Goal: Information Seeking & Learning: Learn about a topic

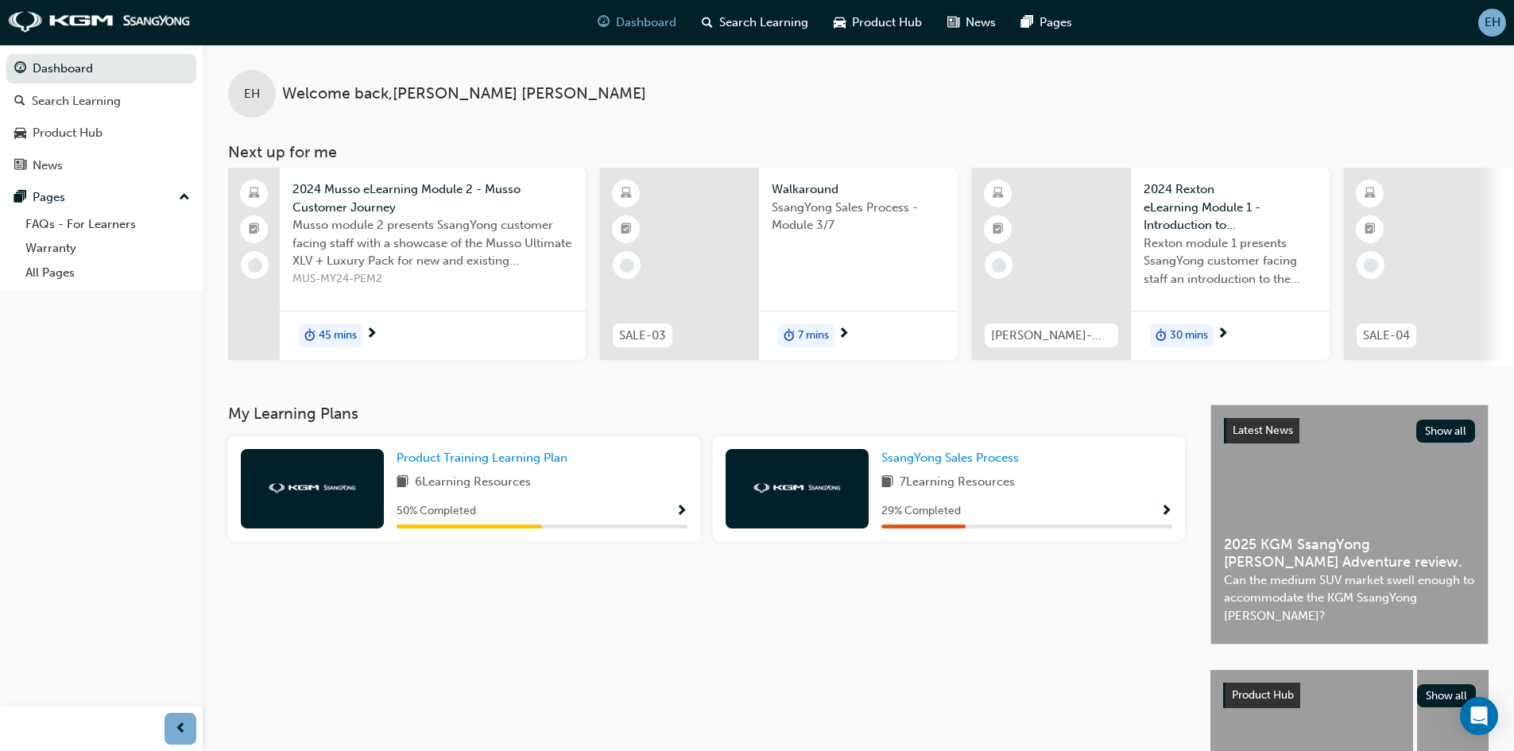
click at [391, 188] on span "2024 Musso eLearning Module 2 - Musso Customer Journey" at bounding box center [432, 198] width 280 height 36
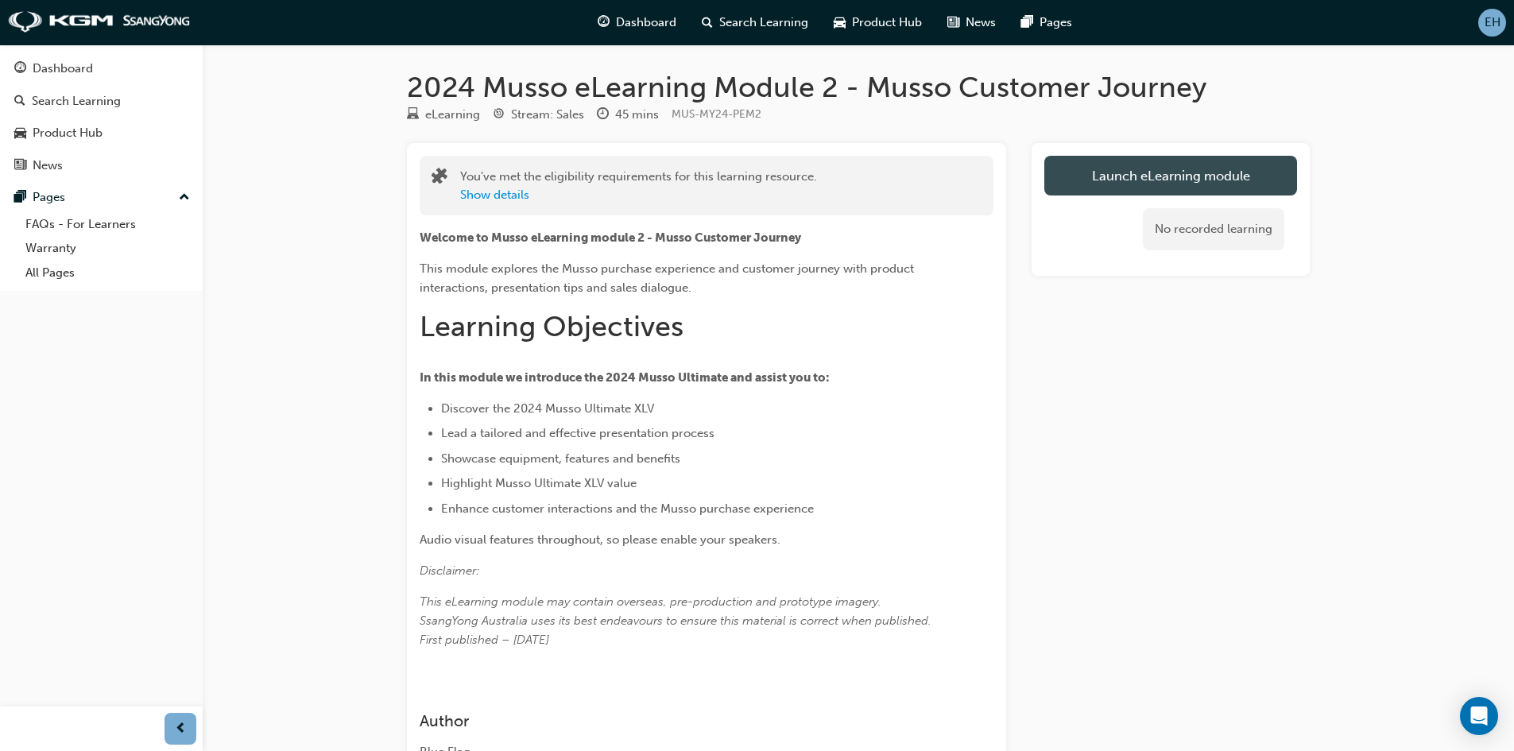
click at [1179, 171] on link "Launch eLearning module" at bounding box center [1170, 176] width 253 height 40
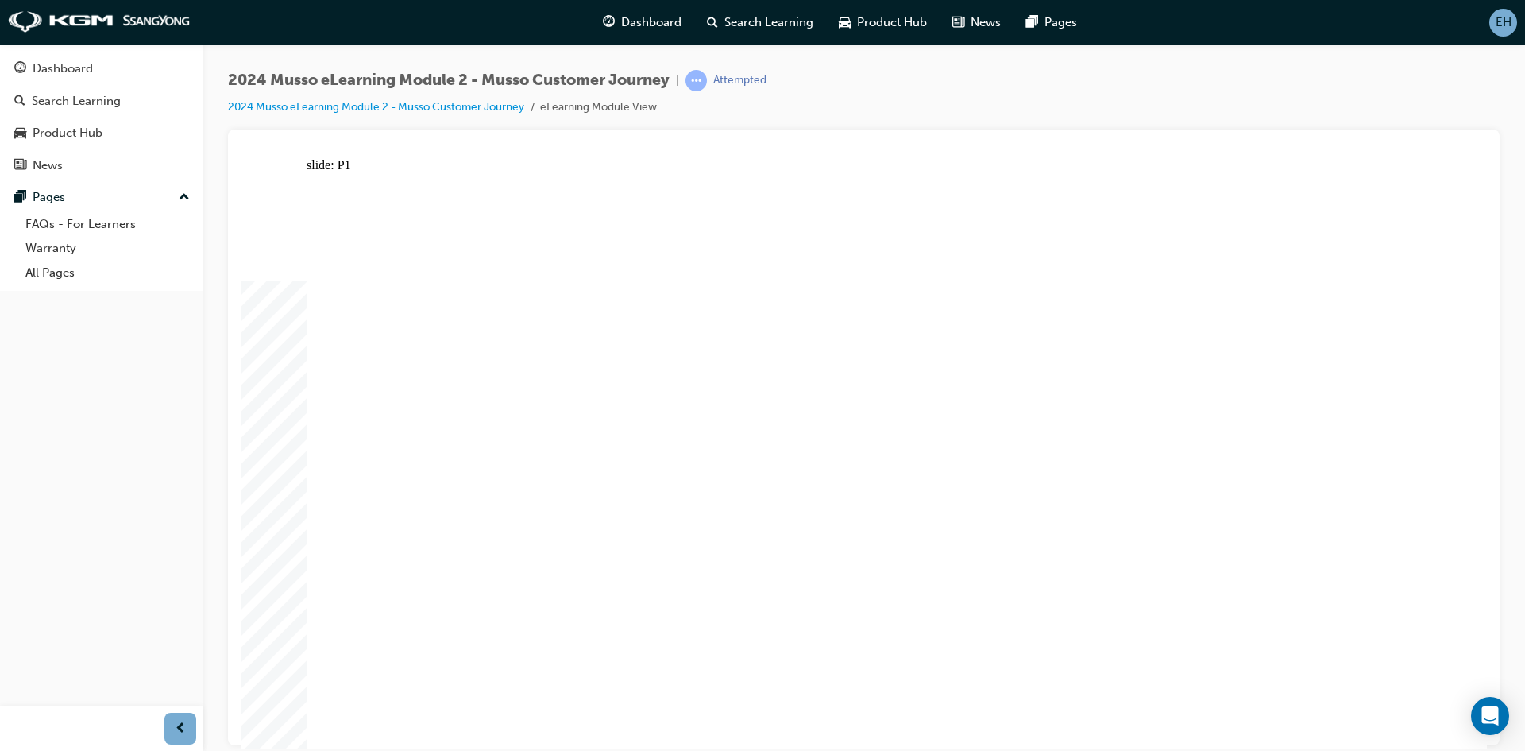
drag, startPoint x: 787, startPoint y: 648, endPoint x: 825, endPoint y: 650, distance: 38.2
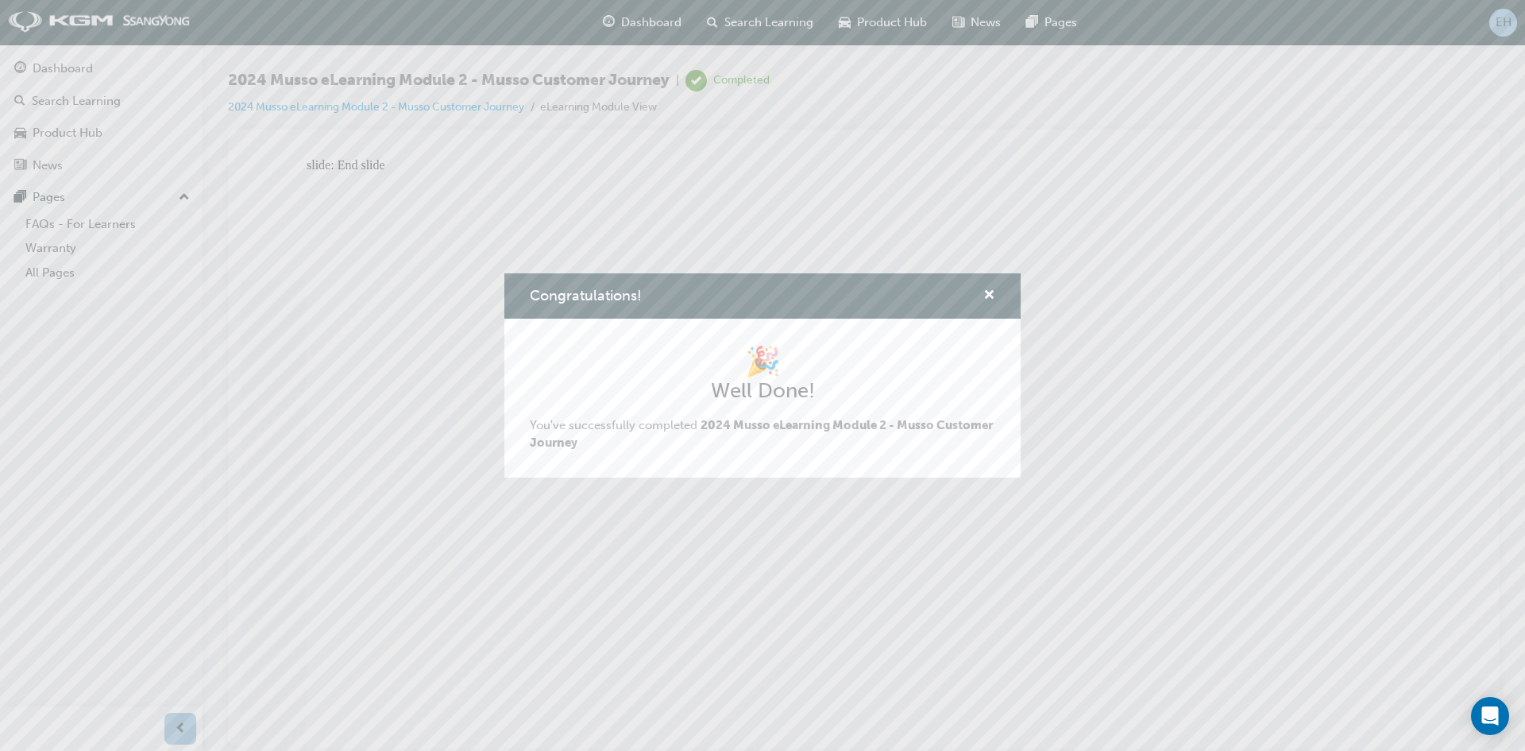
click at [996, 290] on div "Congratulations!" at bounding box center [763, 295] width 516 height 45
click at [984, 291] on span "cross-icon" at bounding box center [990, 296] width 12 height 14
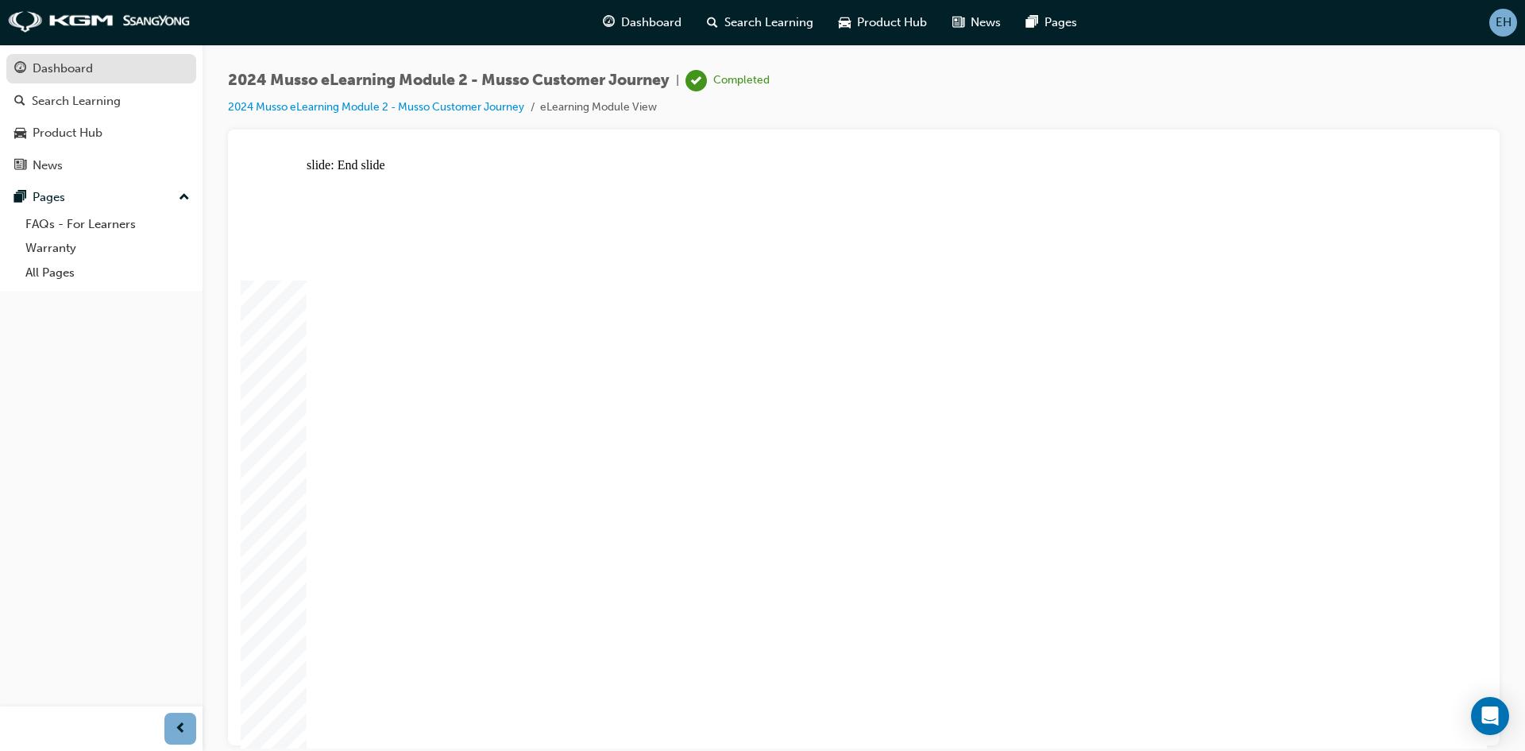
click at [91, 71] on div "Dashboard" at bounding box center [63, 69] width 60 height 18
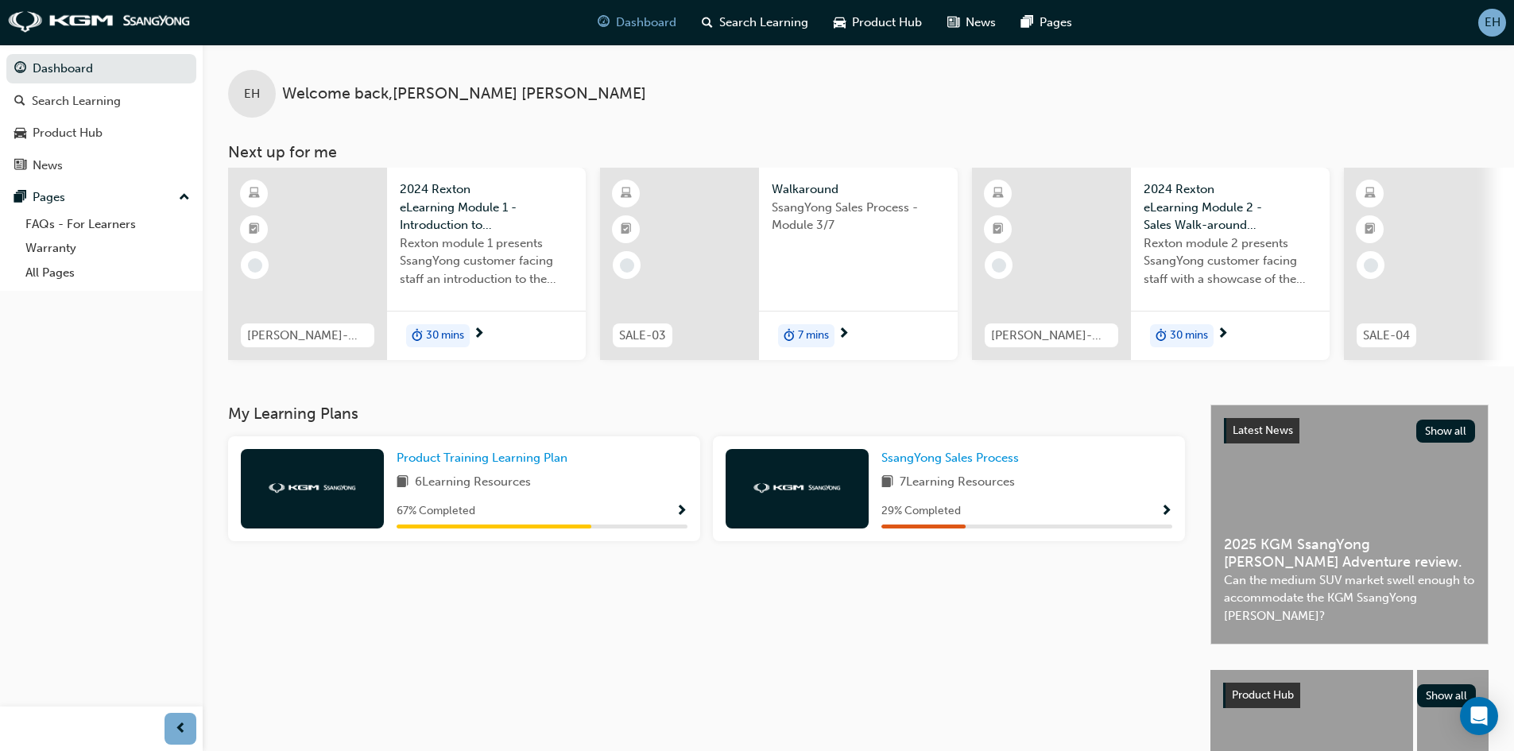
click at [468, 214] on span "2024 Rexton eLearning Module 1 - Introduction to Rexton and Customers" at bounding box center [486, 207] width 173 height 54
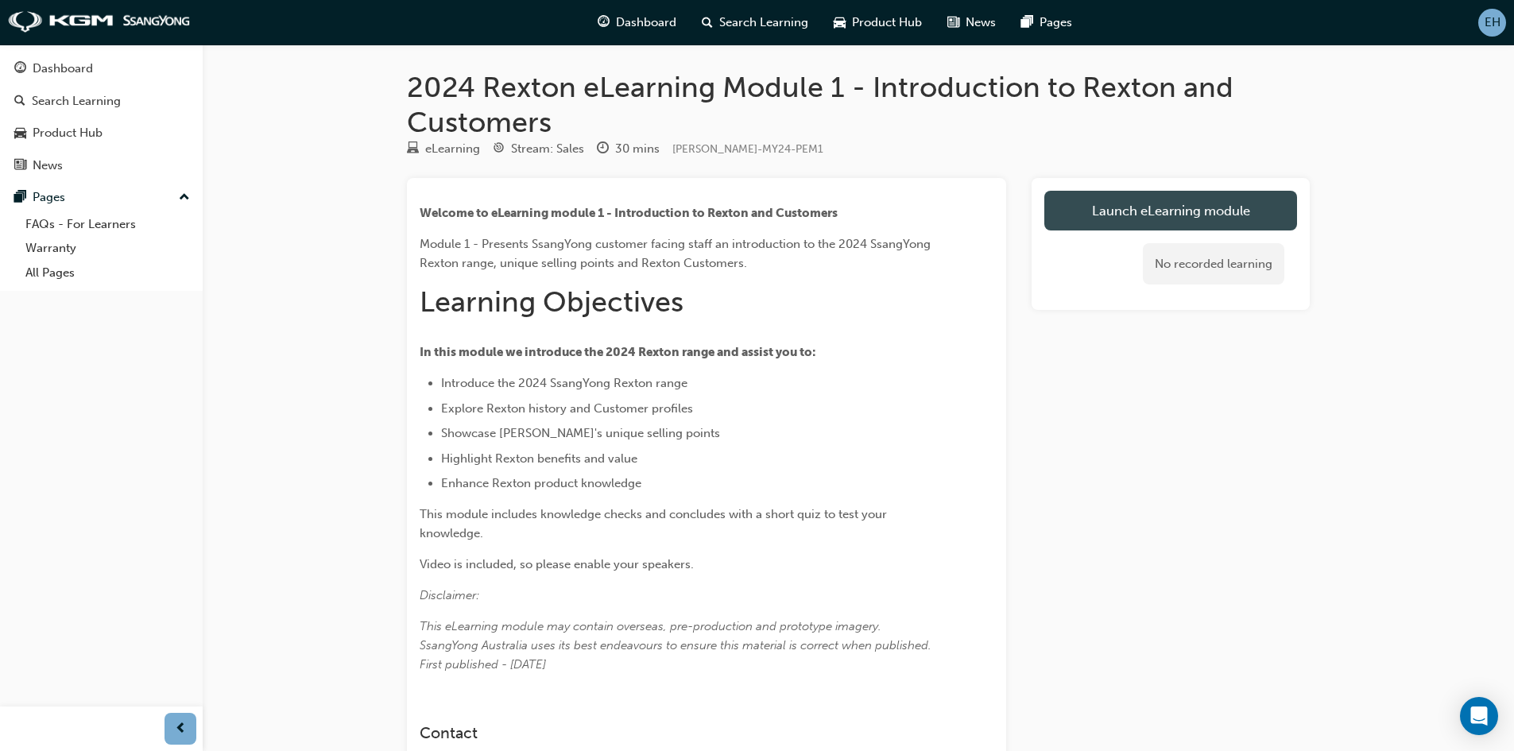
click at [1158, 203] on link "Launch eLearning module" at bounding box center [1170, 211] width 253 height 40
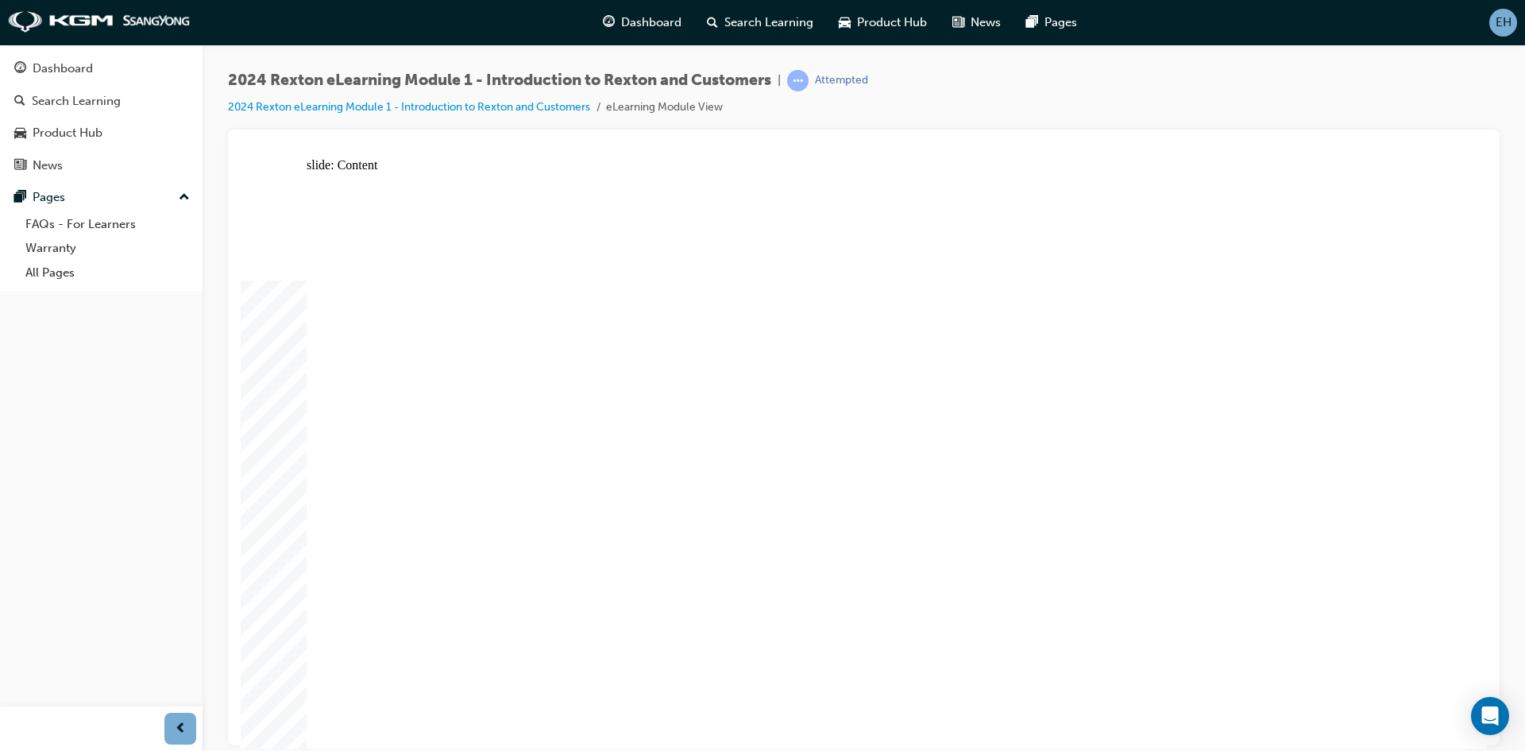
type input "30"
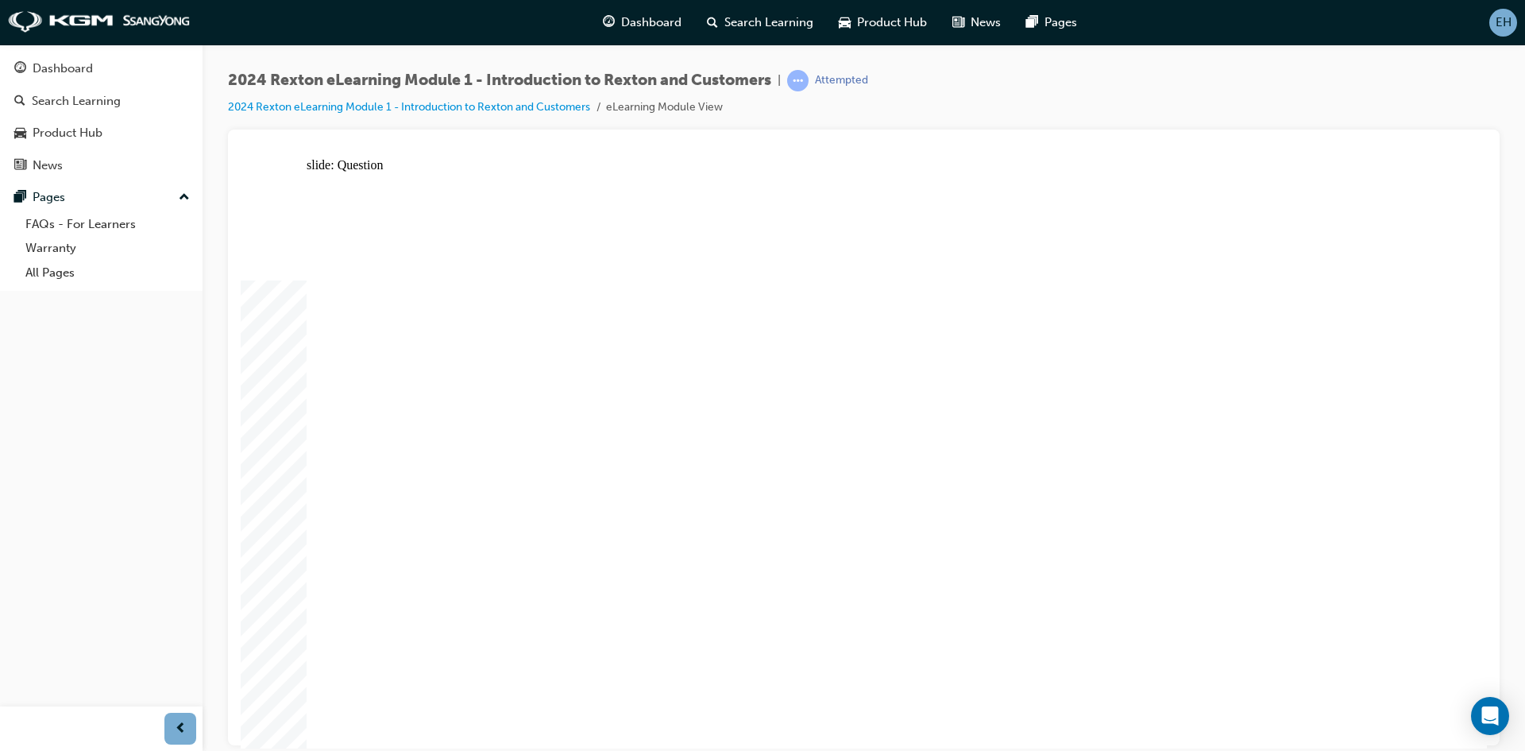
radio input "true"
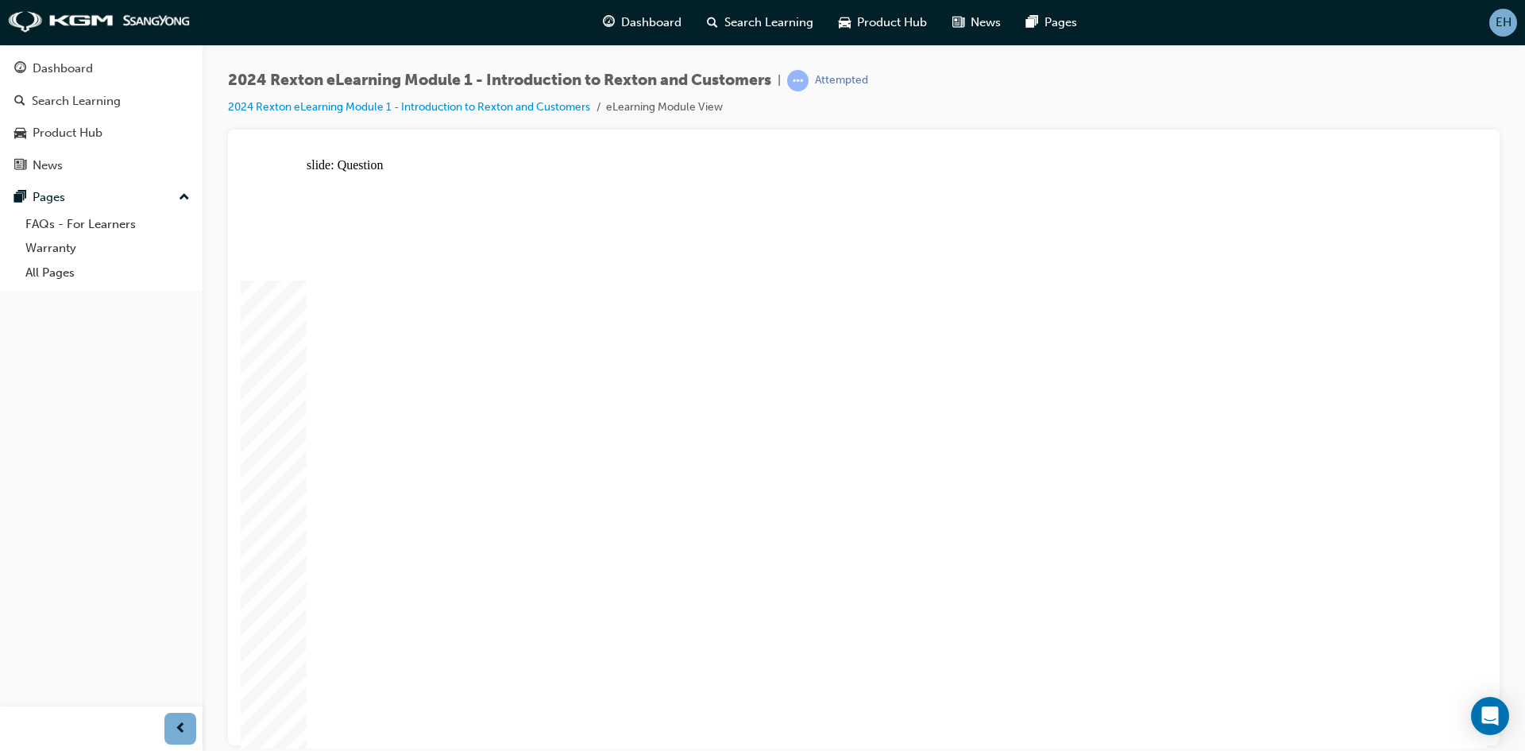
radio input "true"
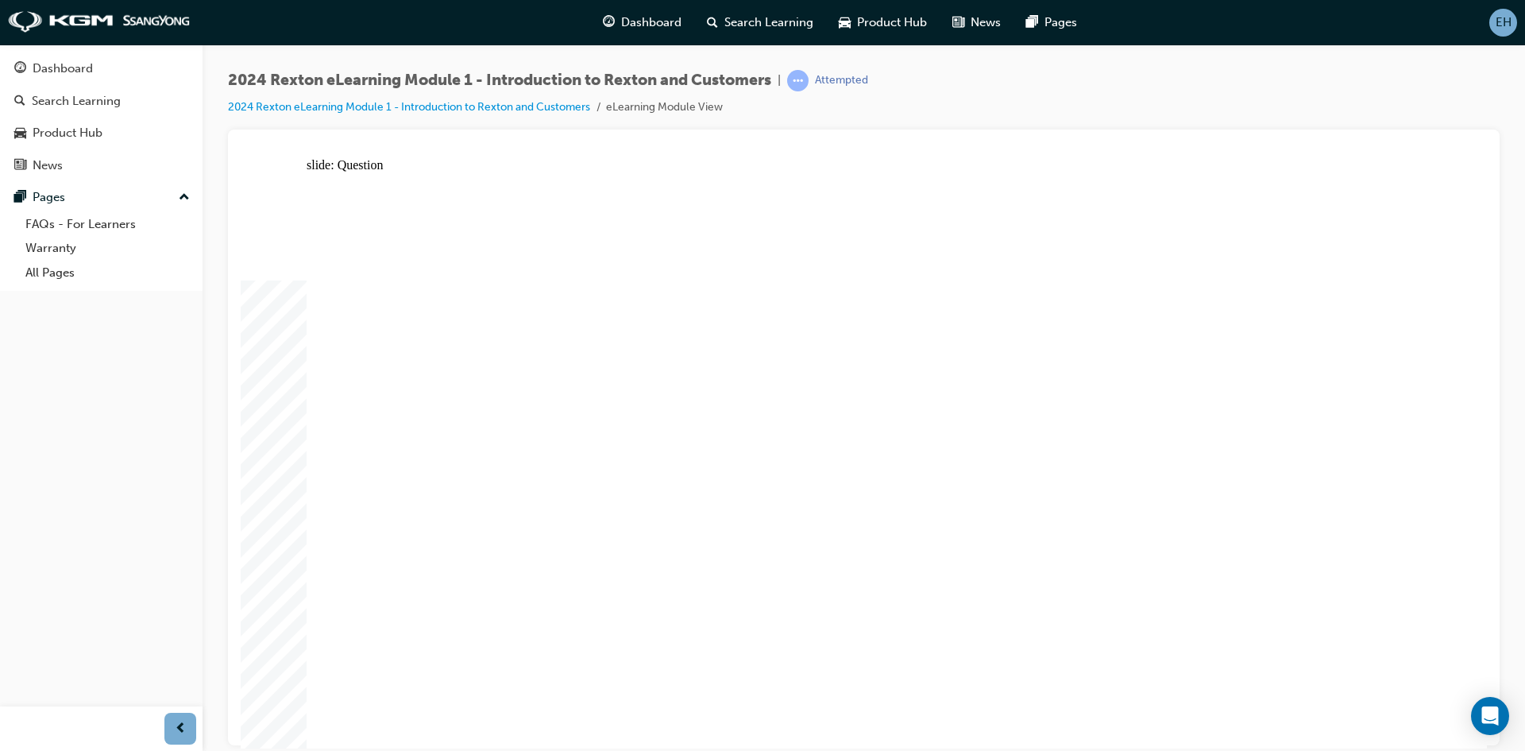
radio input "true"
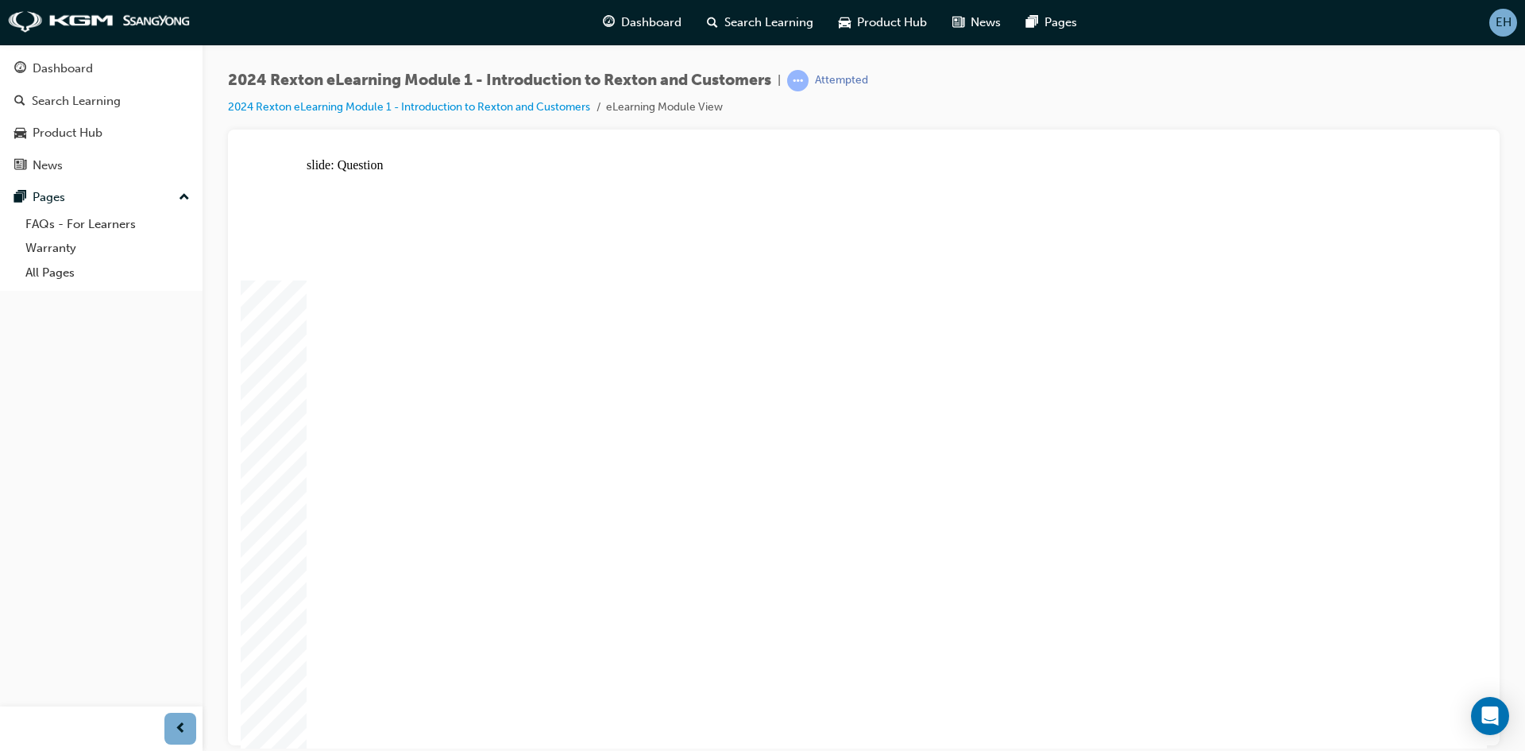
radio input "true"
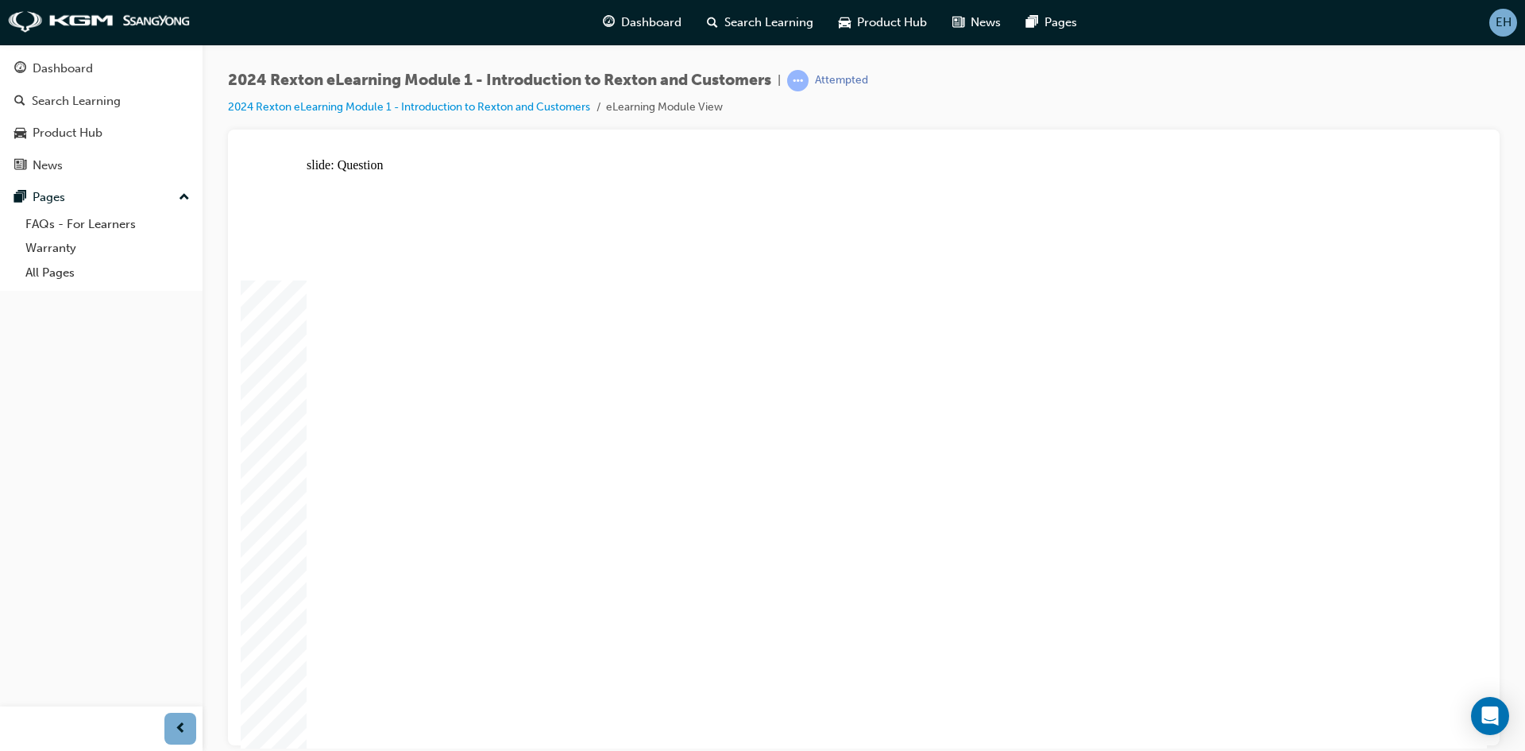
radio input "true"
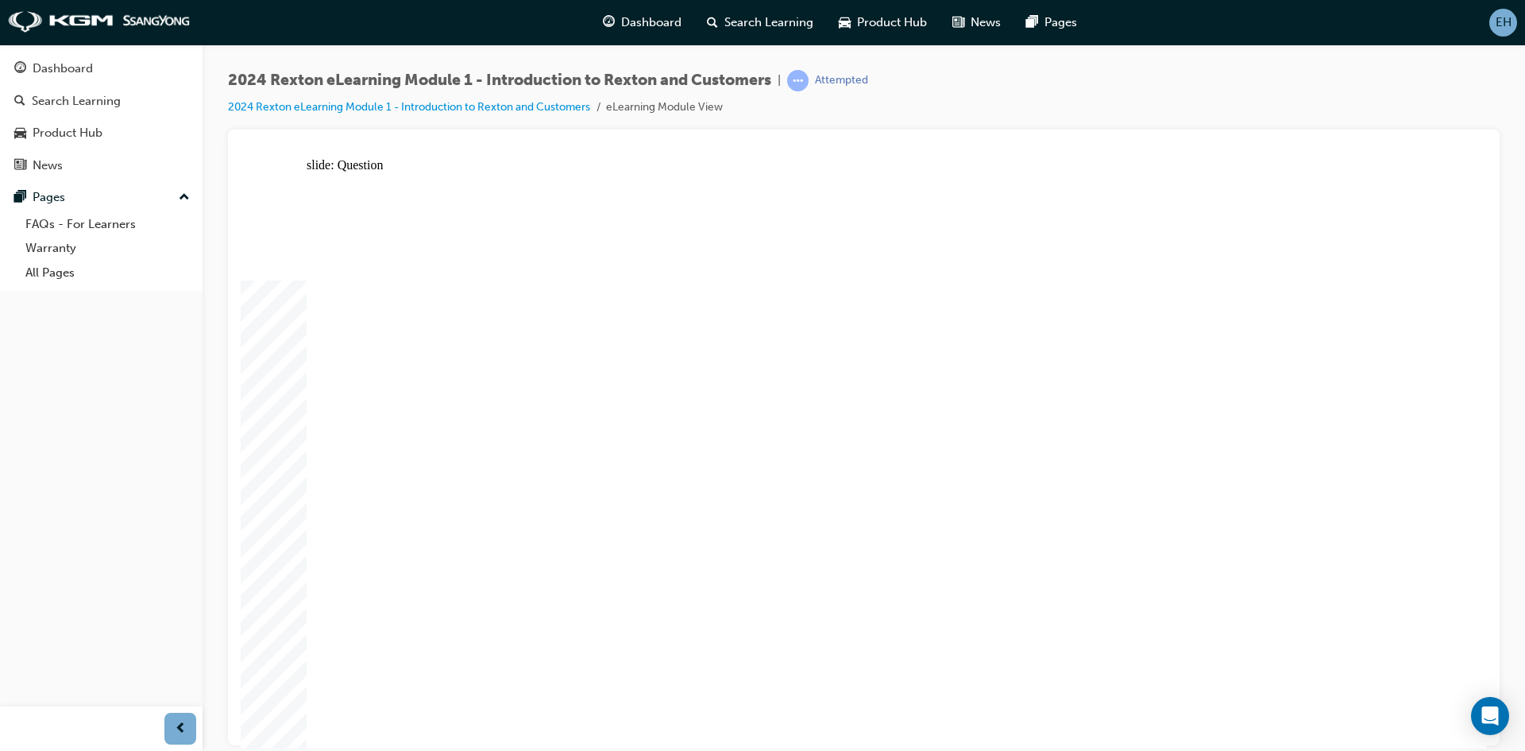
radio input "true"
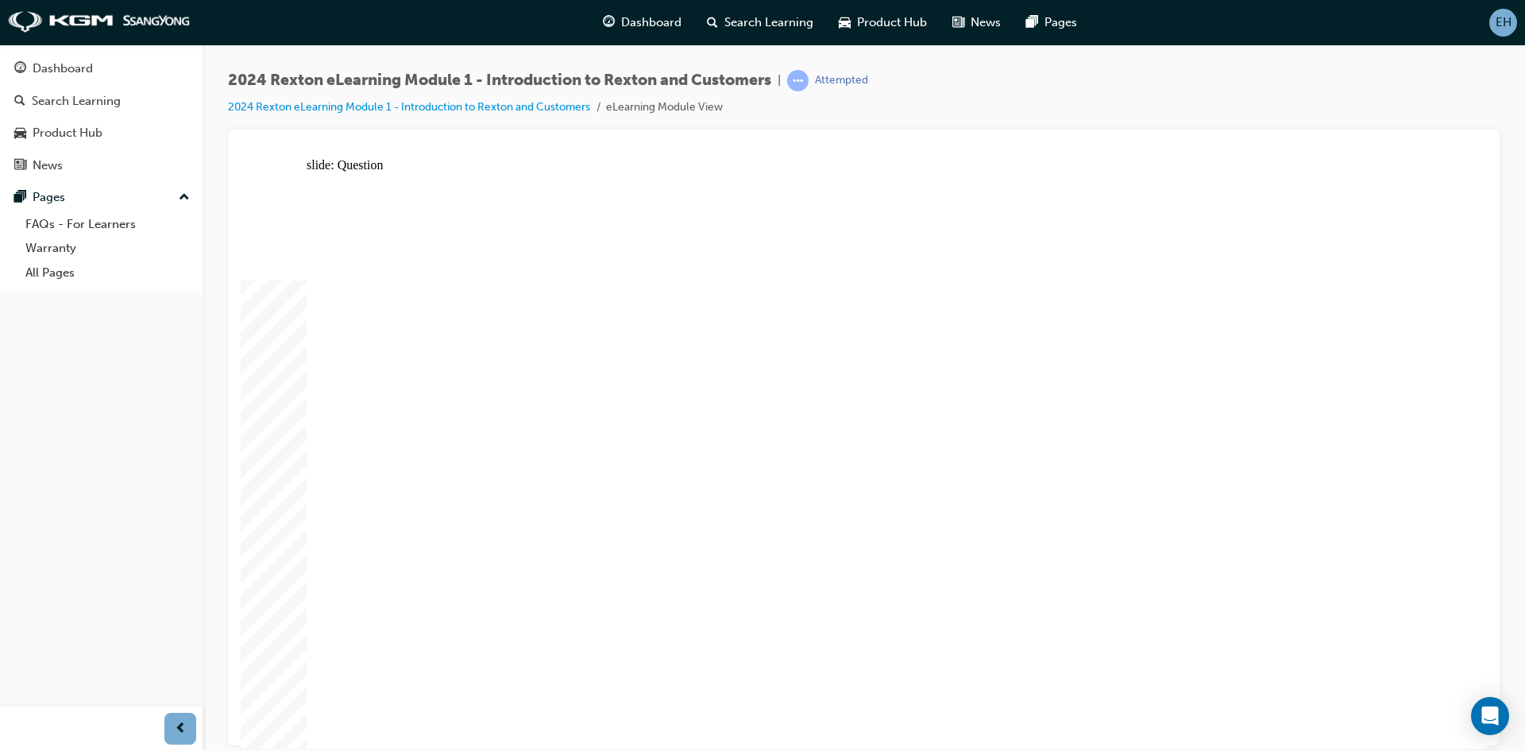
radio input "true"
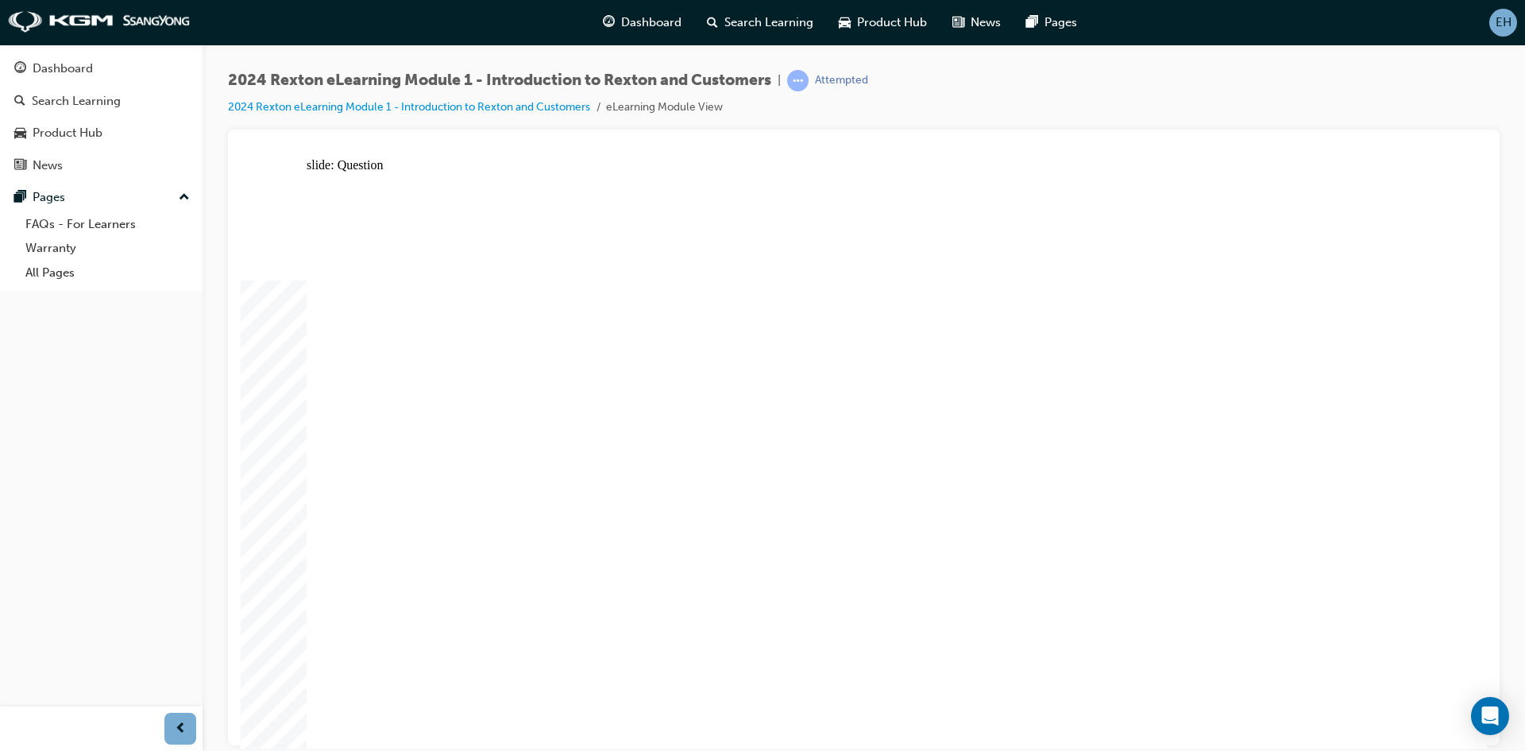
radio input "true"
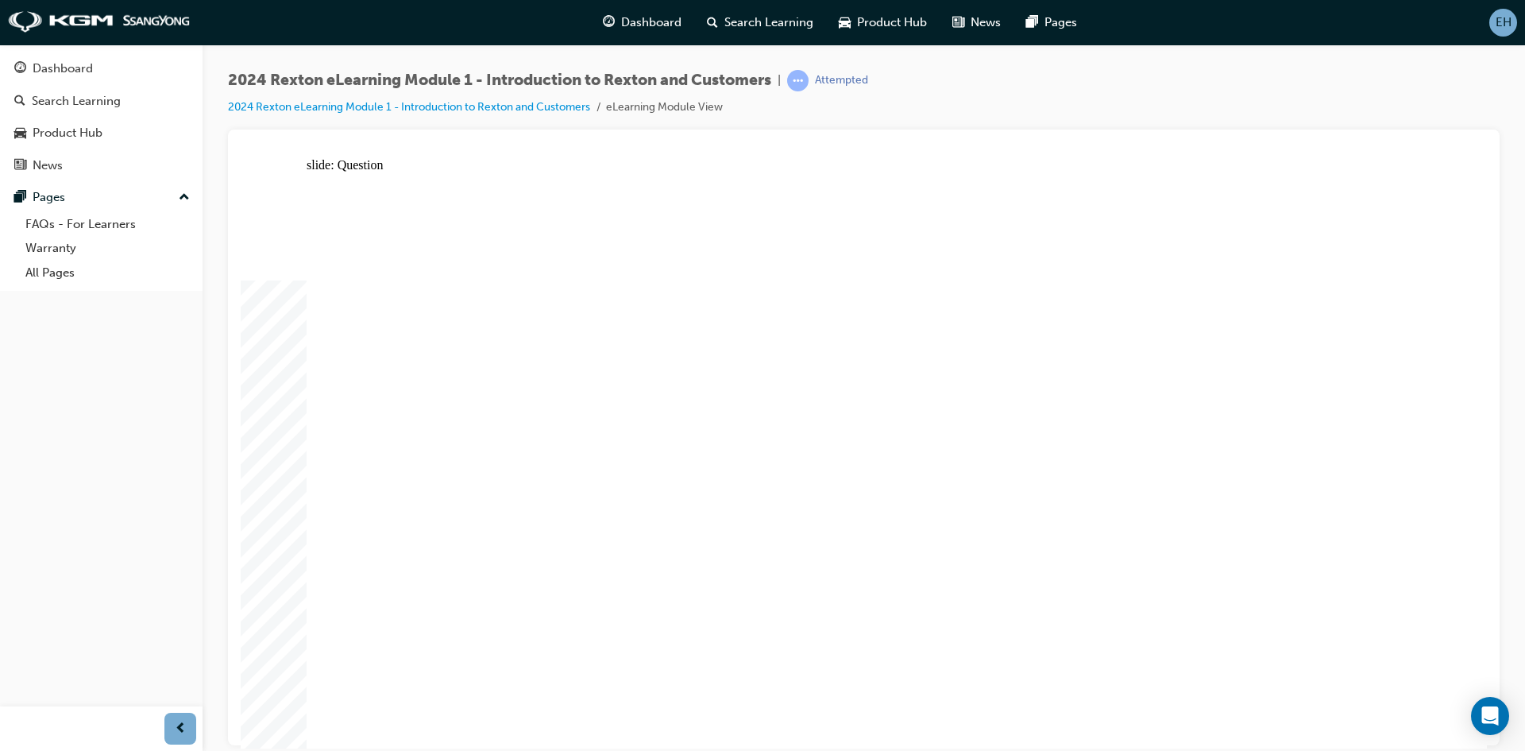
radio input "true"
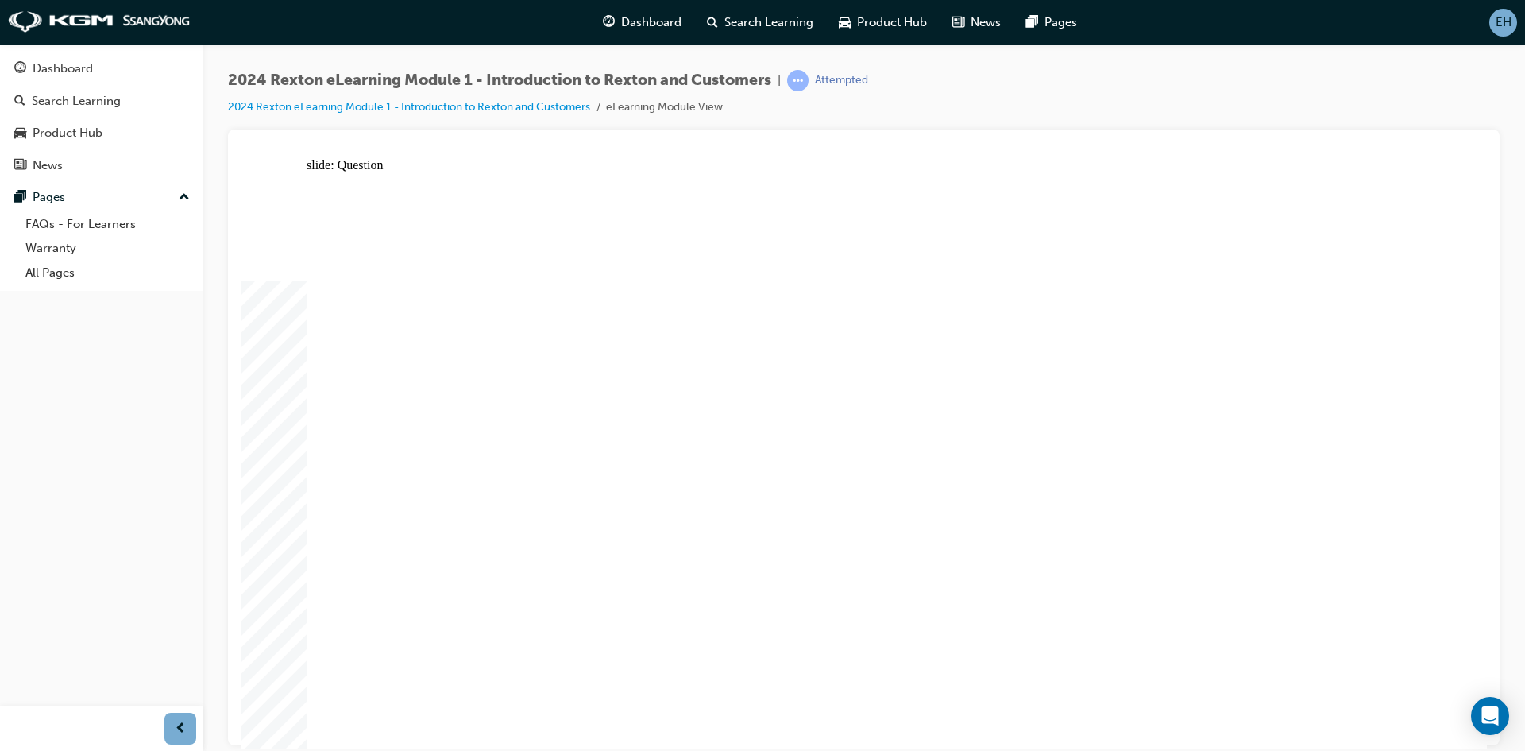
radio input "true"
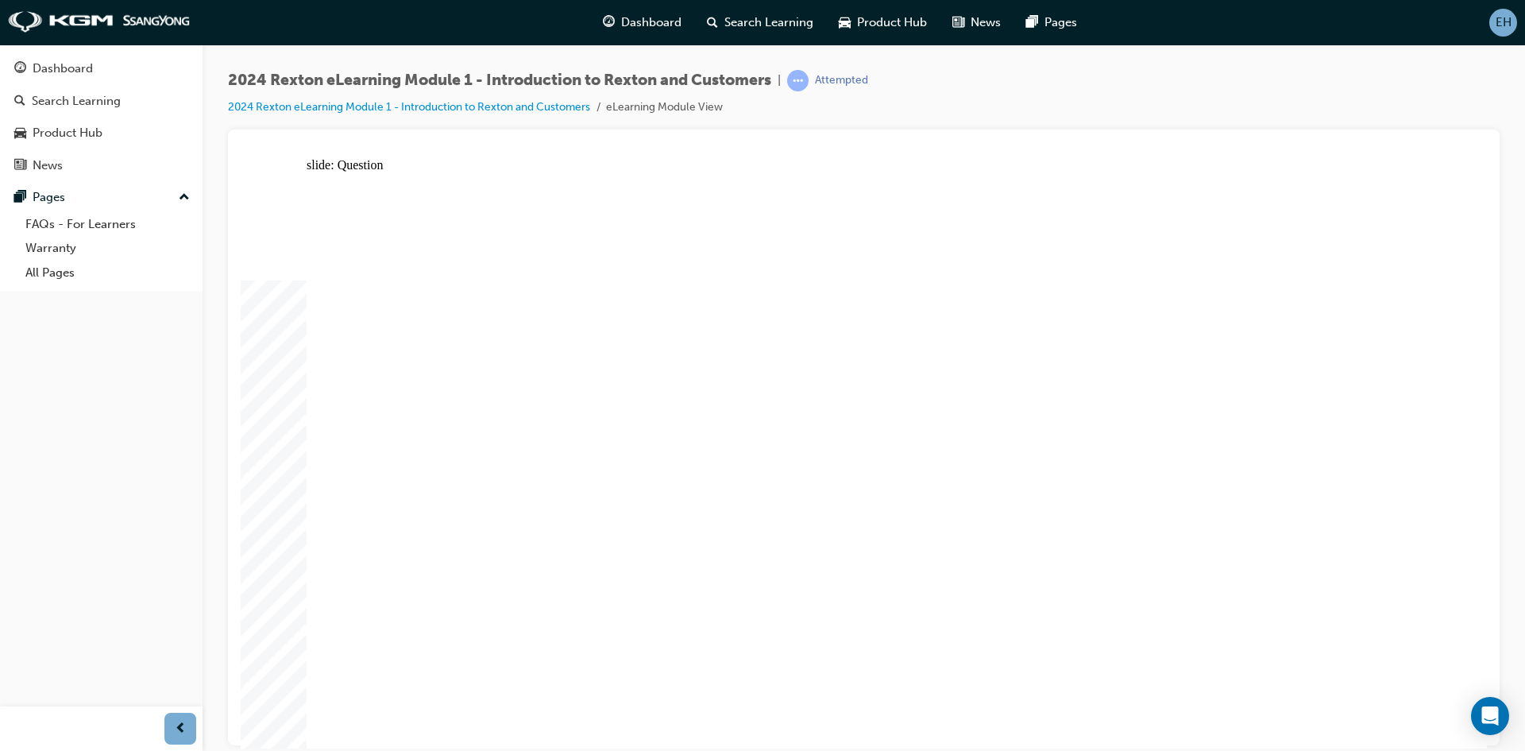
radio input "true"
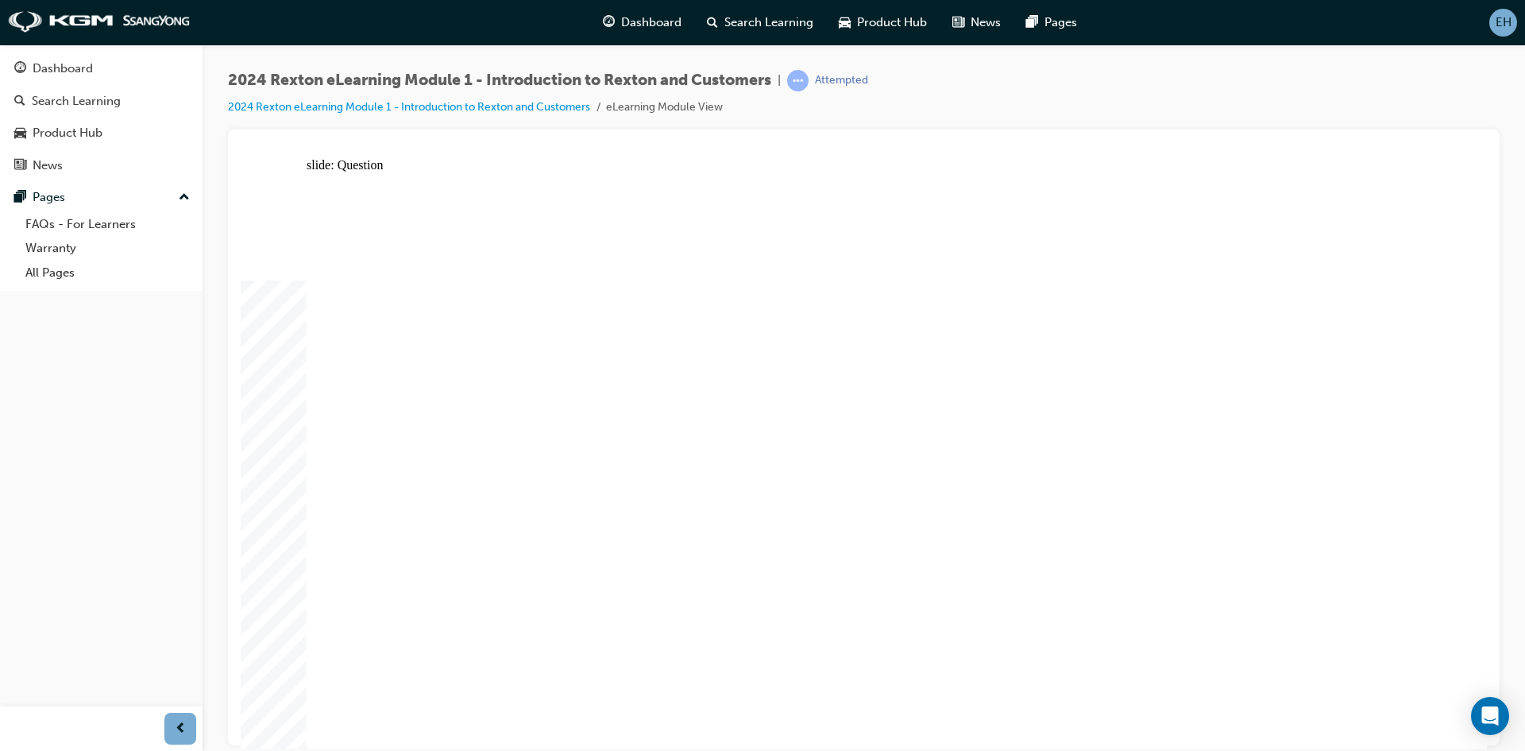
radio input "true"
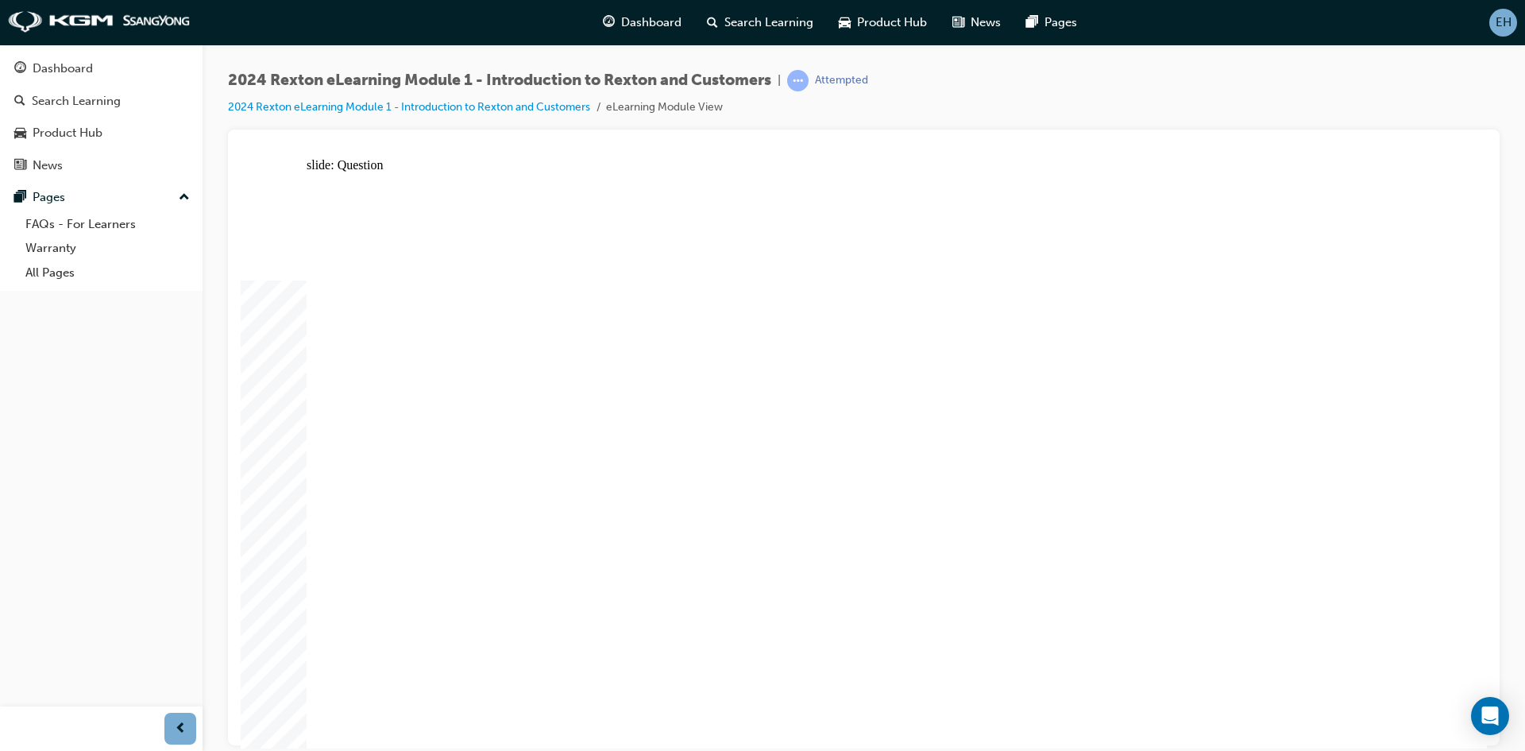
radio input "true"
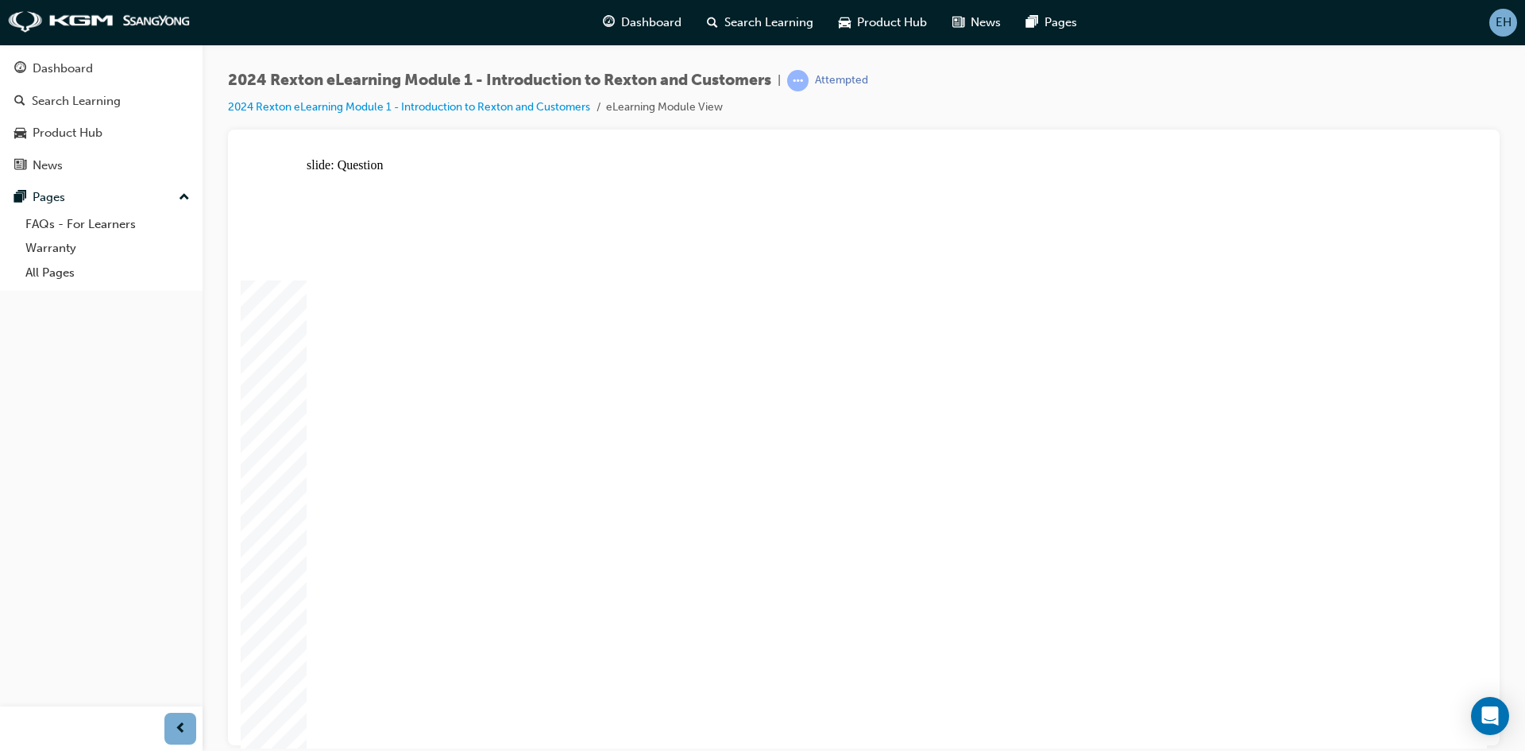
radio input "true"
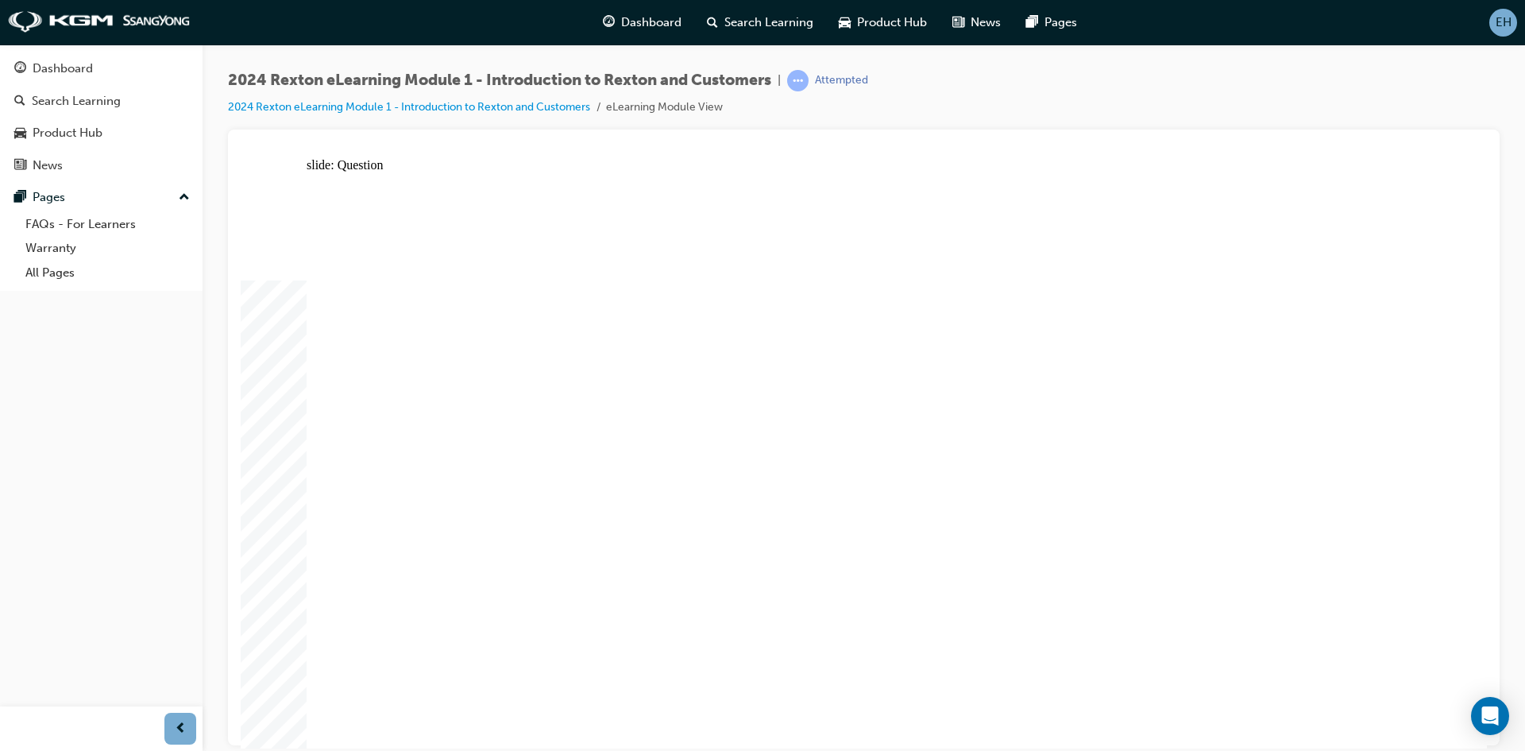
radio input "true"
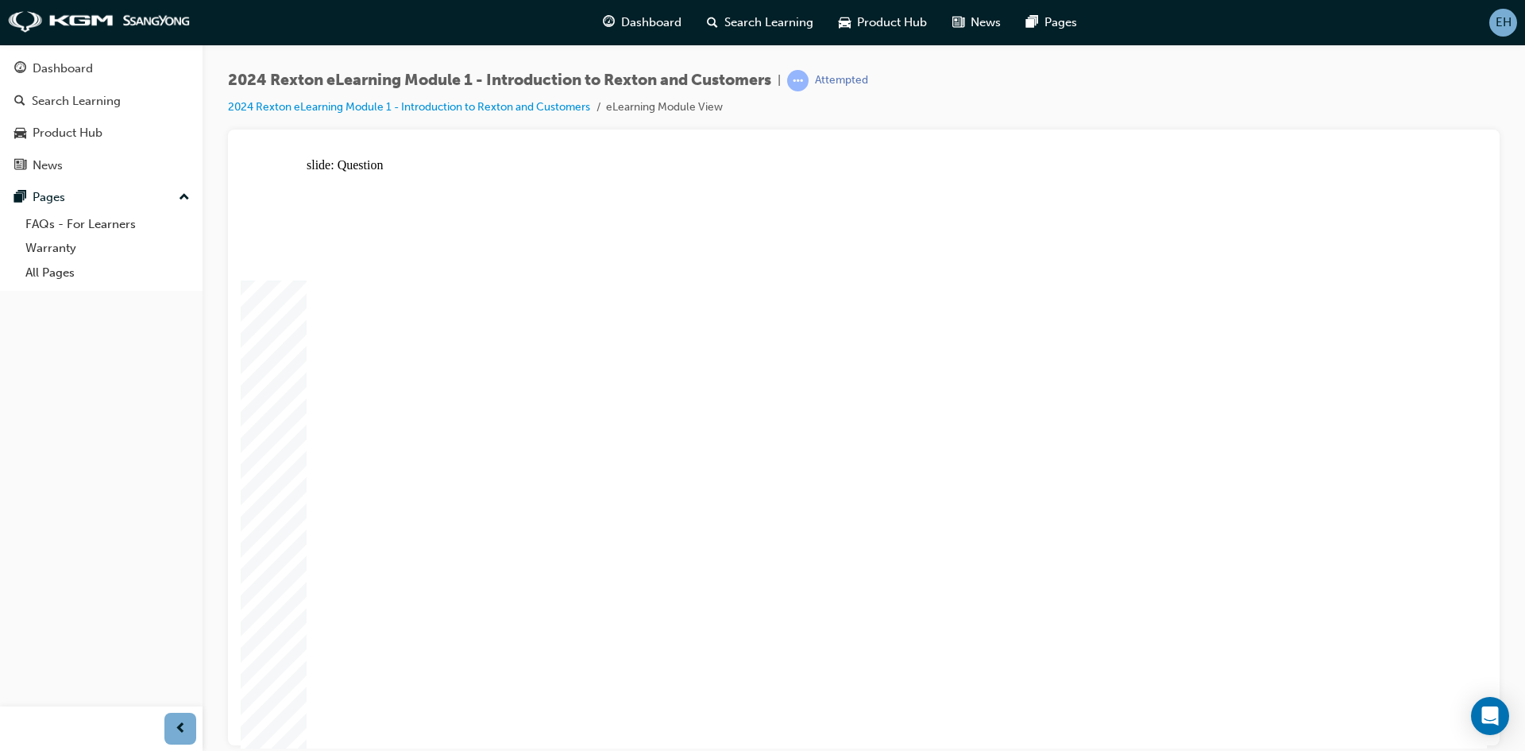
radio input "true"
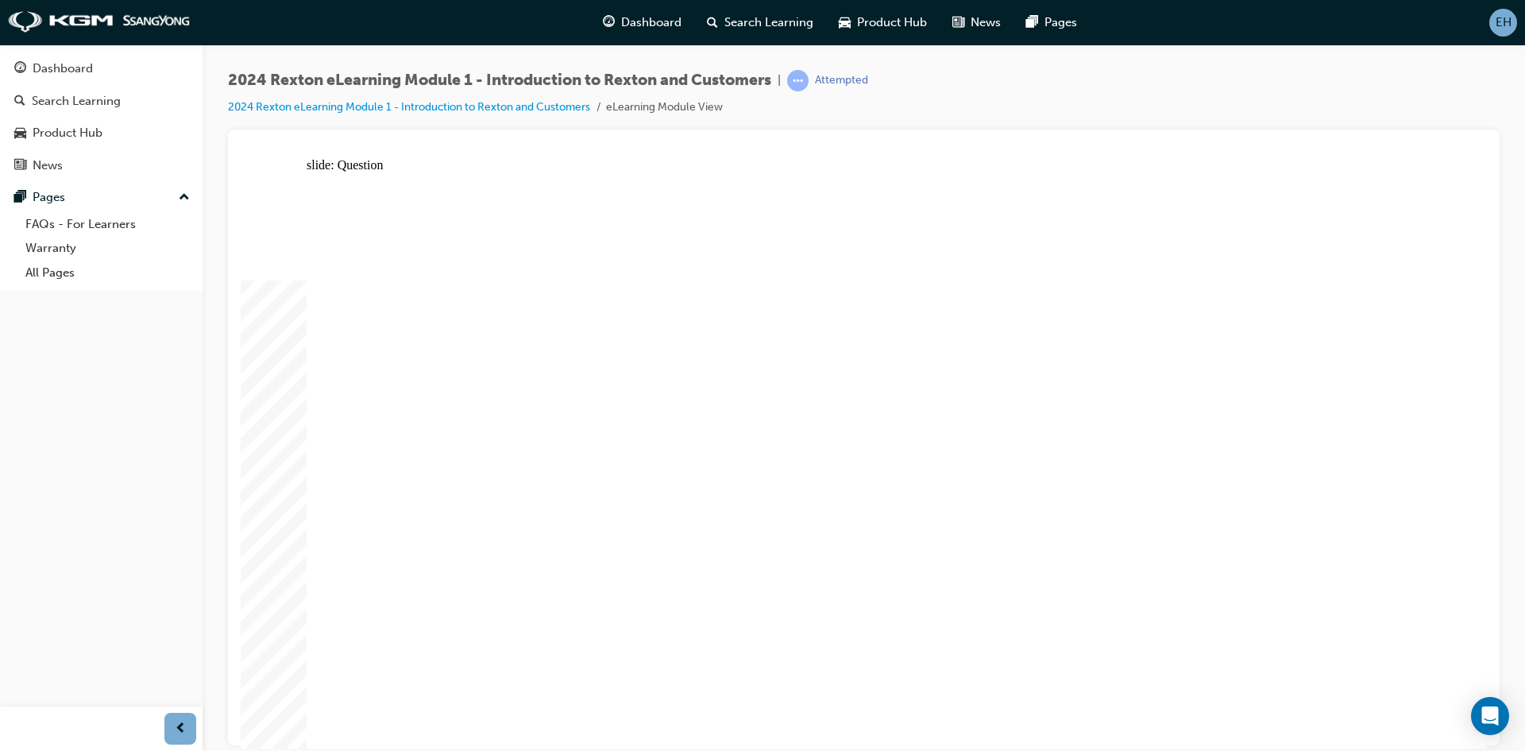
radio input "true"
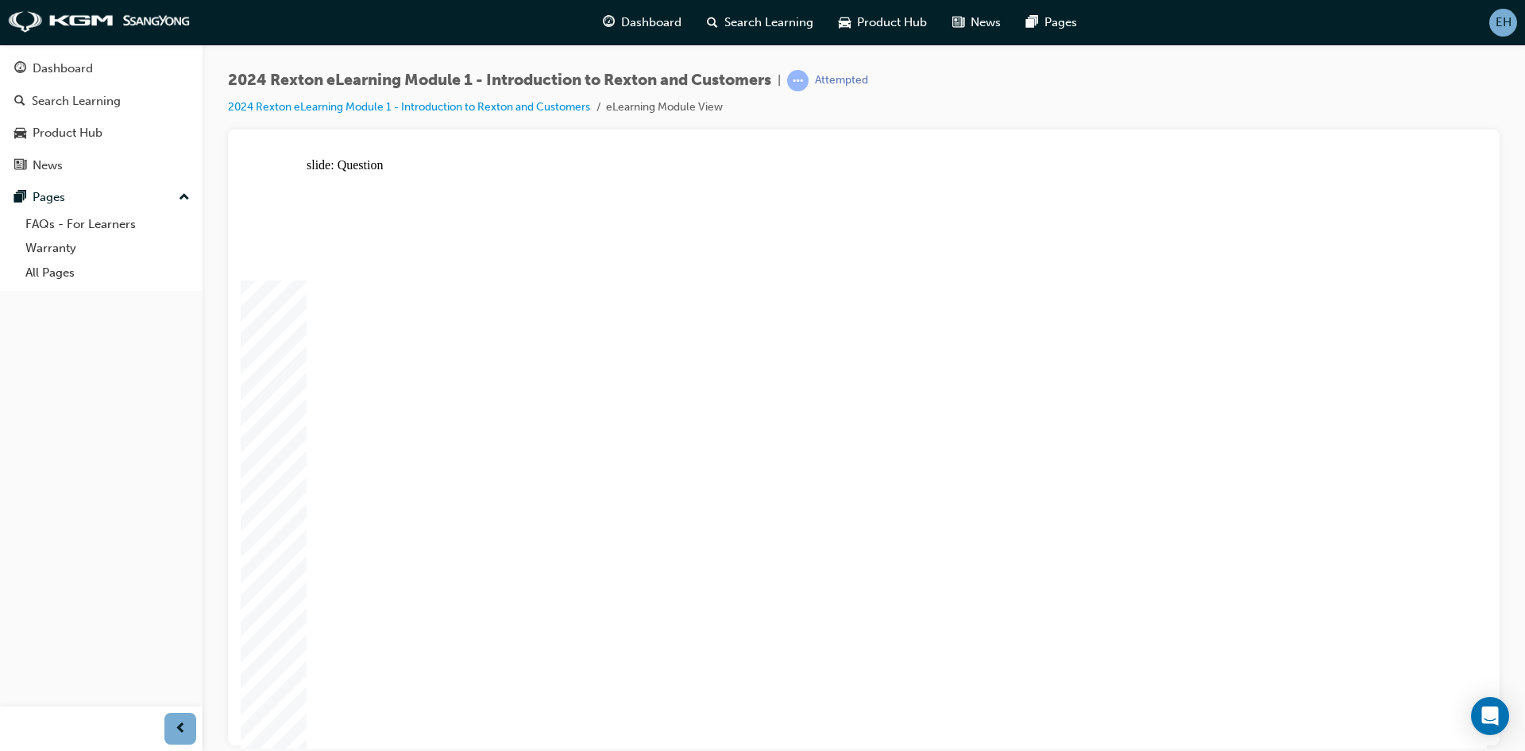
radio input "true"
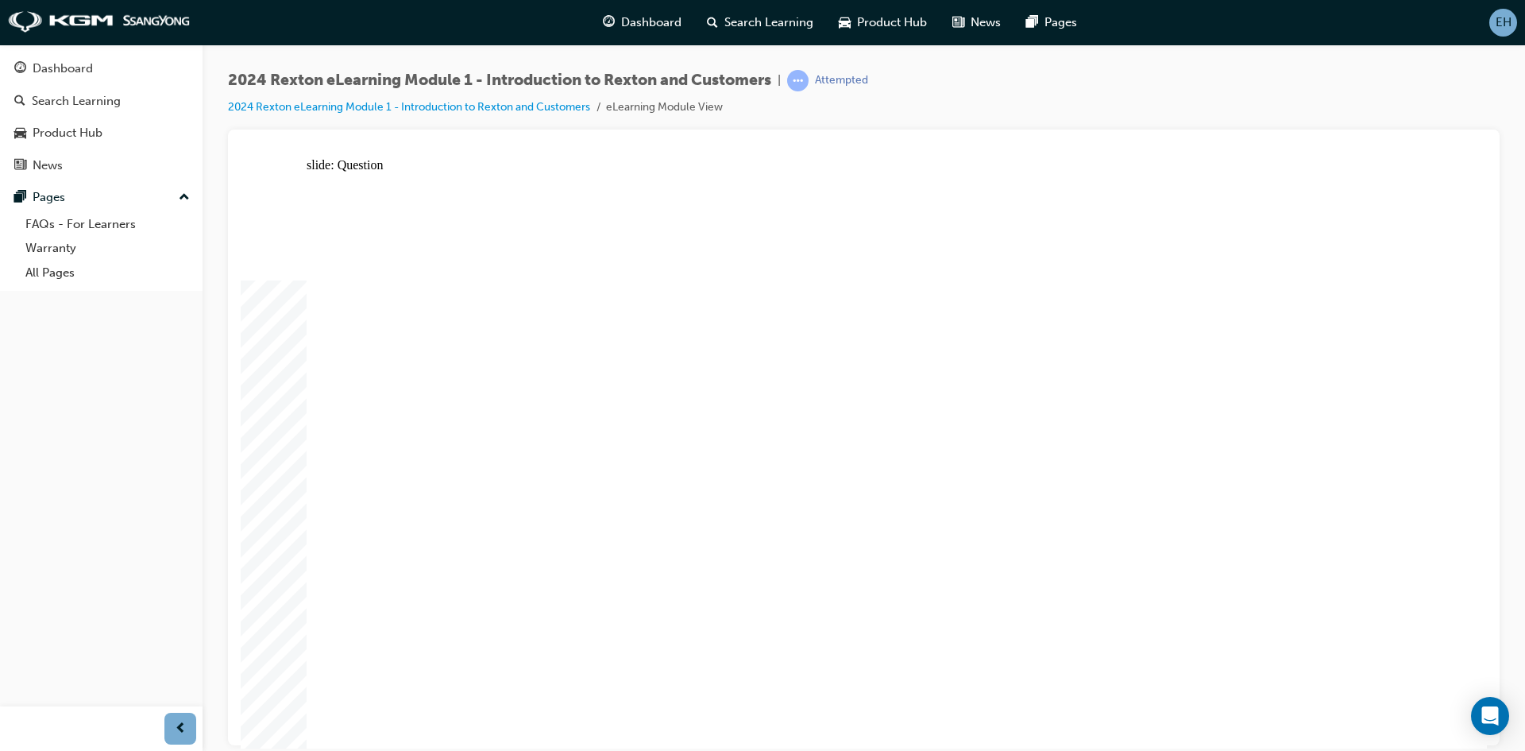
radio input "true"
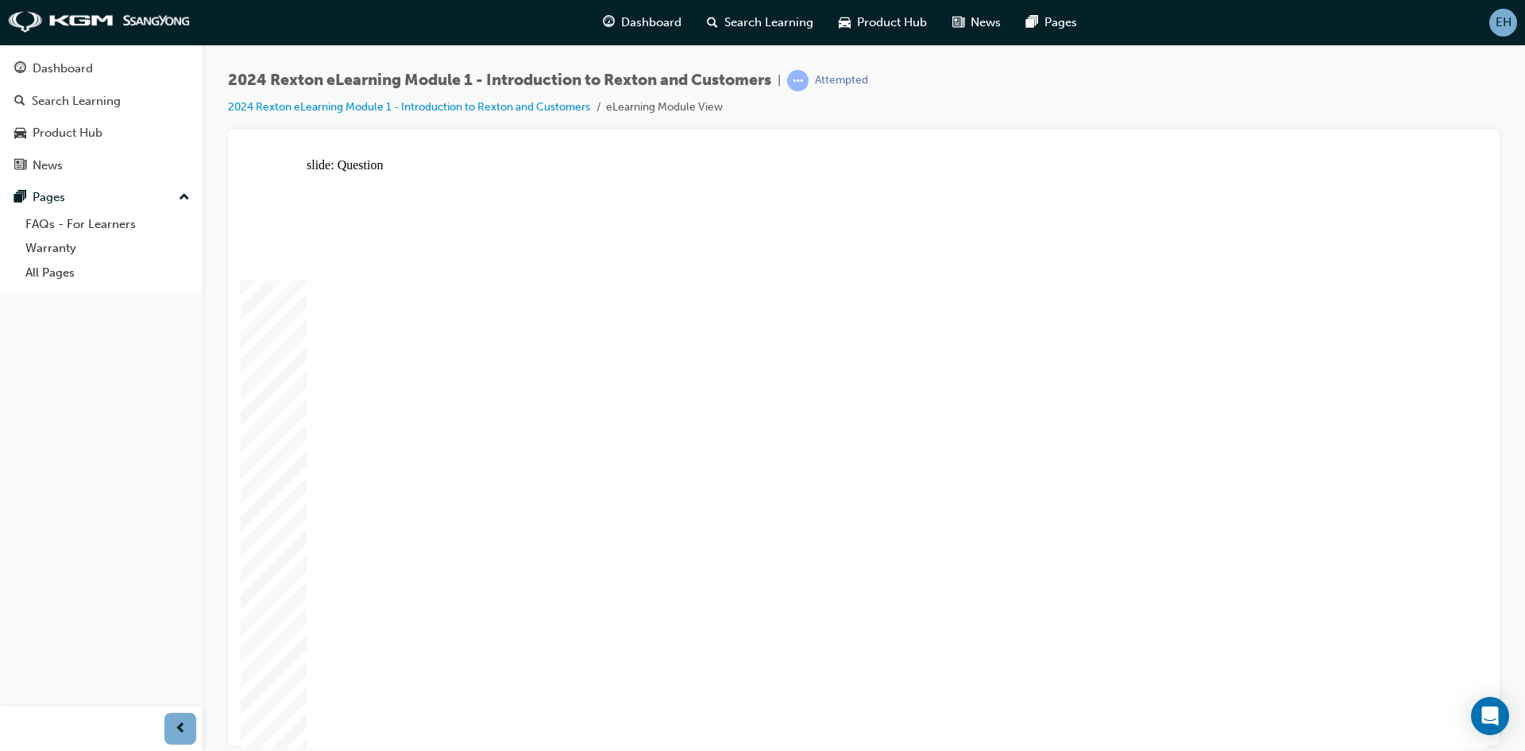
radio input "true"
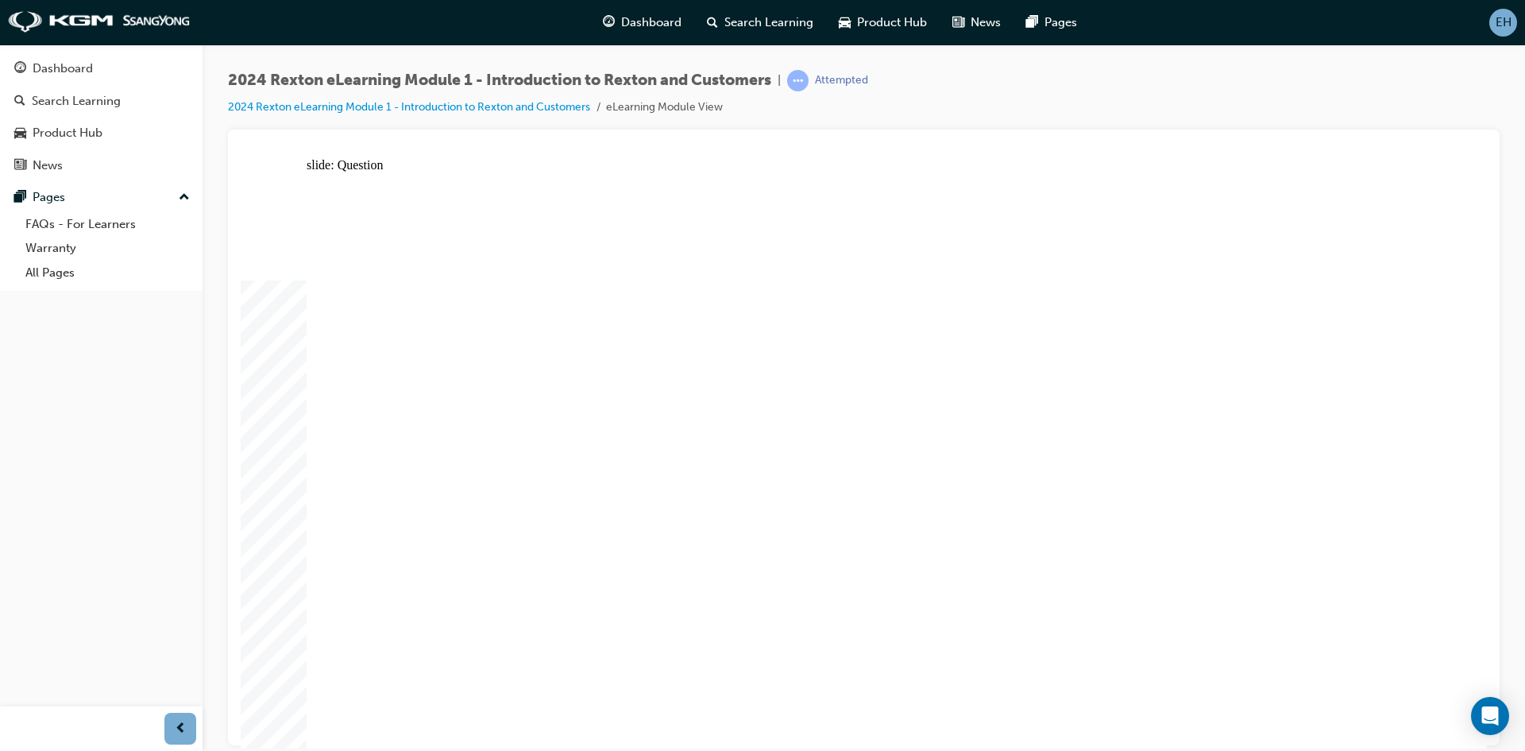
radio input "true"
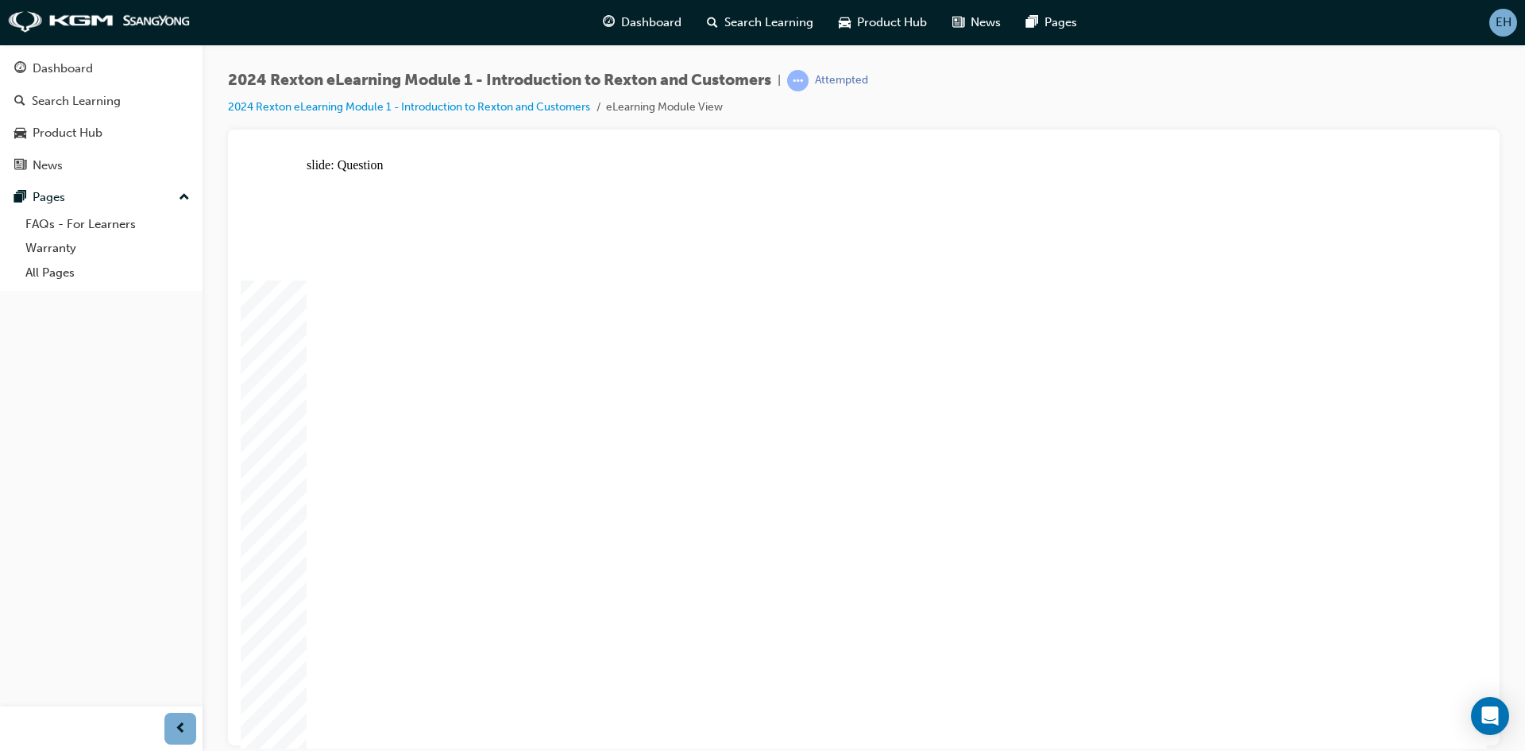
radio input "true"
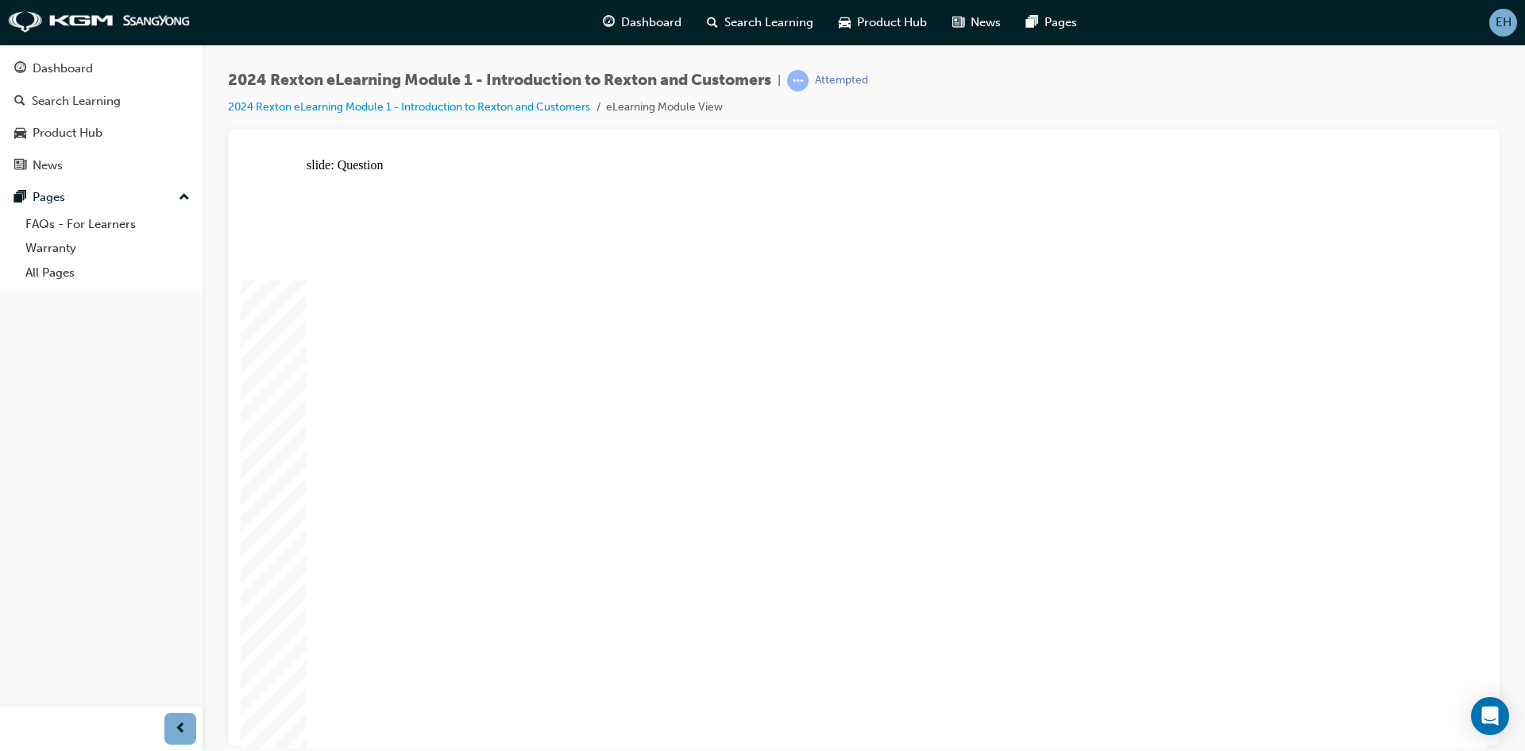
radio input "true"
radio input "false"
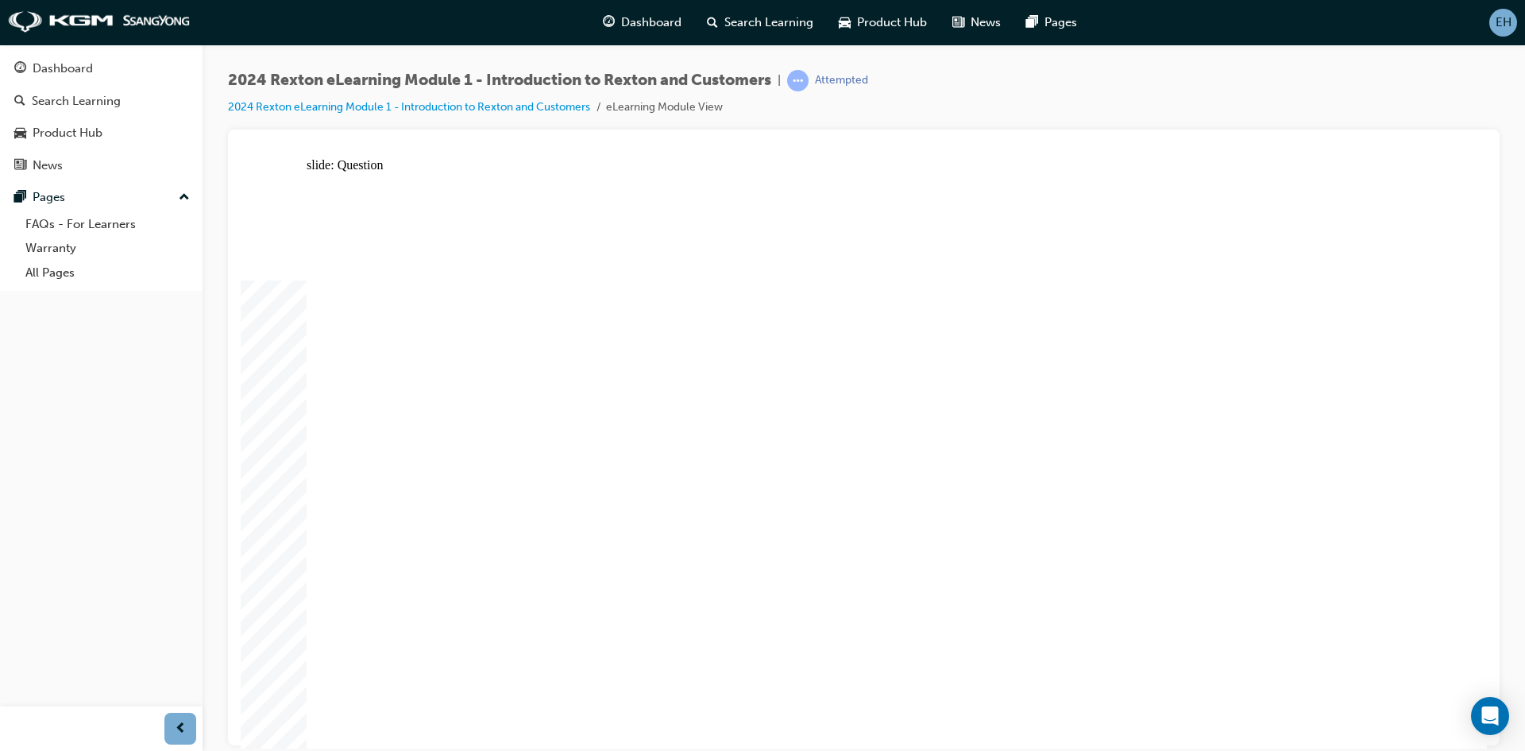
radio input "true"
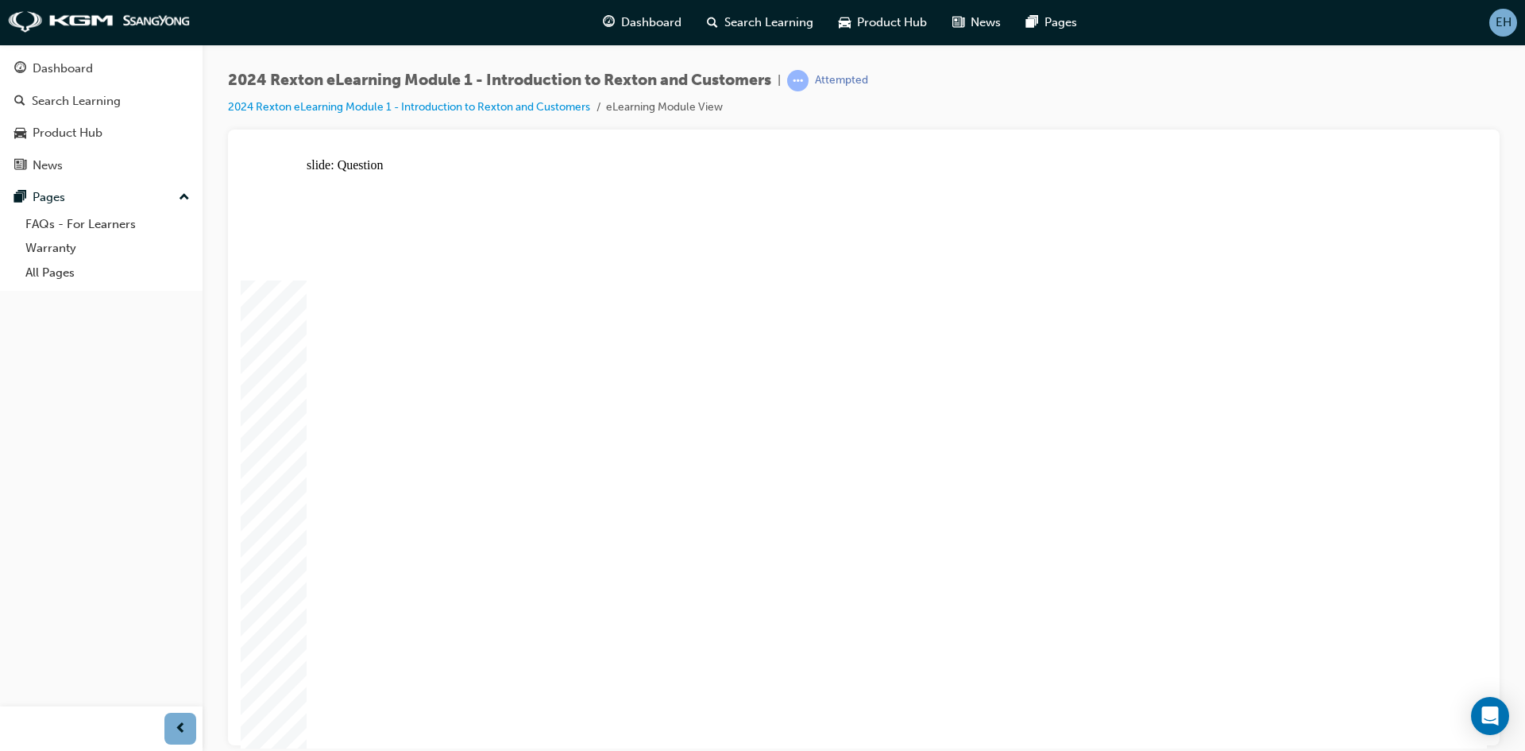
radio input "true"
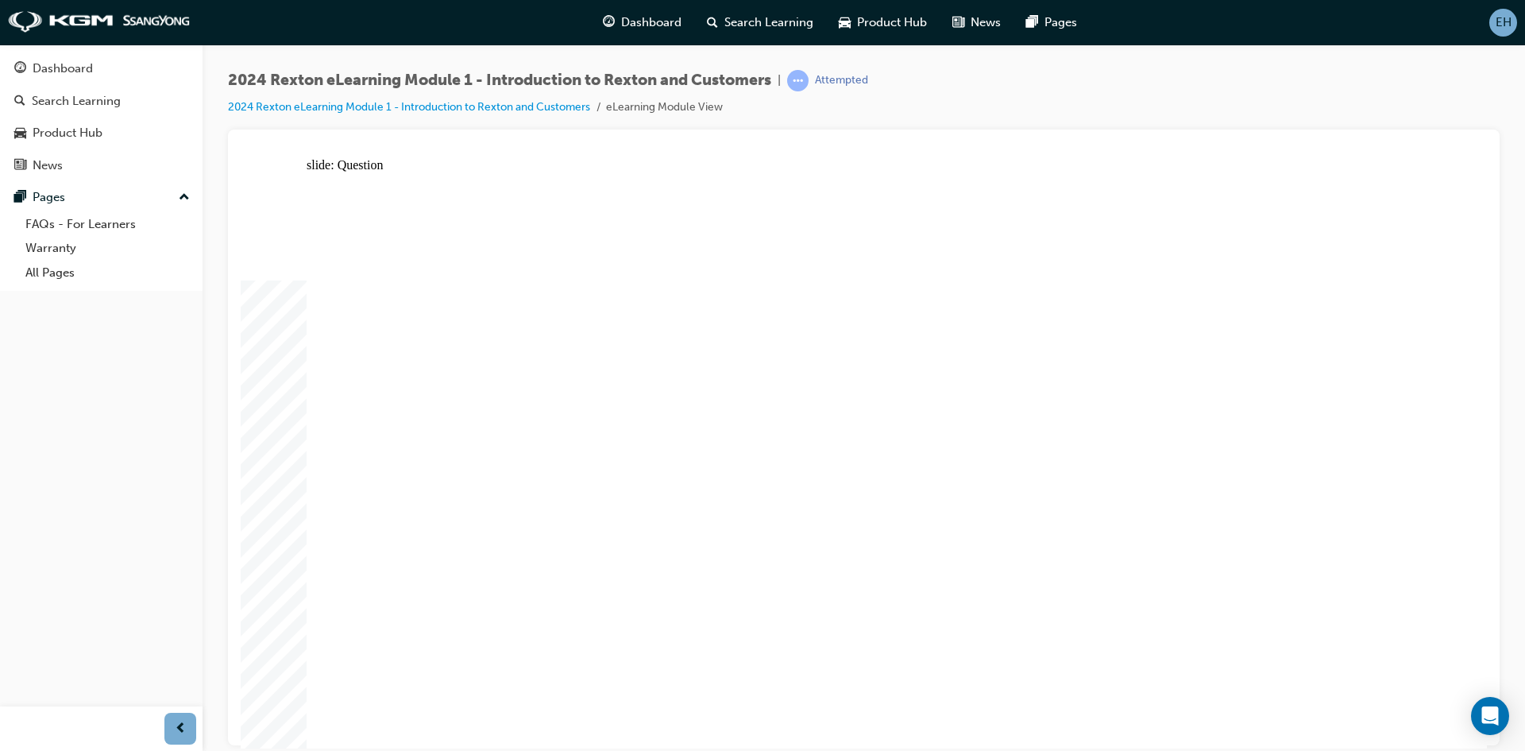
click at [75, 71] on div "Dashboard" at bounding box center [63, 69] width 60 height 18
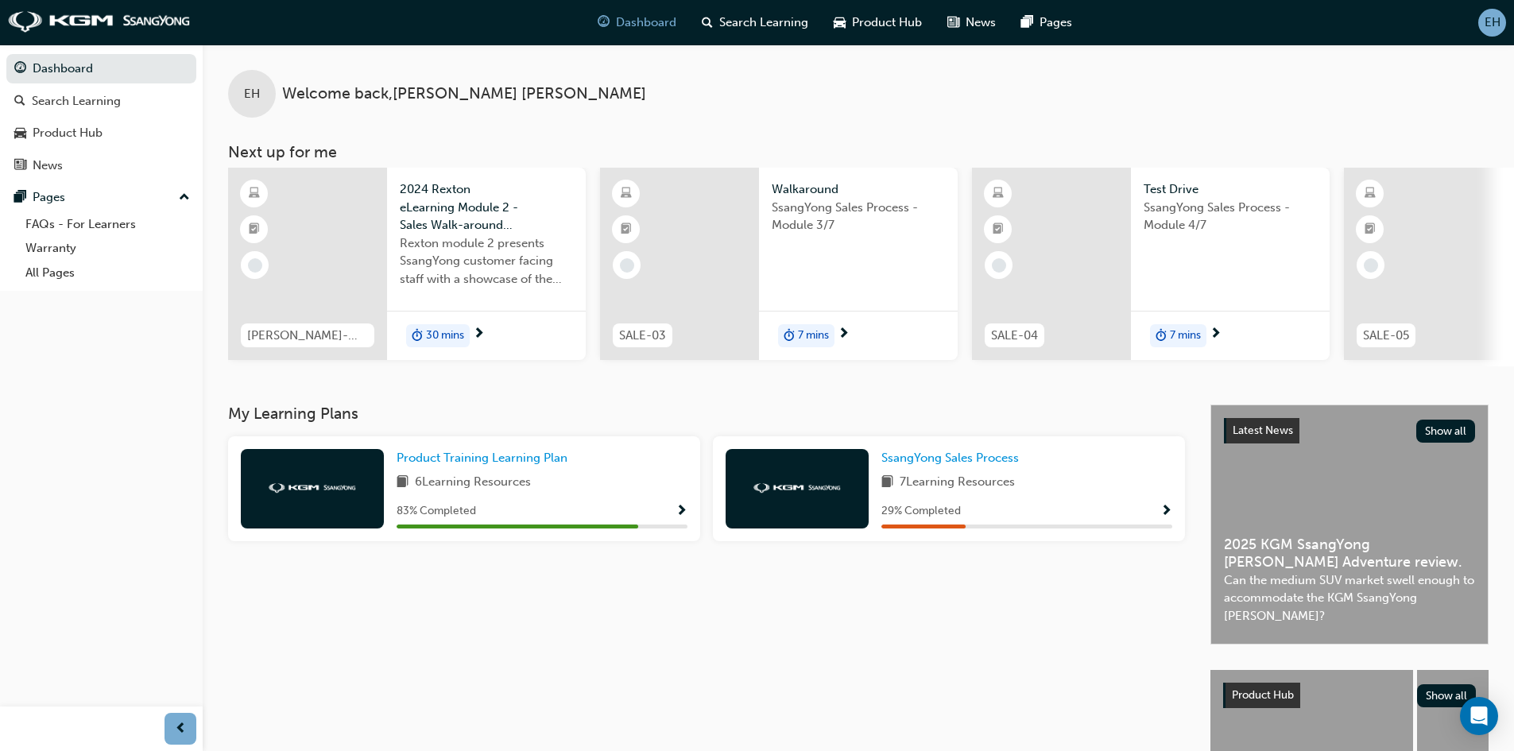
click at [435, 219] on span "2024 Rexton eLearning Module 2 - Sales Walk-around Customer Journey" at bounding box center [486, 207] width 173 height 54
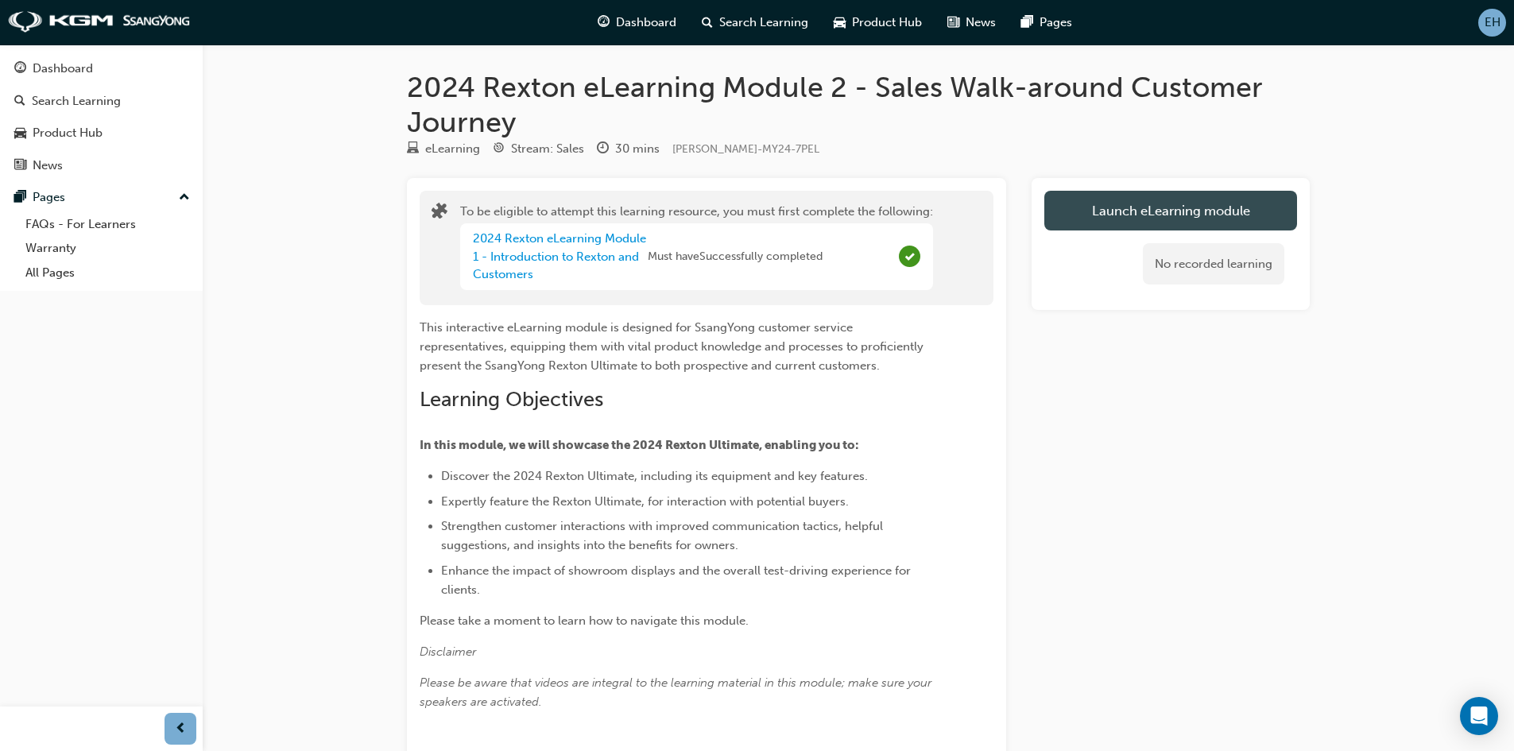
click at [1203, 217] on button "Launch eLearning module" at bounding box center [1170, 211] width 253 height 40
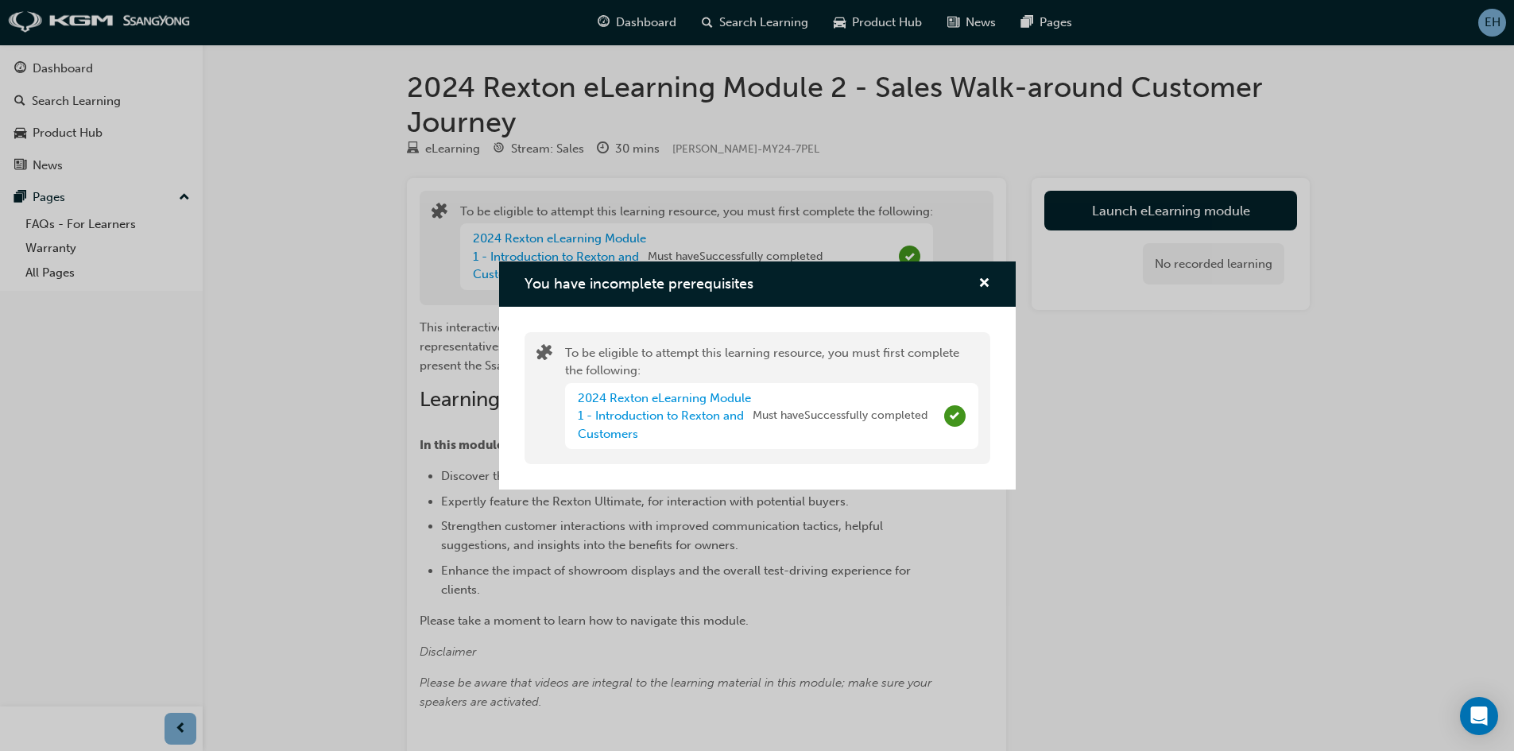
click at [1123, 381] on div "You have incomplete prerequisites To be eligible to attempt this learning resou…" at bounding box center [757, 375] width 1514 height 751
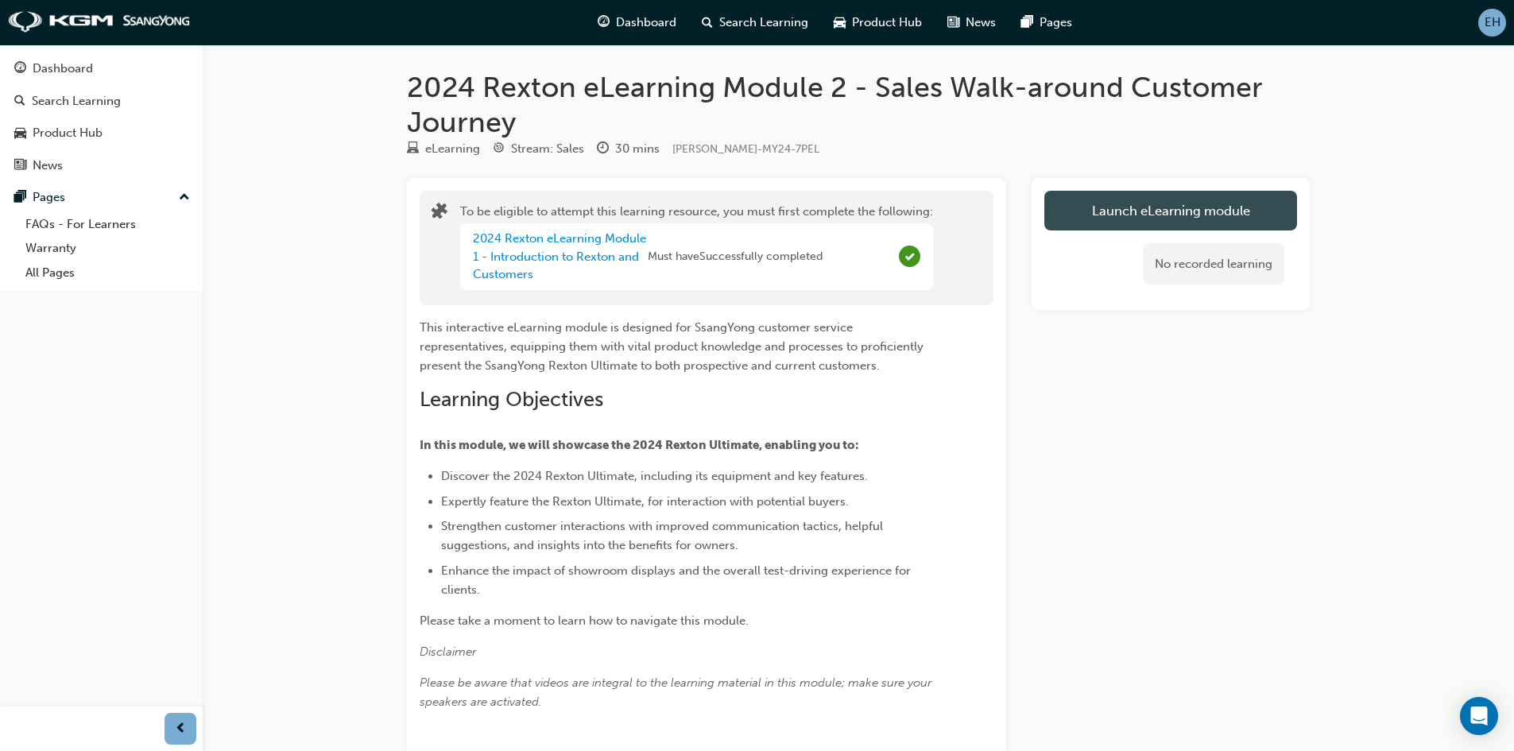
click at [1123, 215] on button "Launch eLearning module" at bounding box center [1170, 211] width 253 height 40
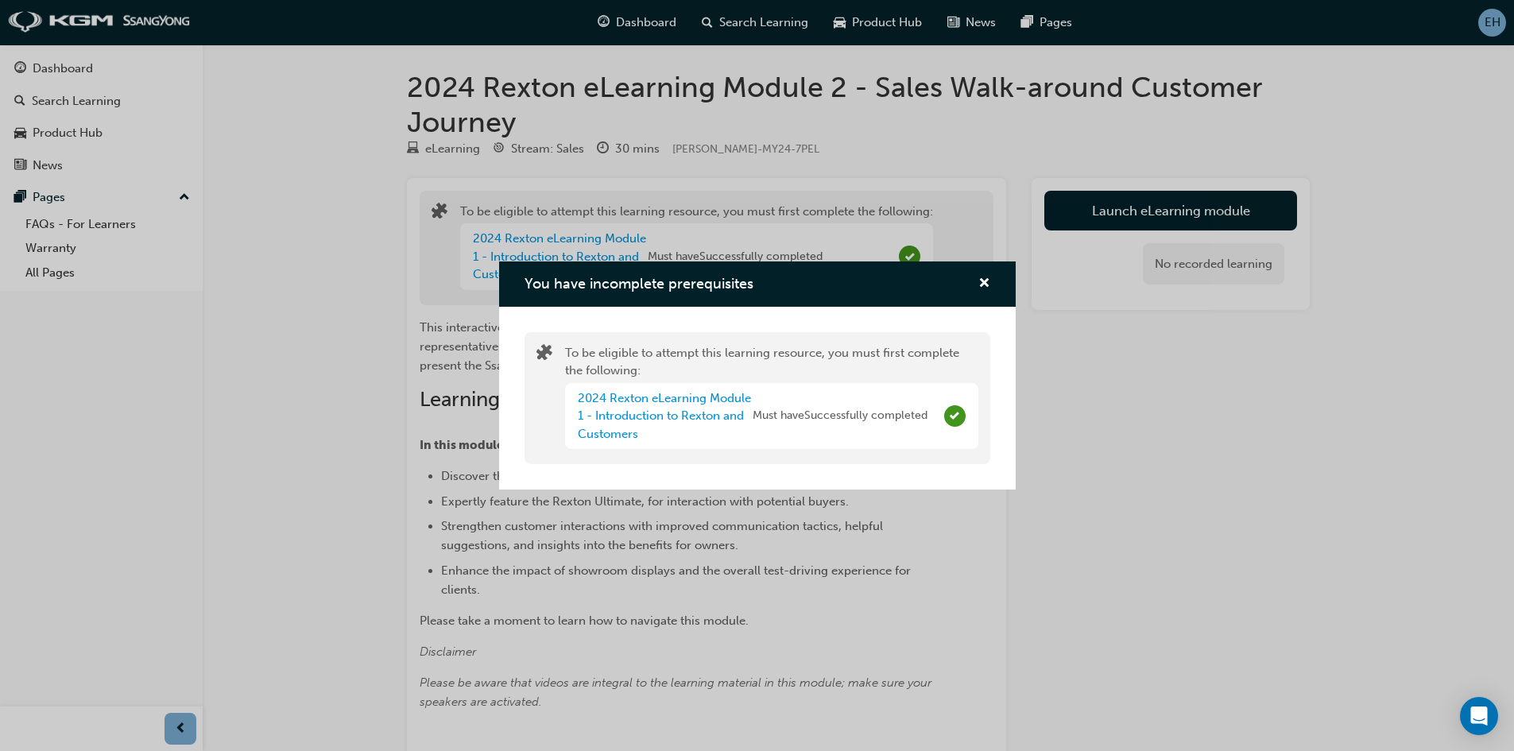
click at [370, 303] on div "You have incomplete prerequisites To be eligible to attempt this learning resou…" at bounding box center [757, 375] width 1514 height 751
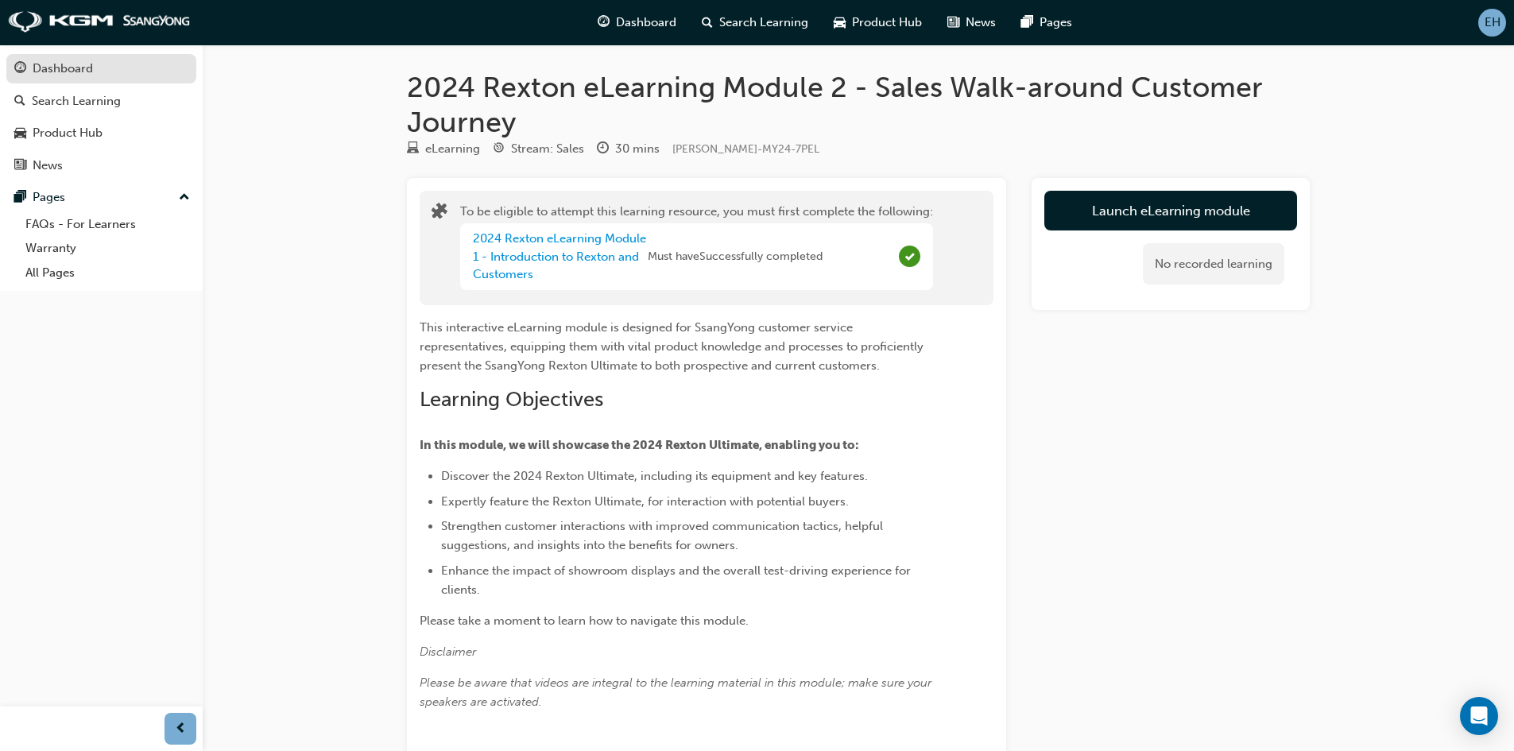
click at [55, 63] on div "Dashboard" at bounding box center [63, 69] width 60 height 18
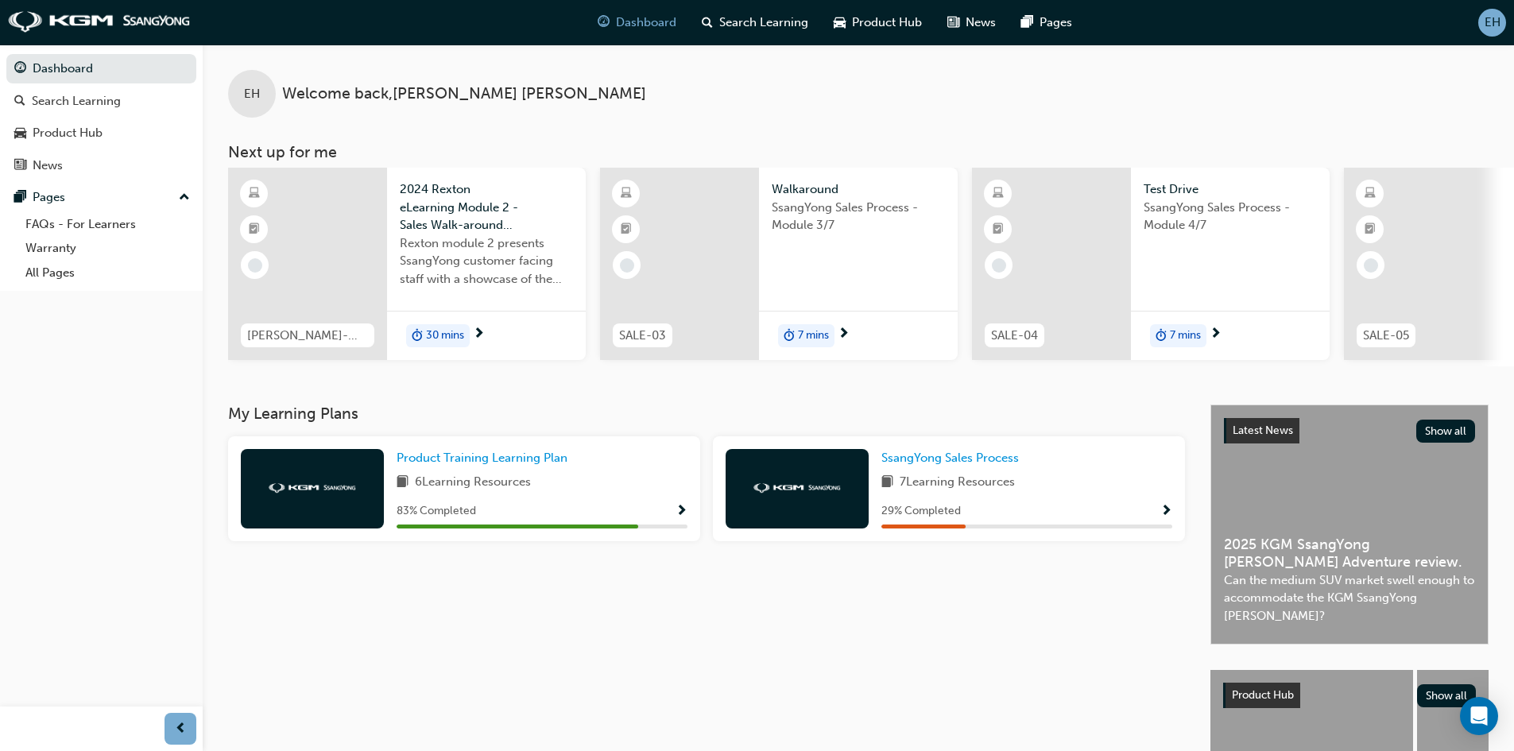
click at [430, 205] on span "2024 Rexton eLearning Module 2 - Sales Walk-around Customer Journey" at bounding box center [486, 207] width 173 height 54
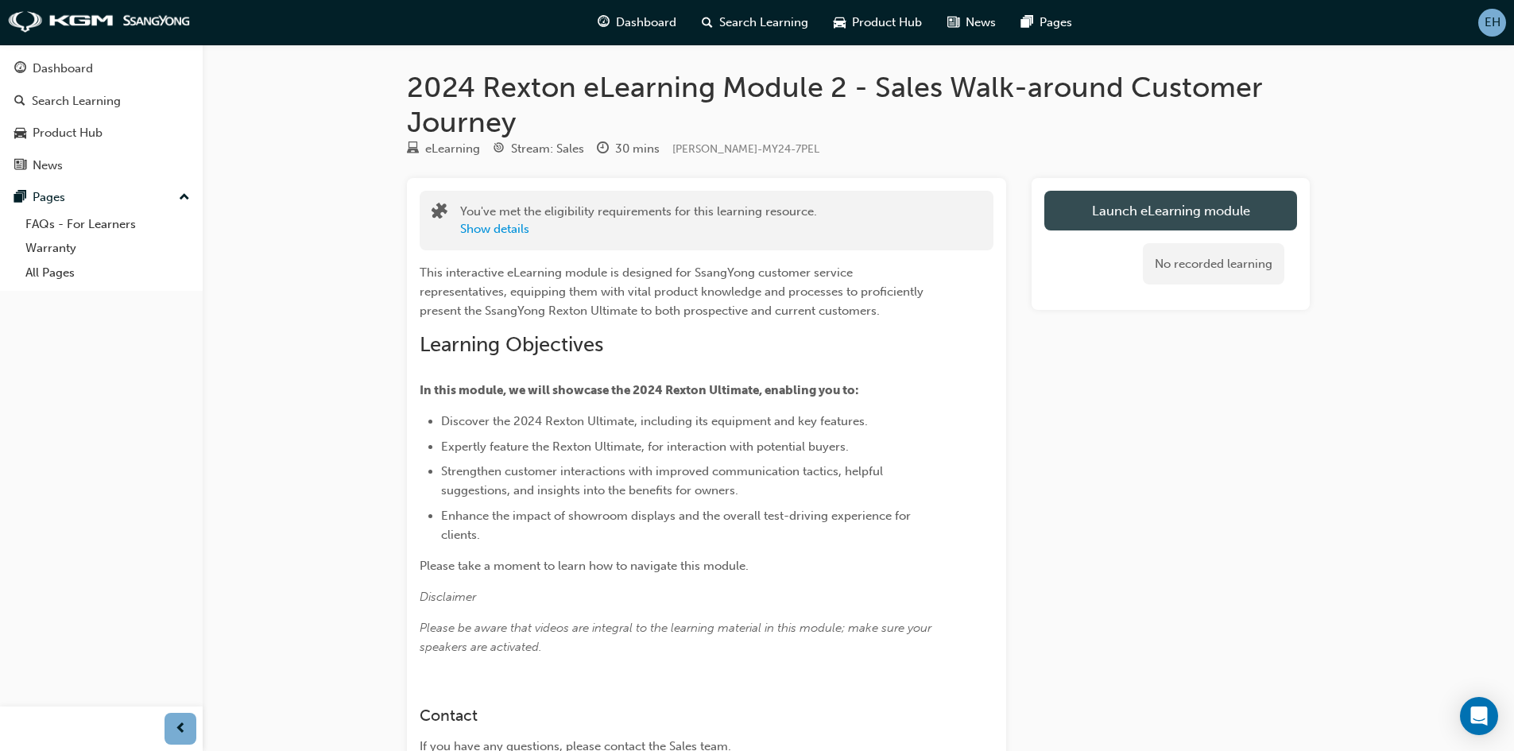
click at [1096, 213] on link "Launch eLearning module" at bounding box center [1170, 211] width 253 height 40
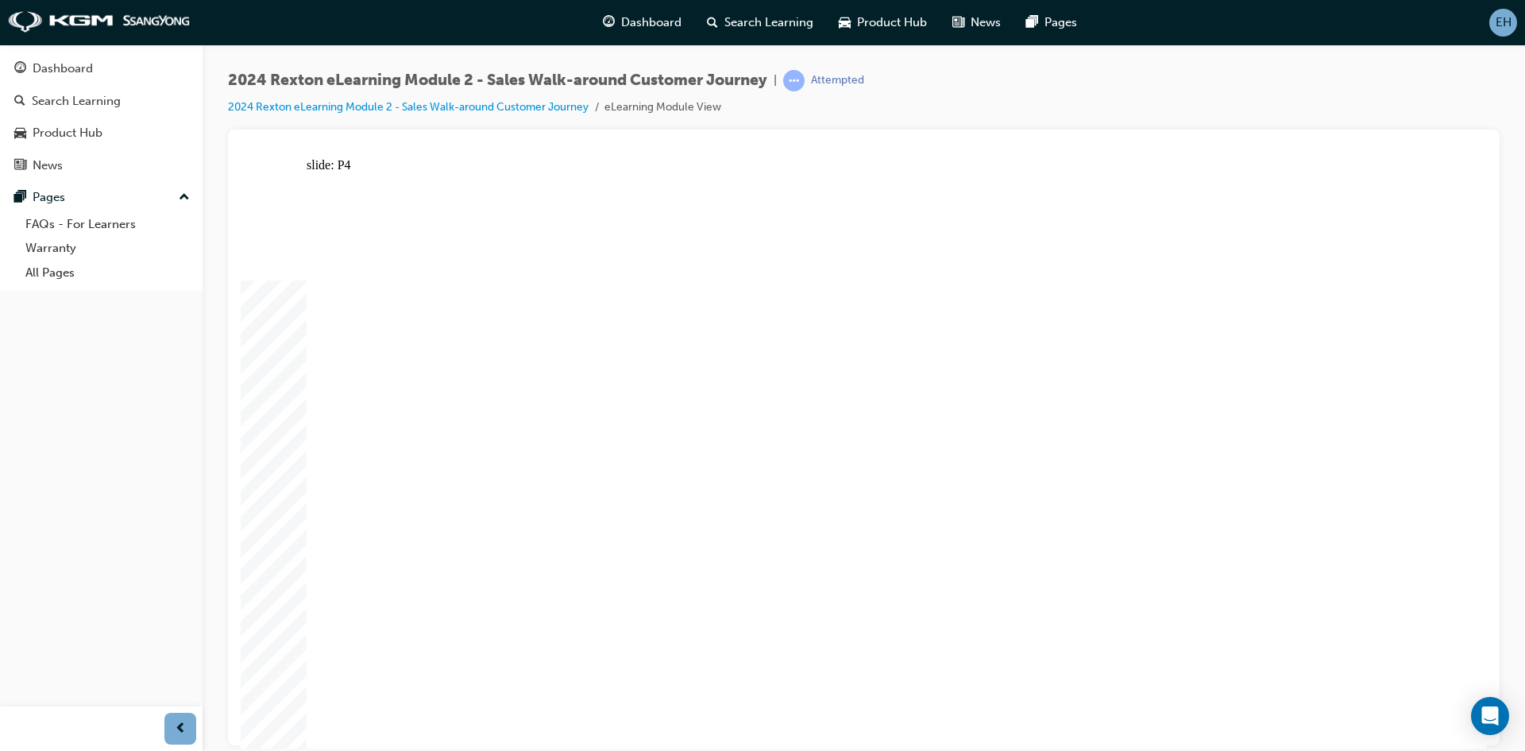
drag, startPoint x: 729, startPoint y: 260, endPoint x: 631, endPoint y: 242, distance: 100.1
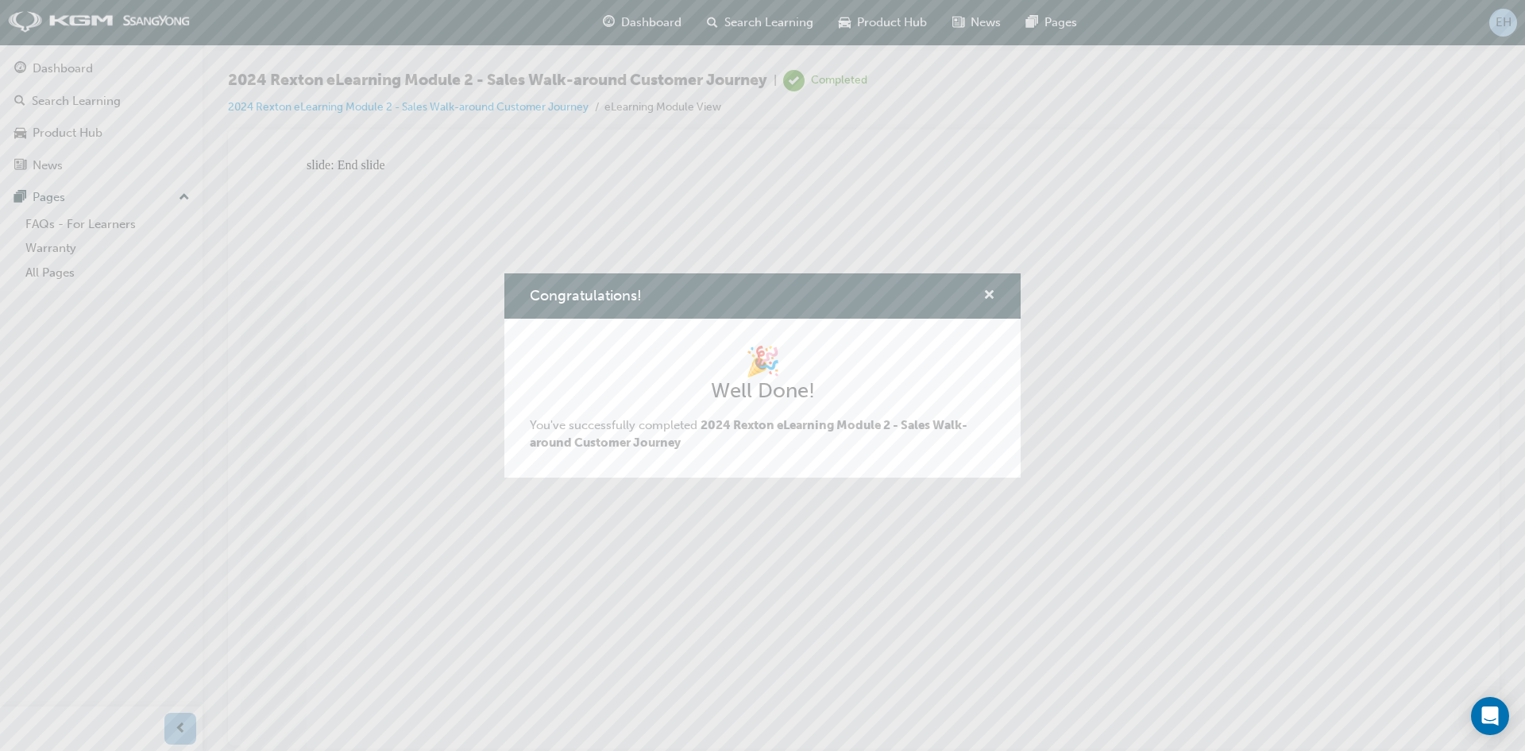
click at [989, 290] on span "cross-icon" at bounding box center [990, 296] width 12 height 14
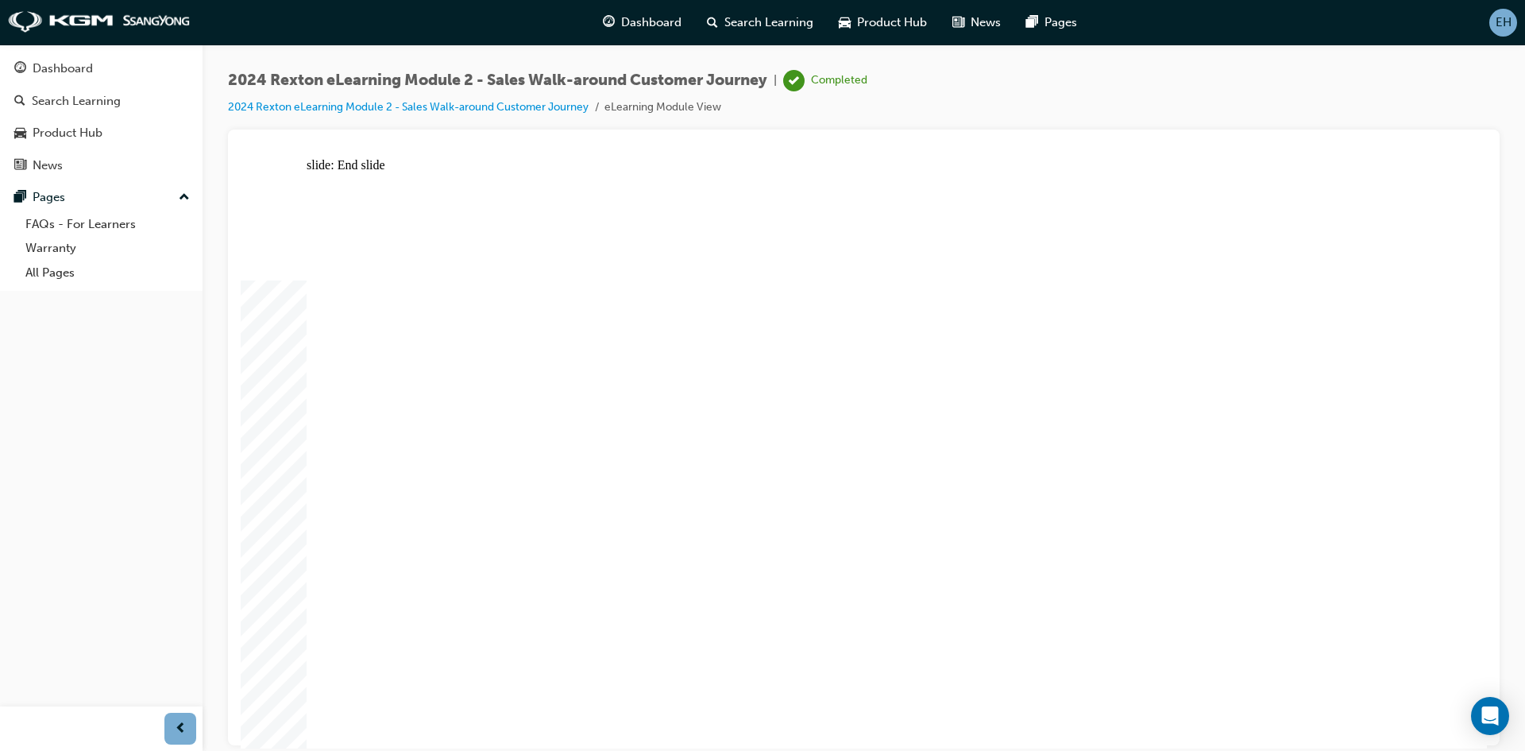
click at [74, 71] on div "Dashboard" at bounding box center [63, 69] width 60 height 18
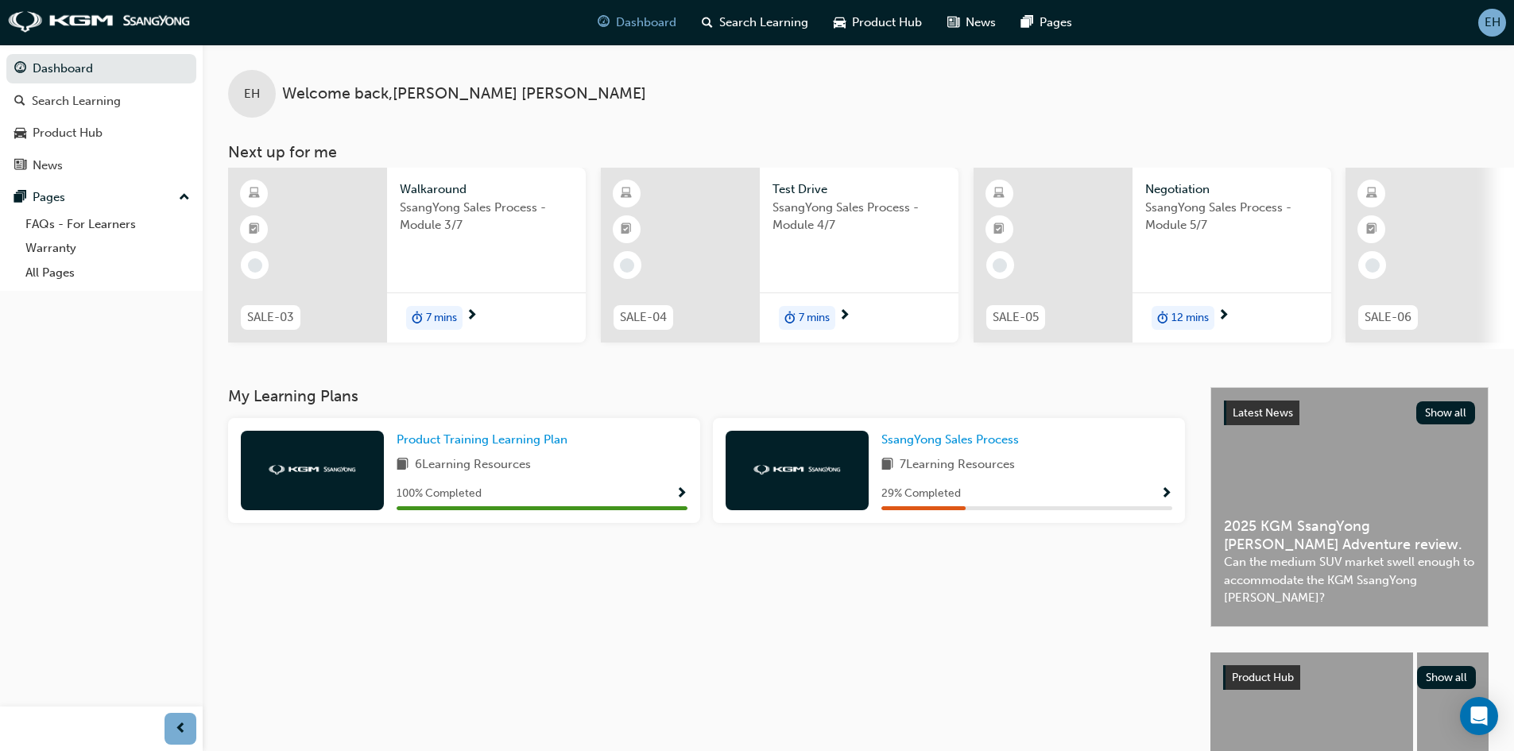
click at [443, 211] on span "SsangYong Sales Process - Module 3/7" at bounding box center [486, 217] width 173 height 36
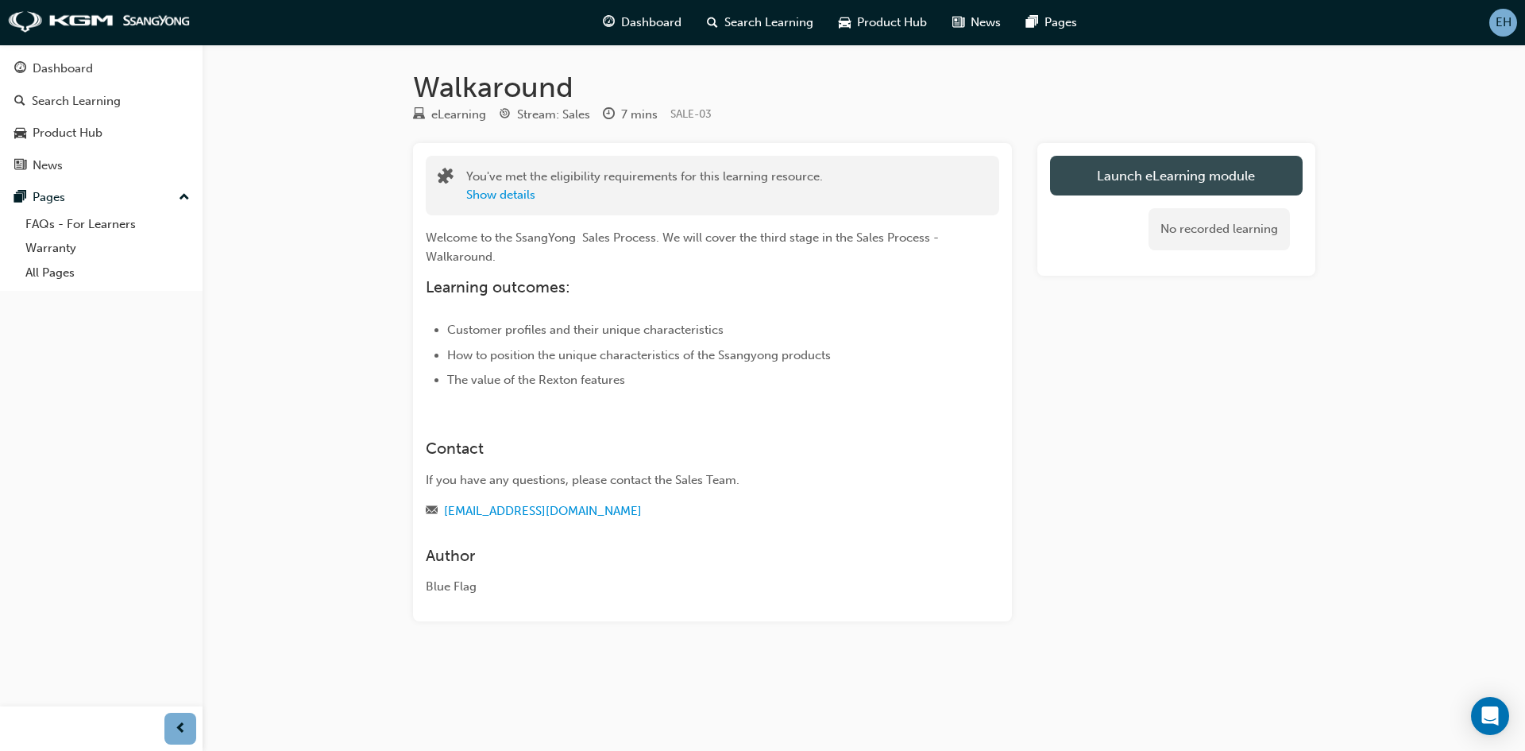
click at [1127, 174] on link "Launch eLearning module" at bounding box center [1176, 176] width 253 height 40
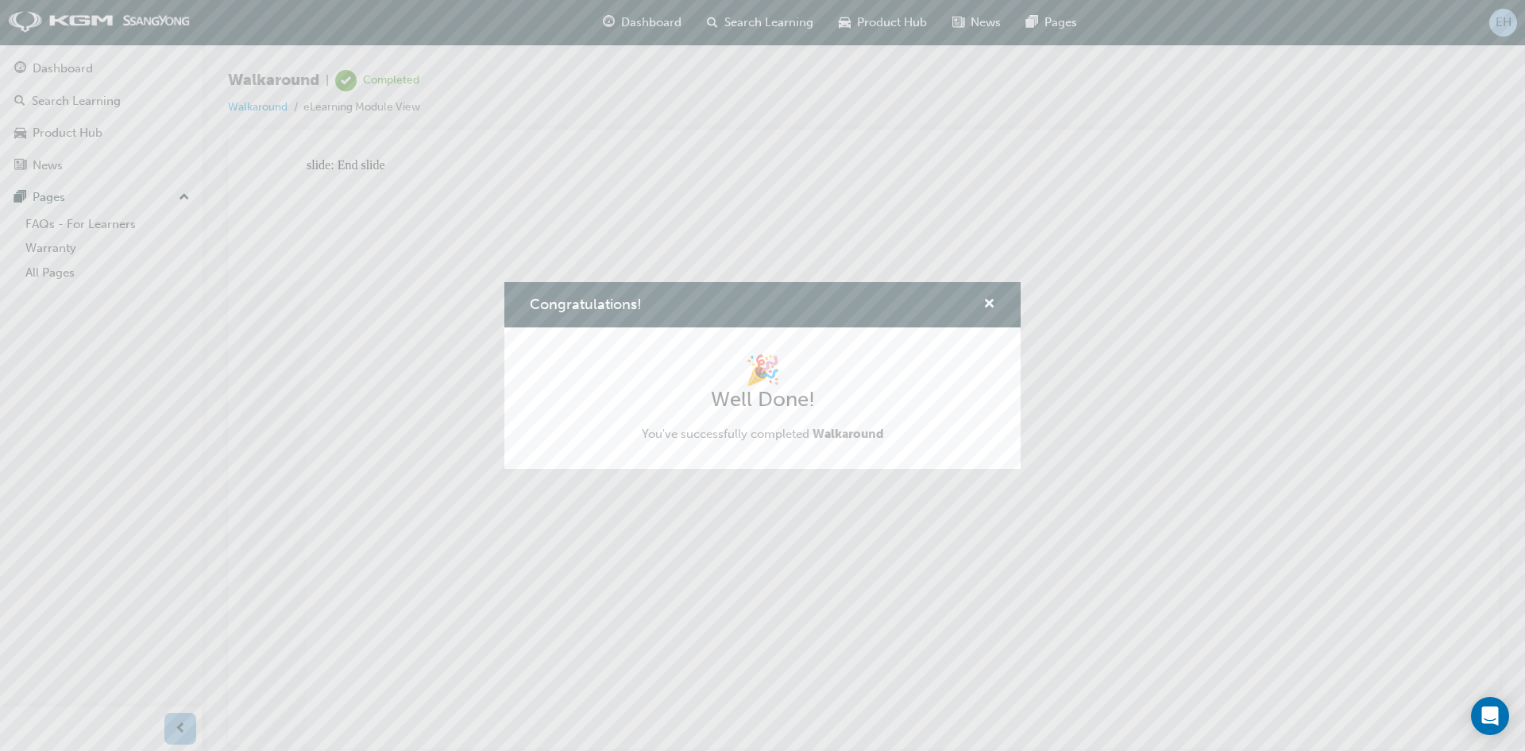
click at [996, 305] on div "Congratulations!" at bounding box center [763, 304] width 516 height 45
click at [988, 301] on span "cross-icon" at bounding box center [990, 305] width 12 height 14
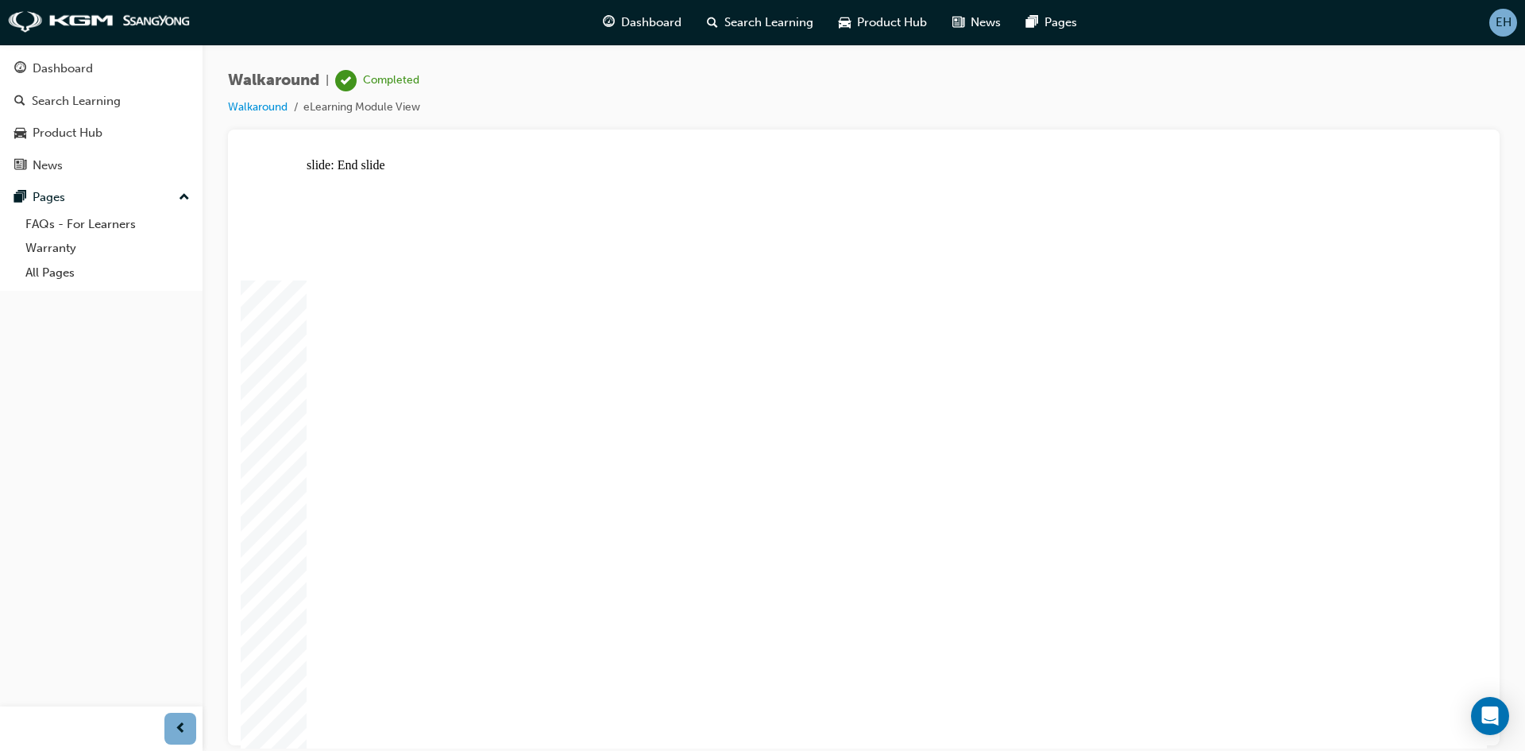
click at [126, 67] on div "Dashboard" at bounding box center [101, 69] width 174 height 20
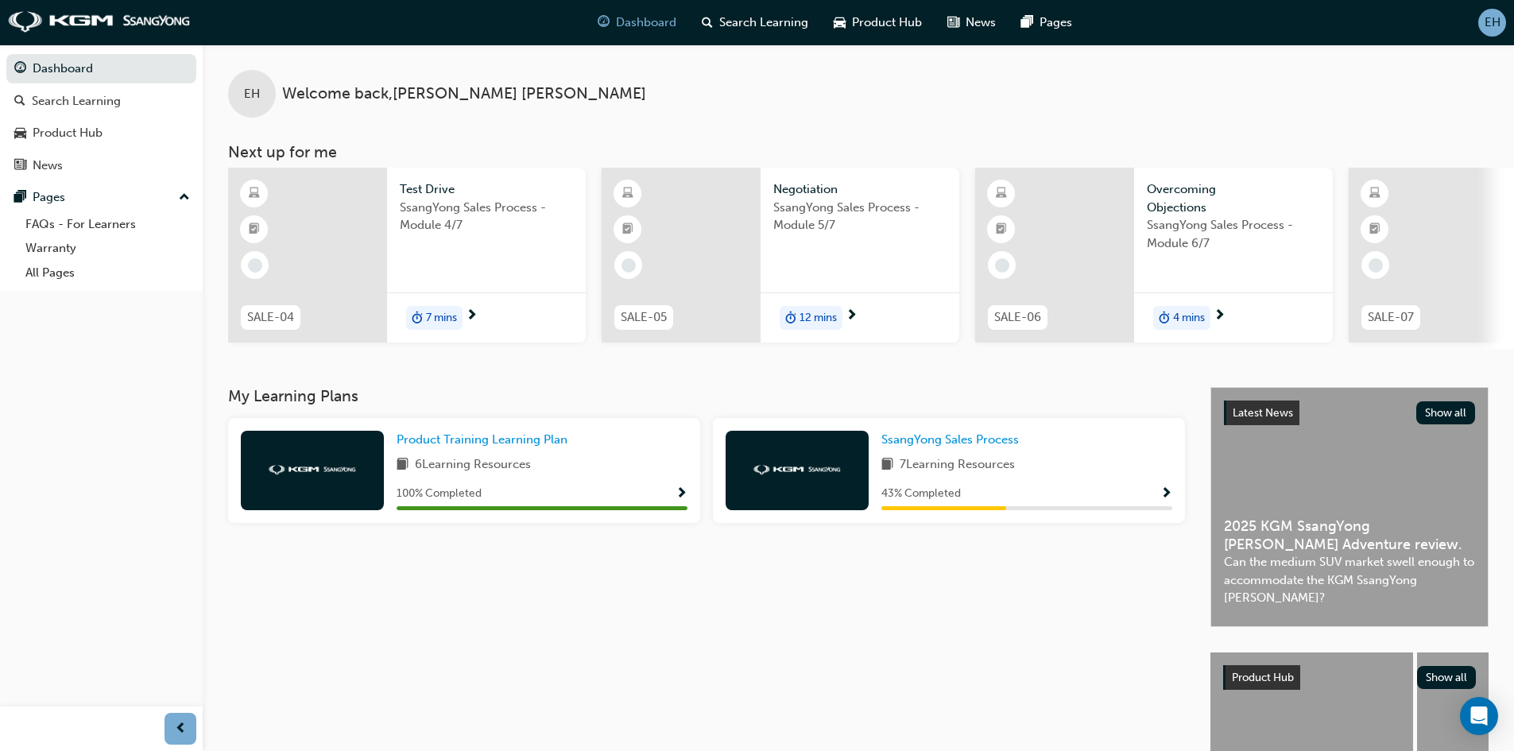
click at [451, 221] on span "SsangYong Sales Process - Module 4/7" at bounding box center [486, 217] width 173 height 36
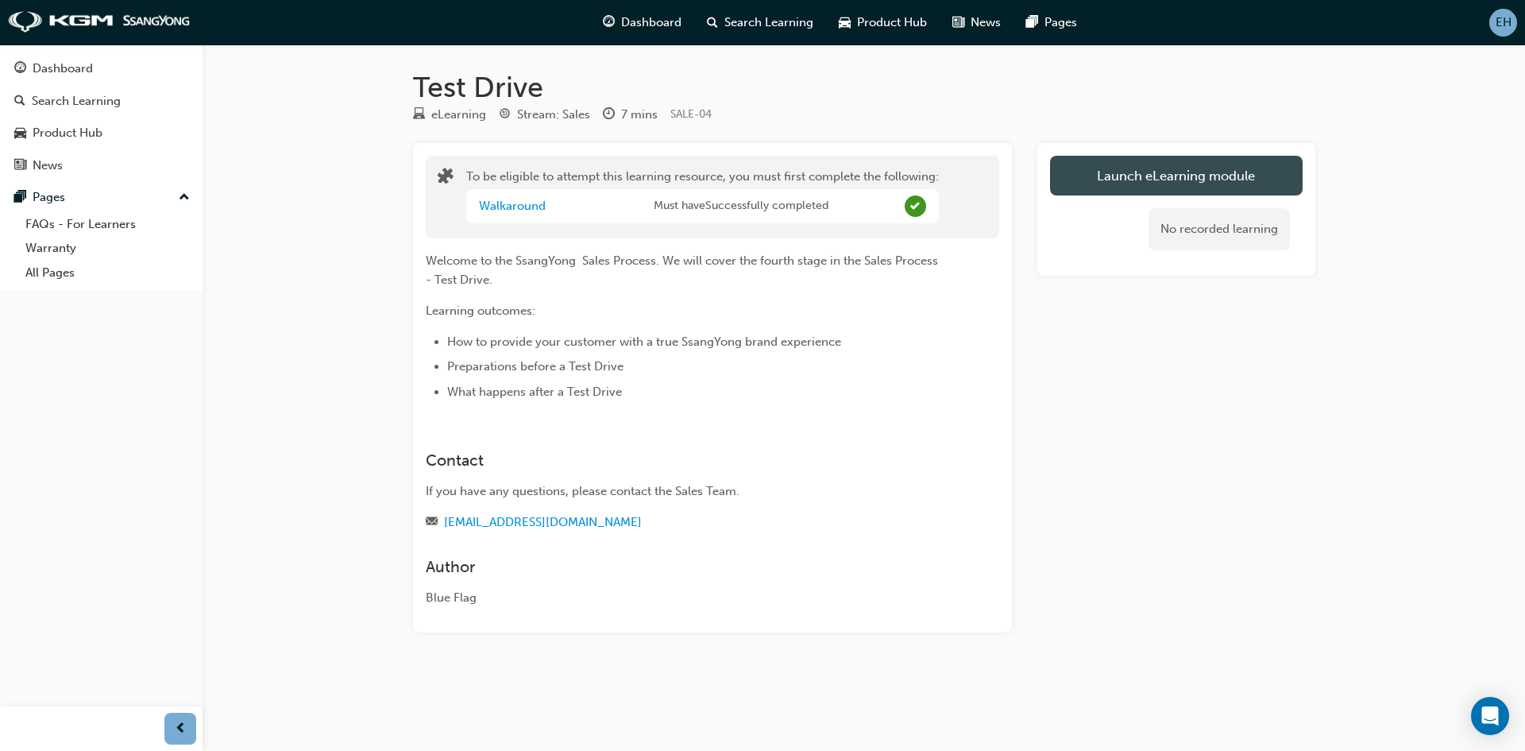
click at [1094, 181] on button "Launch eLearning module" at bounding box center [1176, 176] width 253 height 40
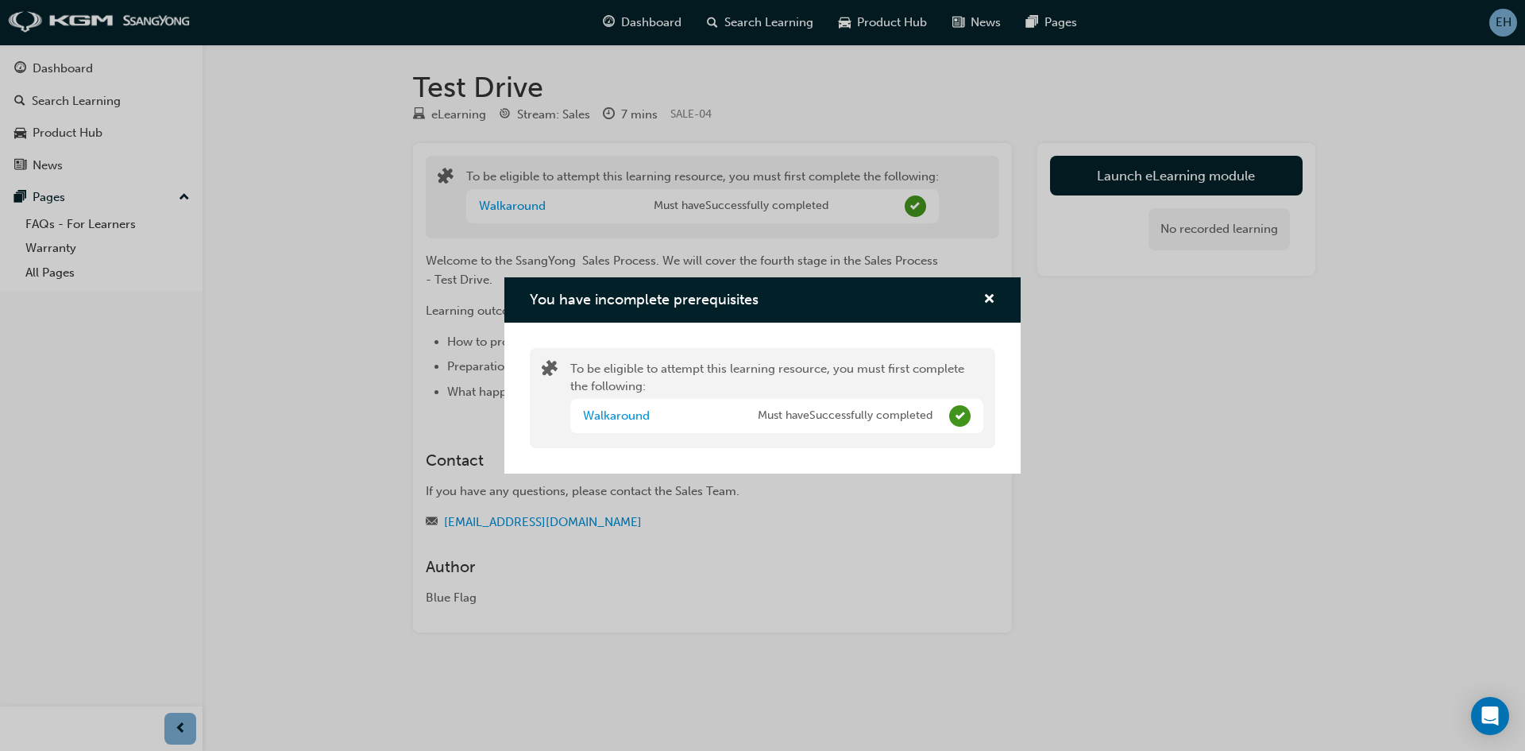
click at [1109, 442] on div "You have incomplete prerequisites To be eligible to attempt this learning resou…" at bounding box center [762, 375] width 1525 height 751
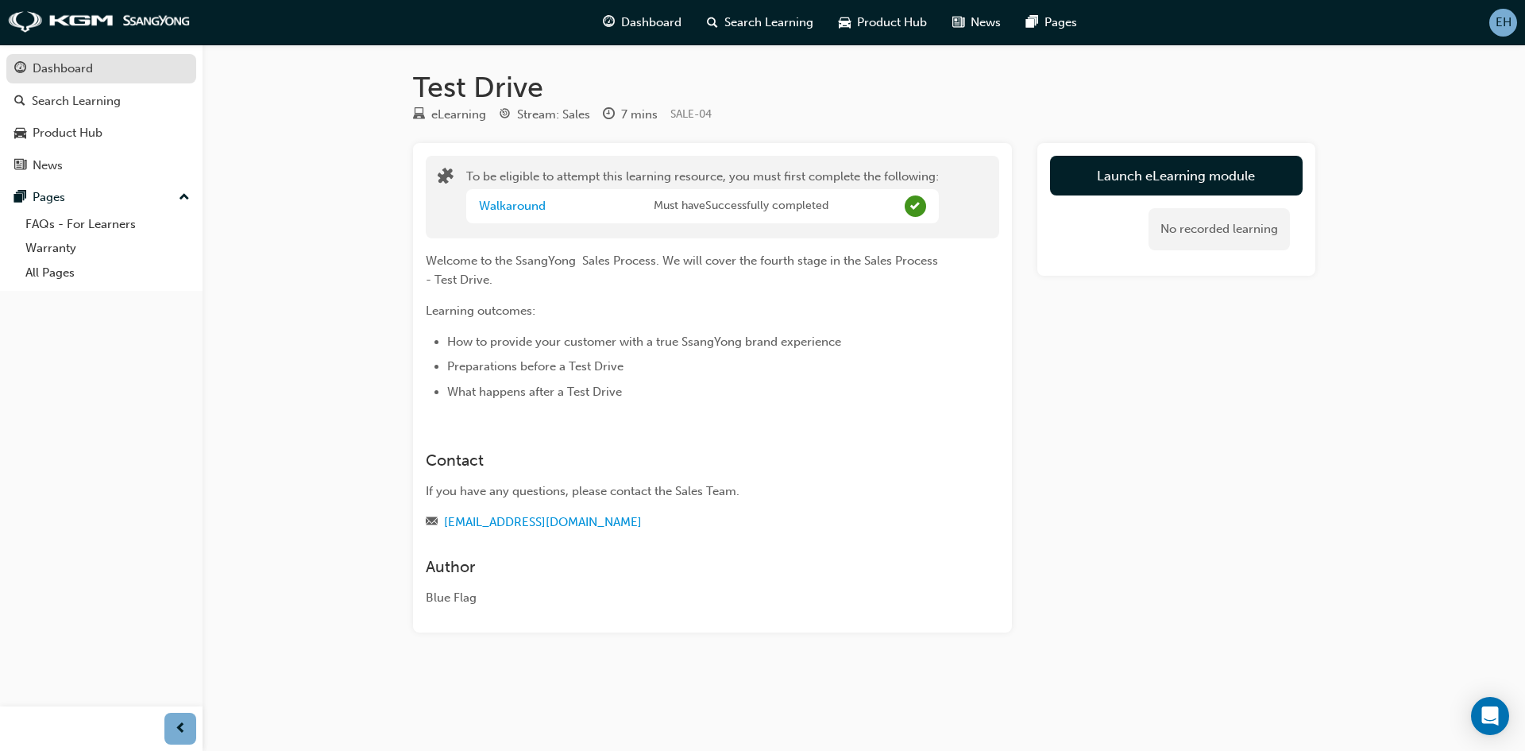
click at [52, 78] on div "Dashboard" at bounding box center [101, 69] width 174 height 20
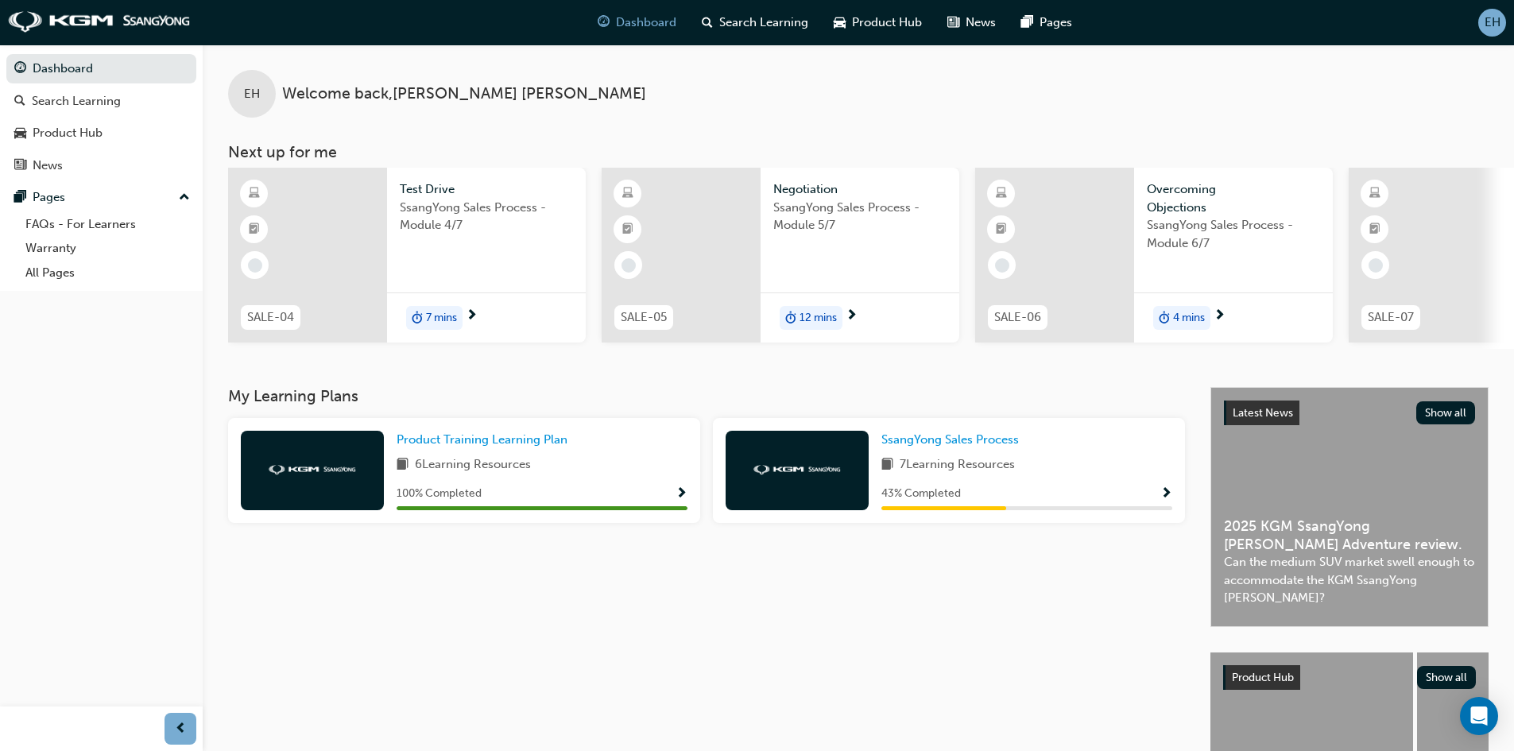
click at [497, 225] on span "SsangYong Sales Process - Module 4/7" at bounding box center [486, 217] width 173 height 36
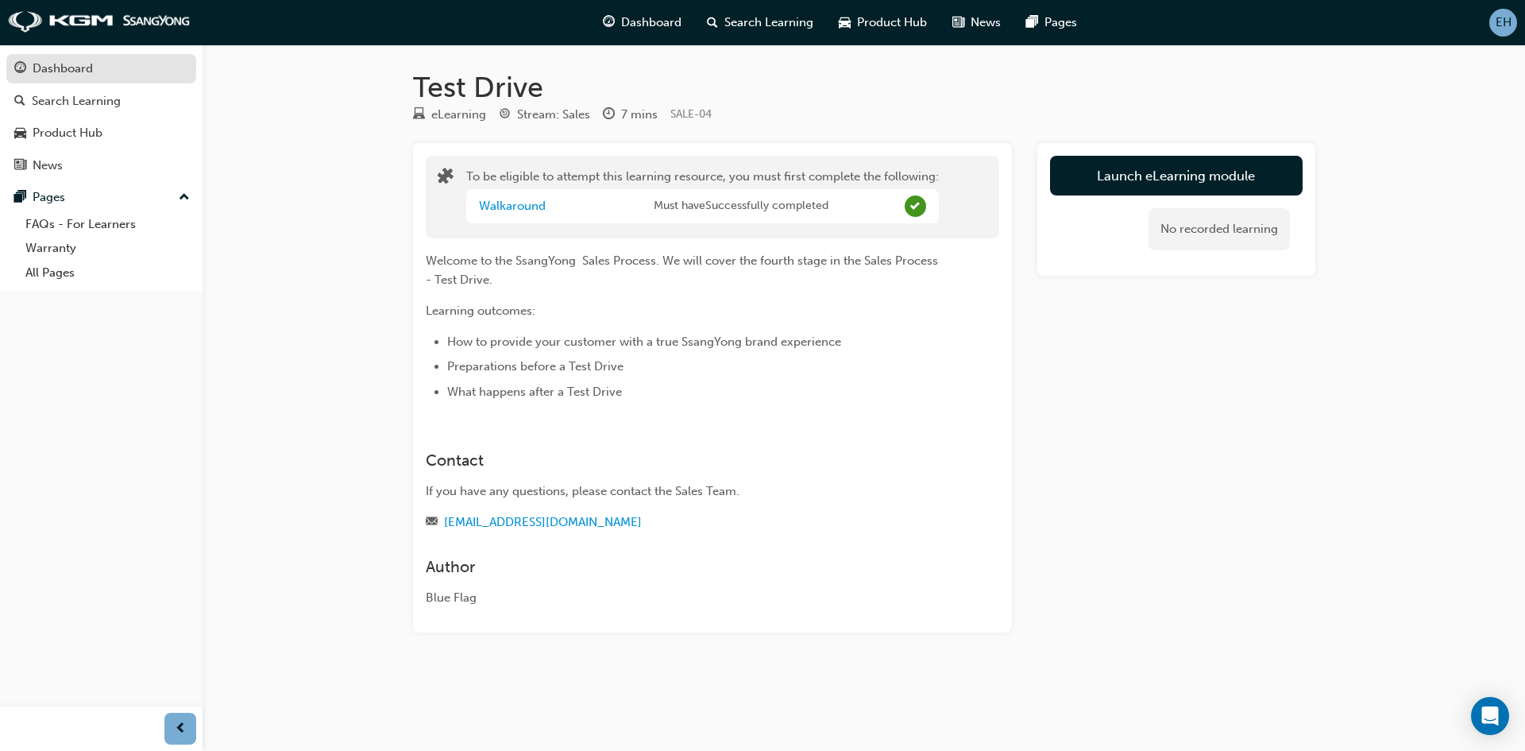
click at [87, 74] on div "Dashboard" at bounding box center [63, 69] width 60 height 18
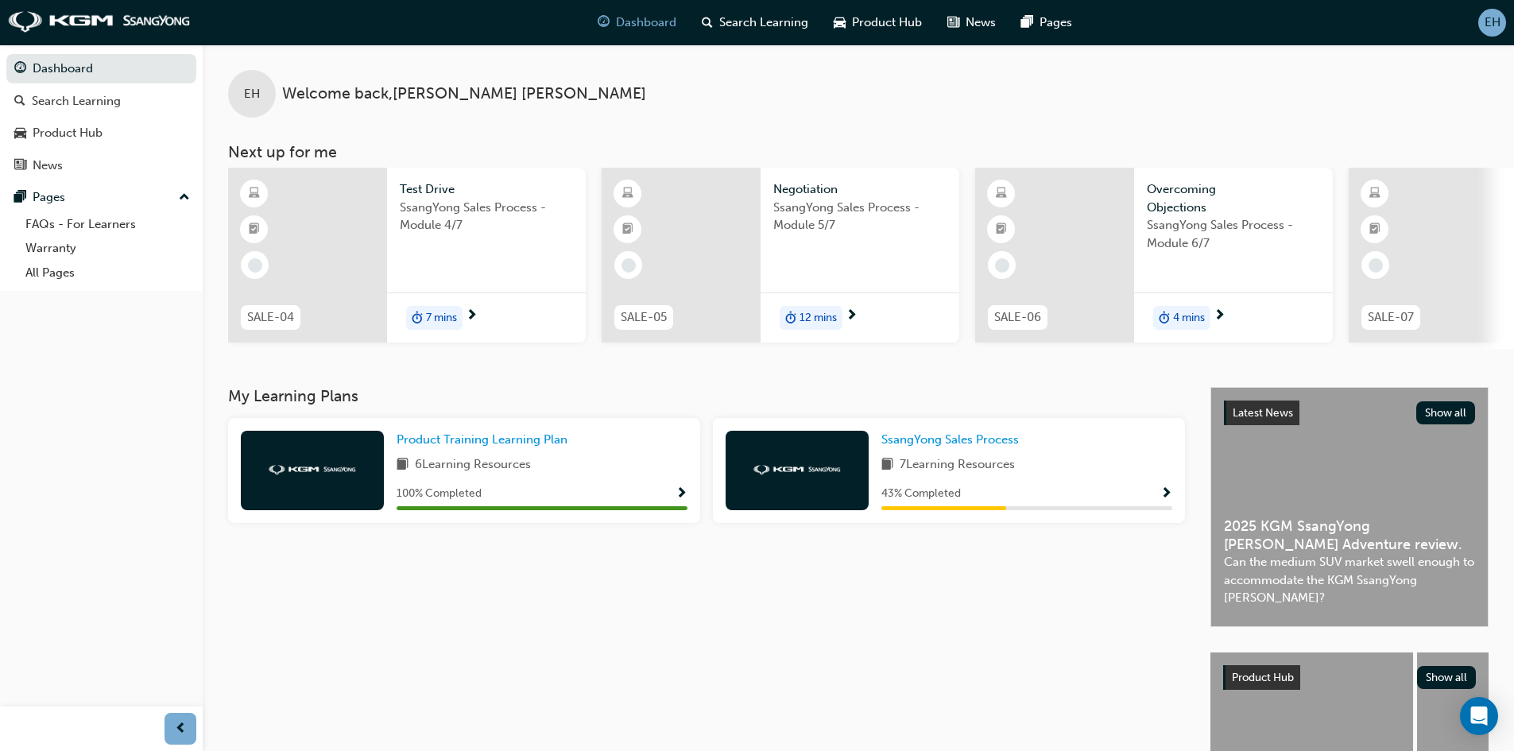
click at [434, 197] on span "Test Drive" at bounding box center [486, 189] width 173 height 18
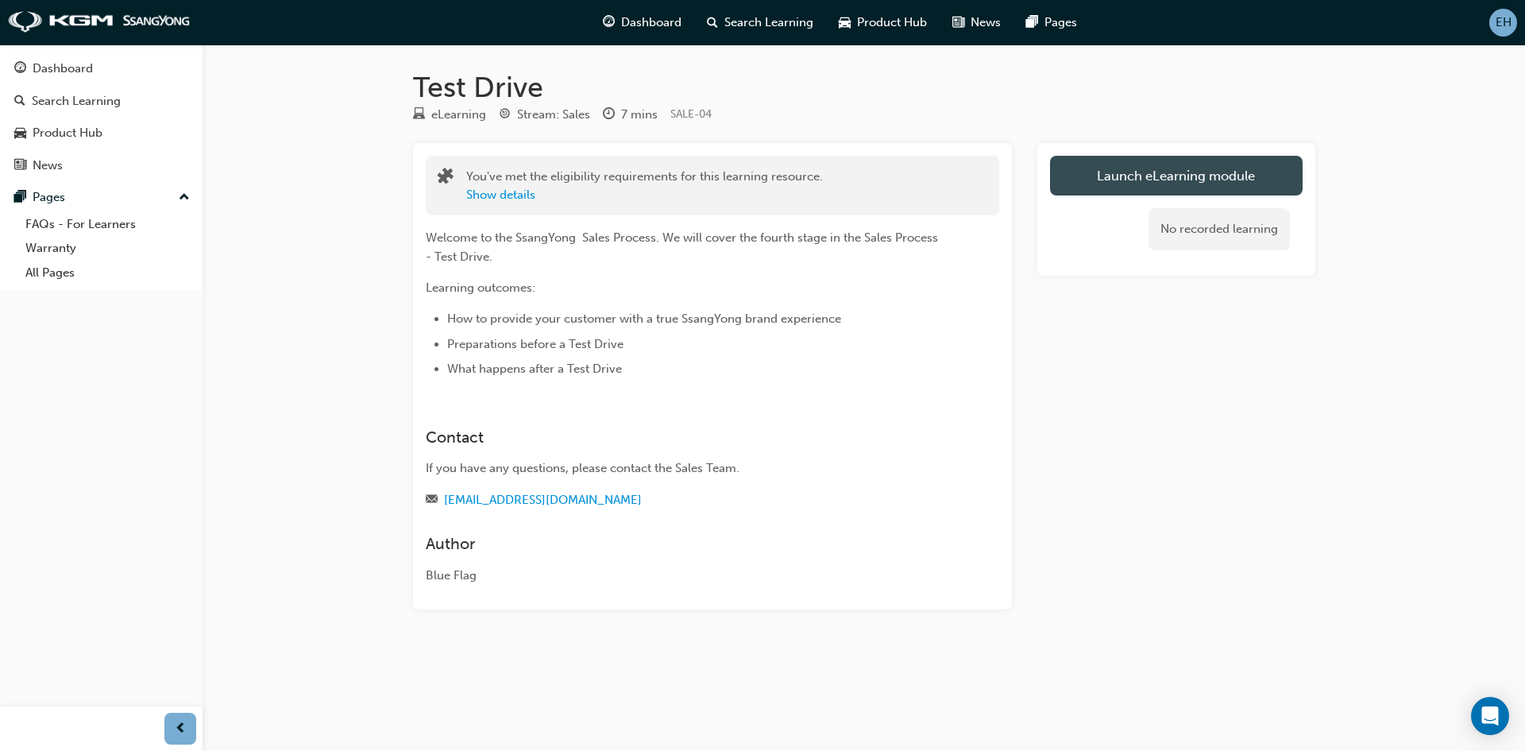
click at [1155, 189] on link "Launch eLearning module" at bounding box center [1176, 176] width 253 height 40
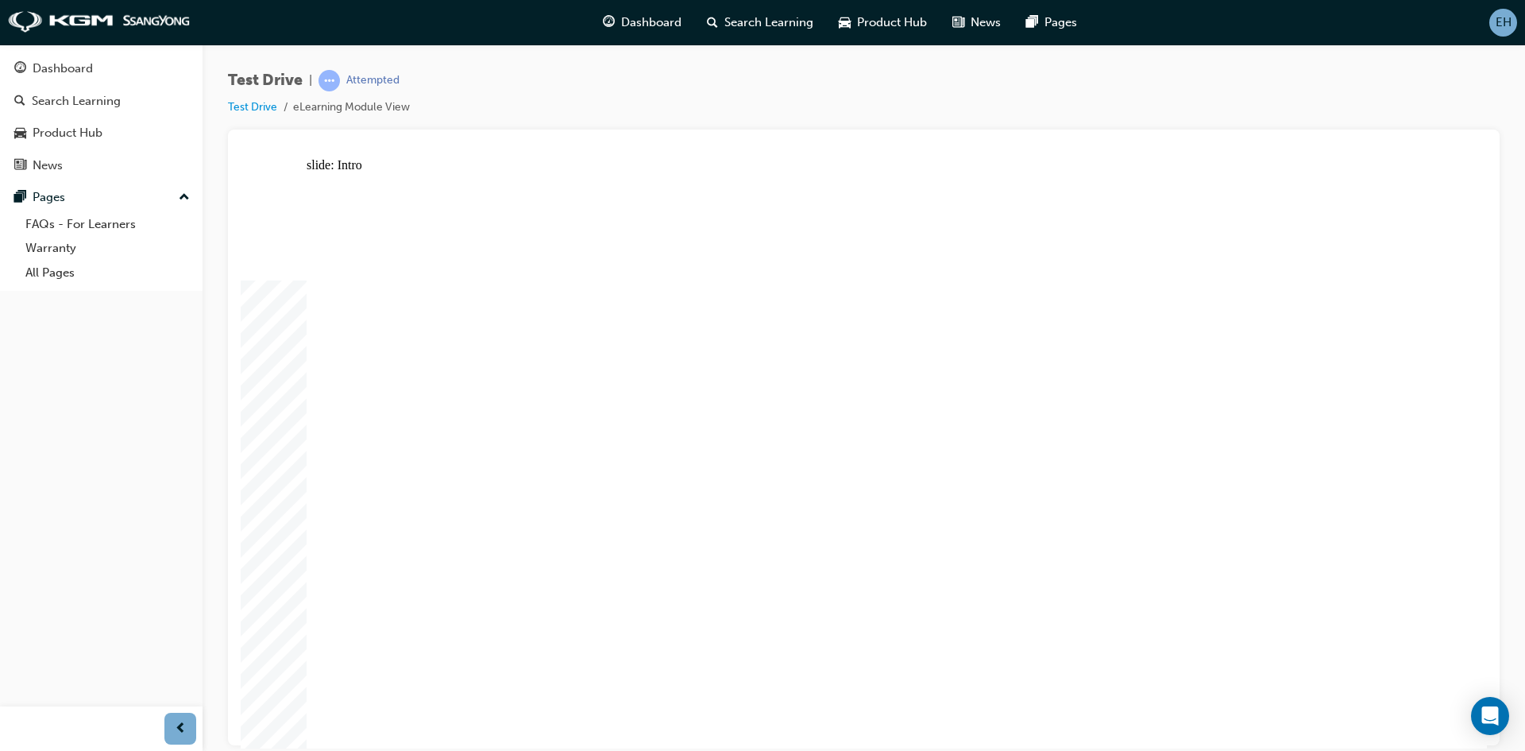
drag, startPoint x: 1365, startPoint y: 220, endPoint x: 1390, endPoint y: 197, distance: 33.7
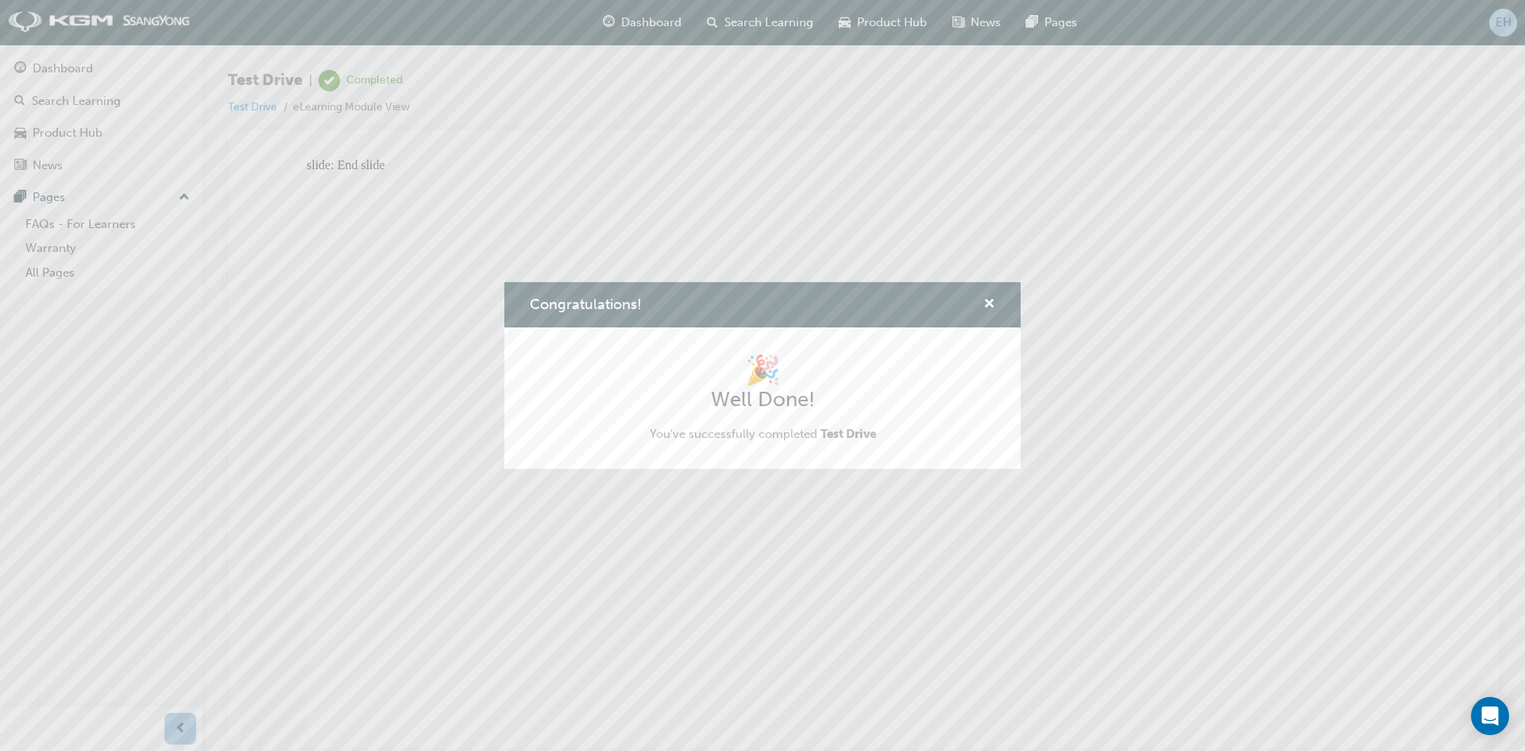
click at [991, 311] on span "cross-icon" at bounding box center [990, 305] width 12 height 14
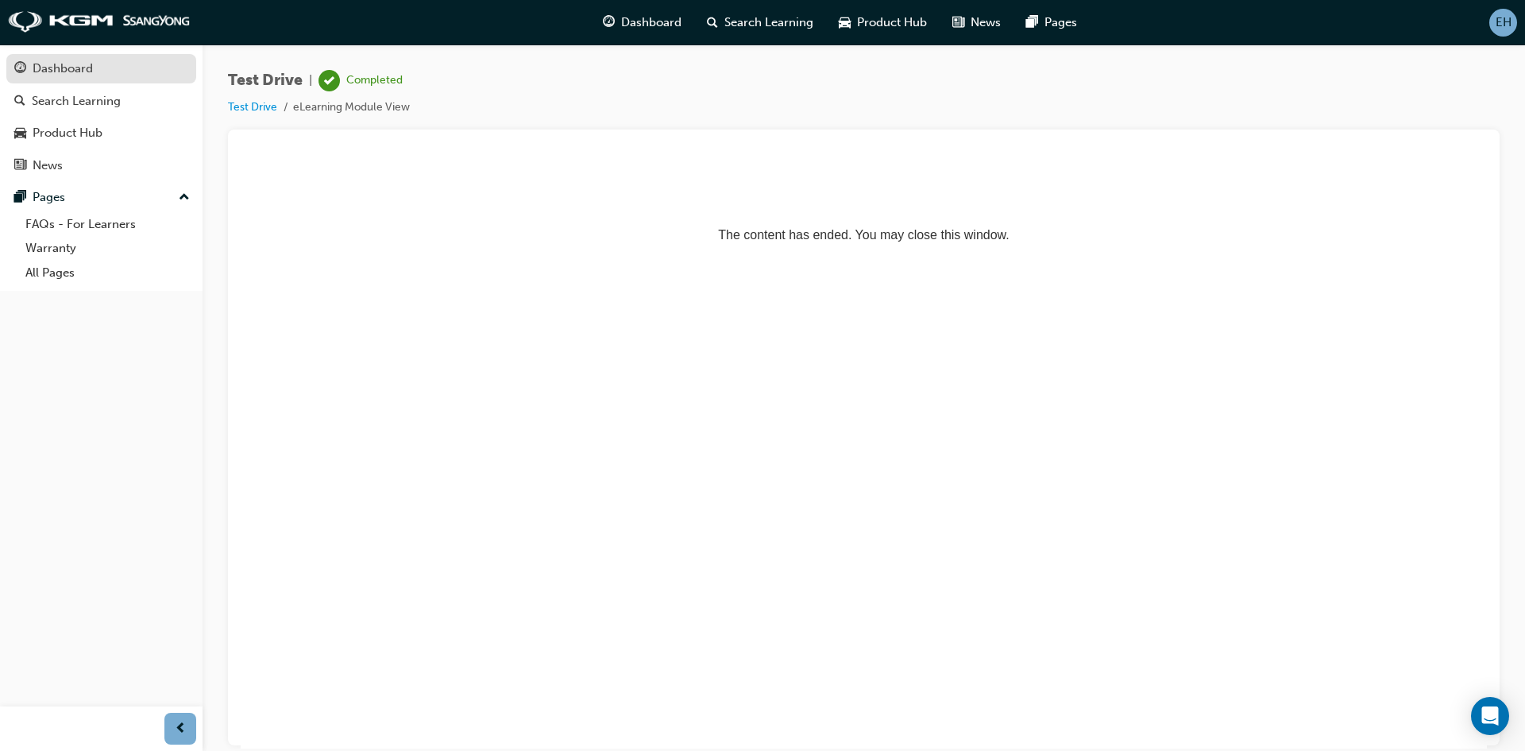
click at [78, 64] on div "Dashboard" at bounding box center [63, 69] width 60 height 18
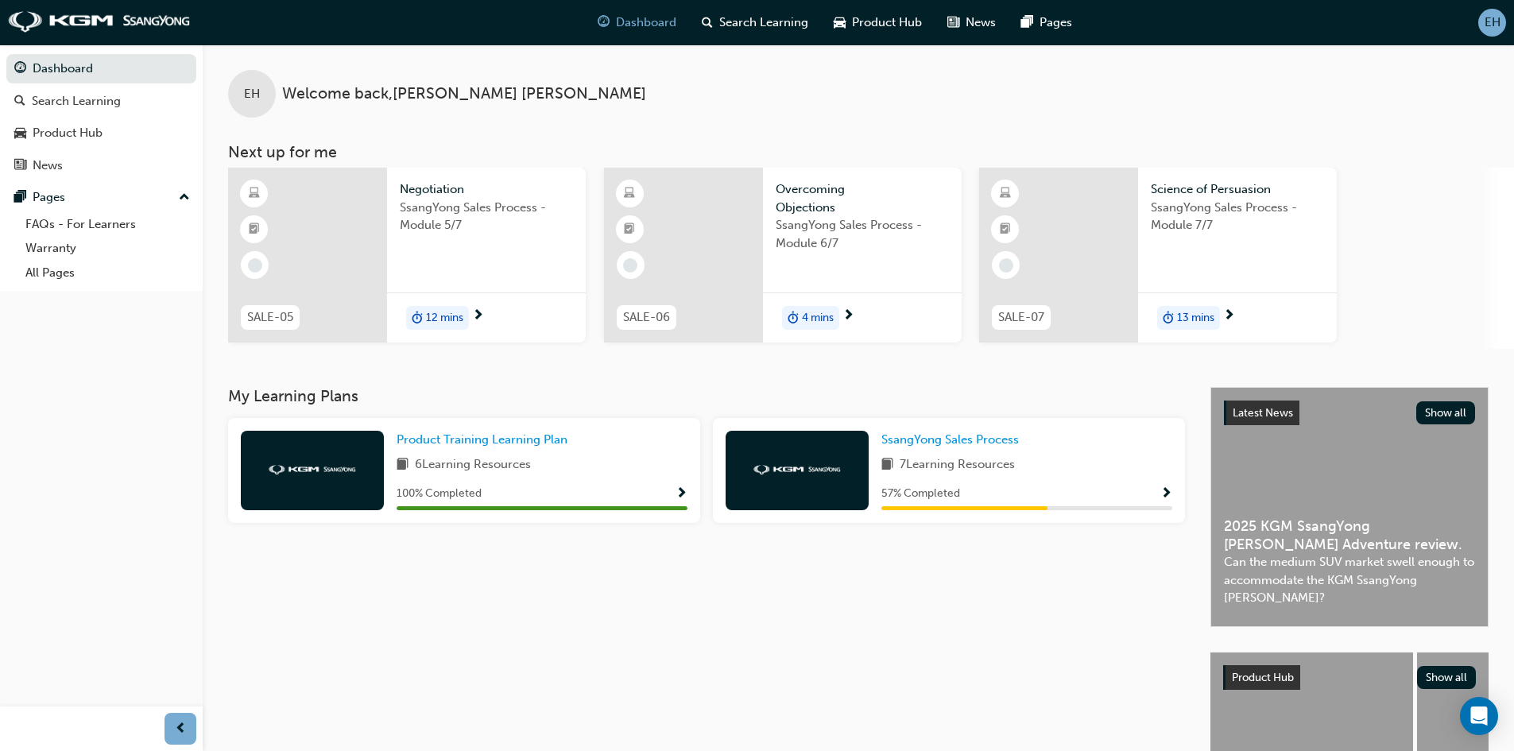
click at [435, 218] on span "SsangYong Sales Process - Module 5/7" at bounding box center [486, 217] width 173 height 36
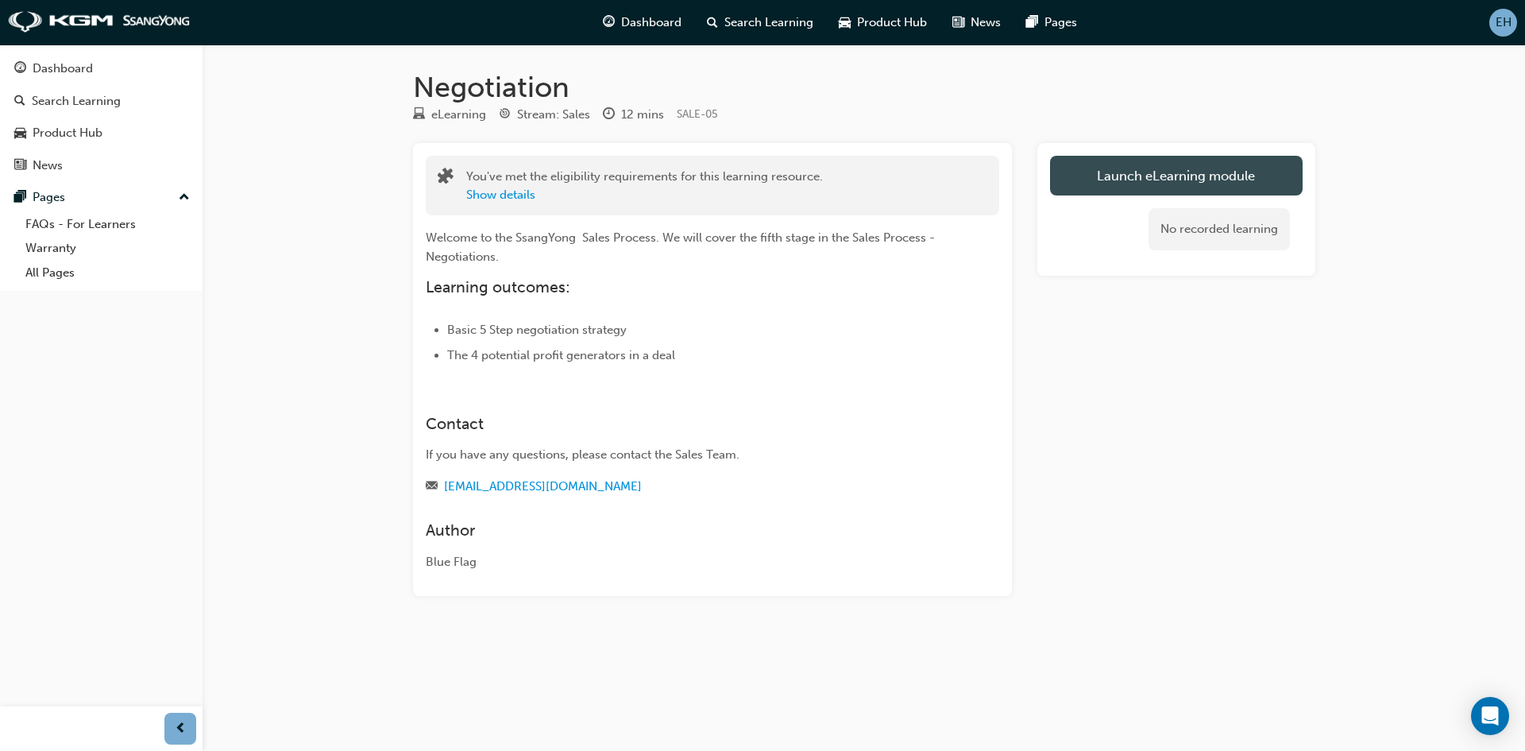
click at [1128, 165] on link "Launch eLearning module" at bounding box center [1176, 176] width 253 height 40
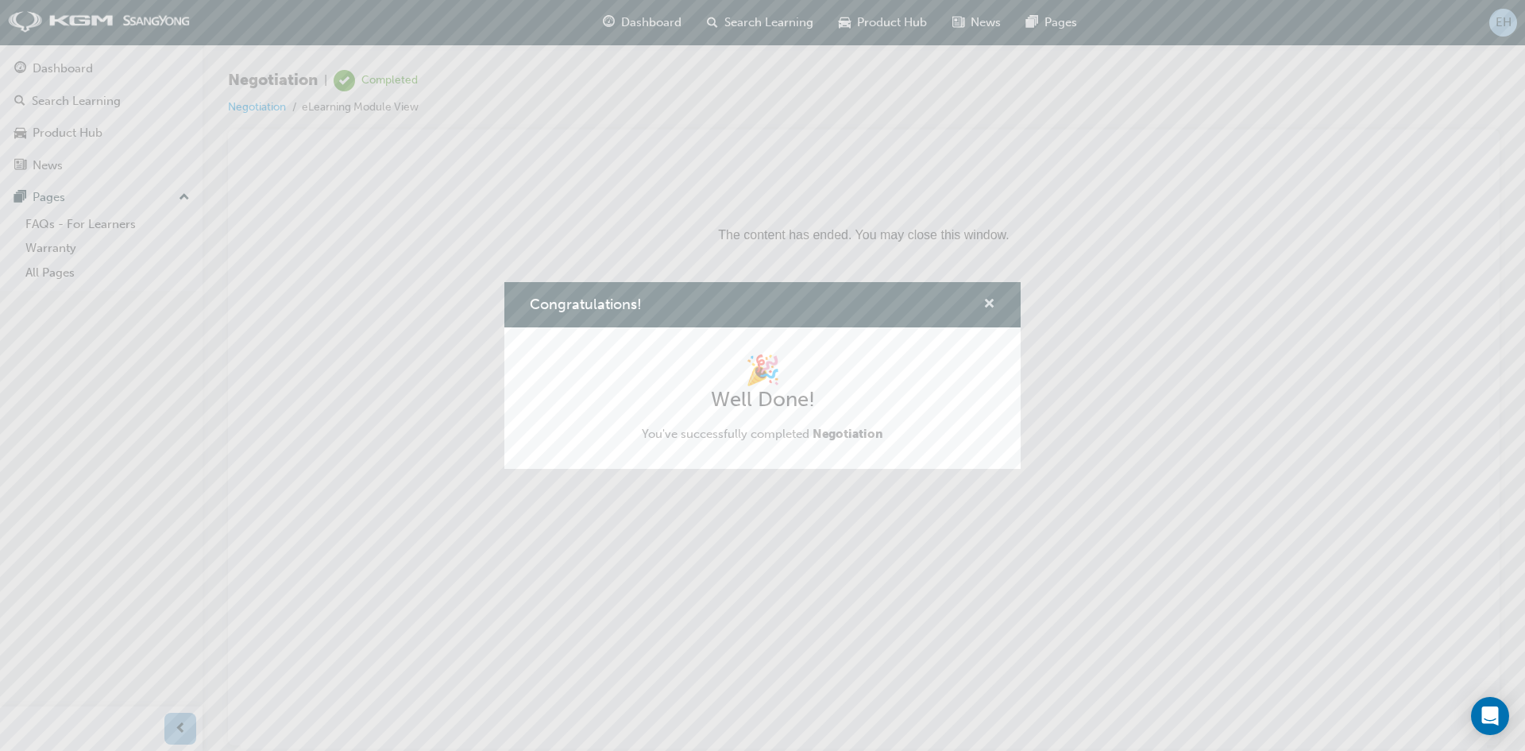
click at [991, 300] on span "cross-icon" at bounding box center [990, 305] width 12 height 14
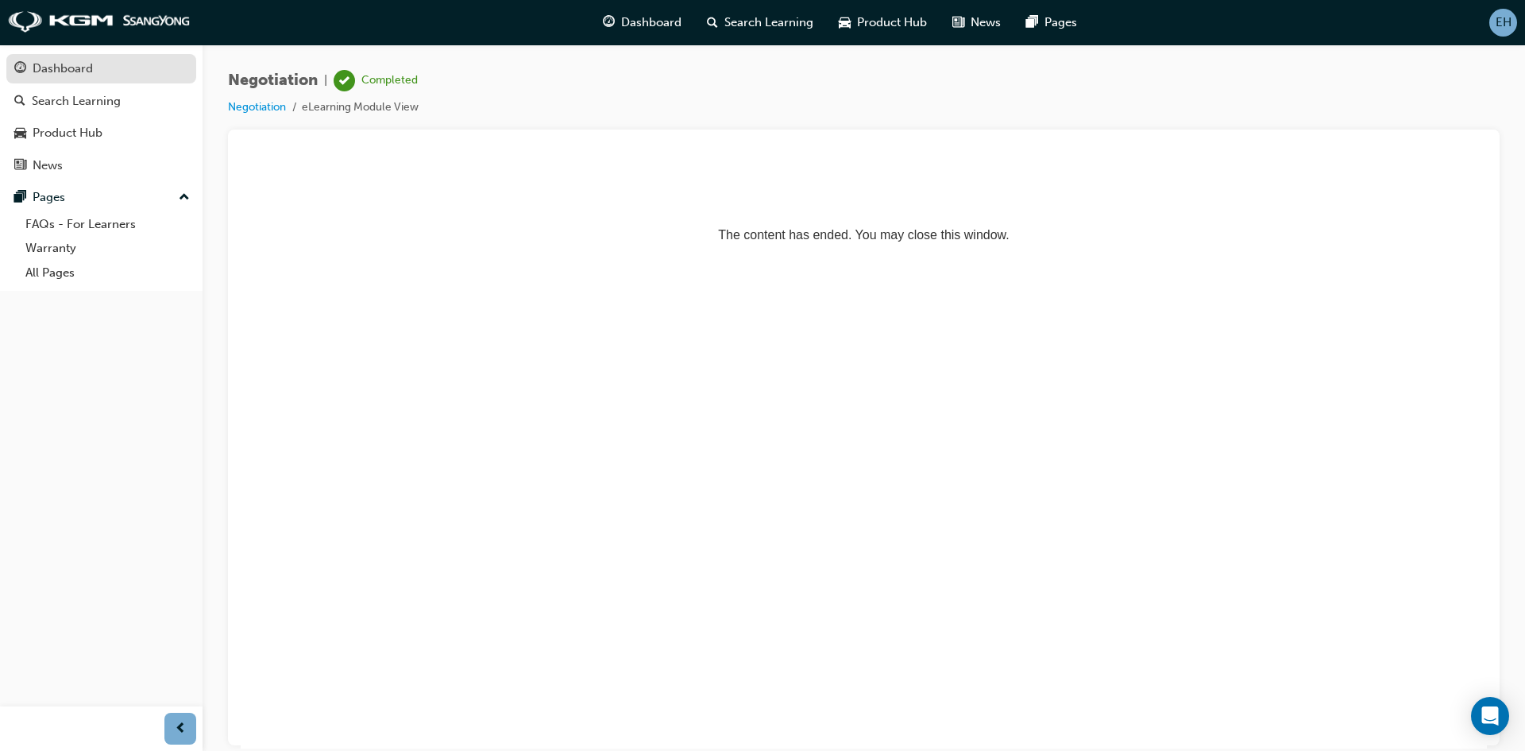
click at [74, 73] on div "Dashboard" at bounding box center [63, 69] width 60 height 18
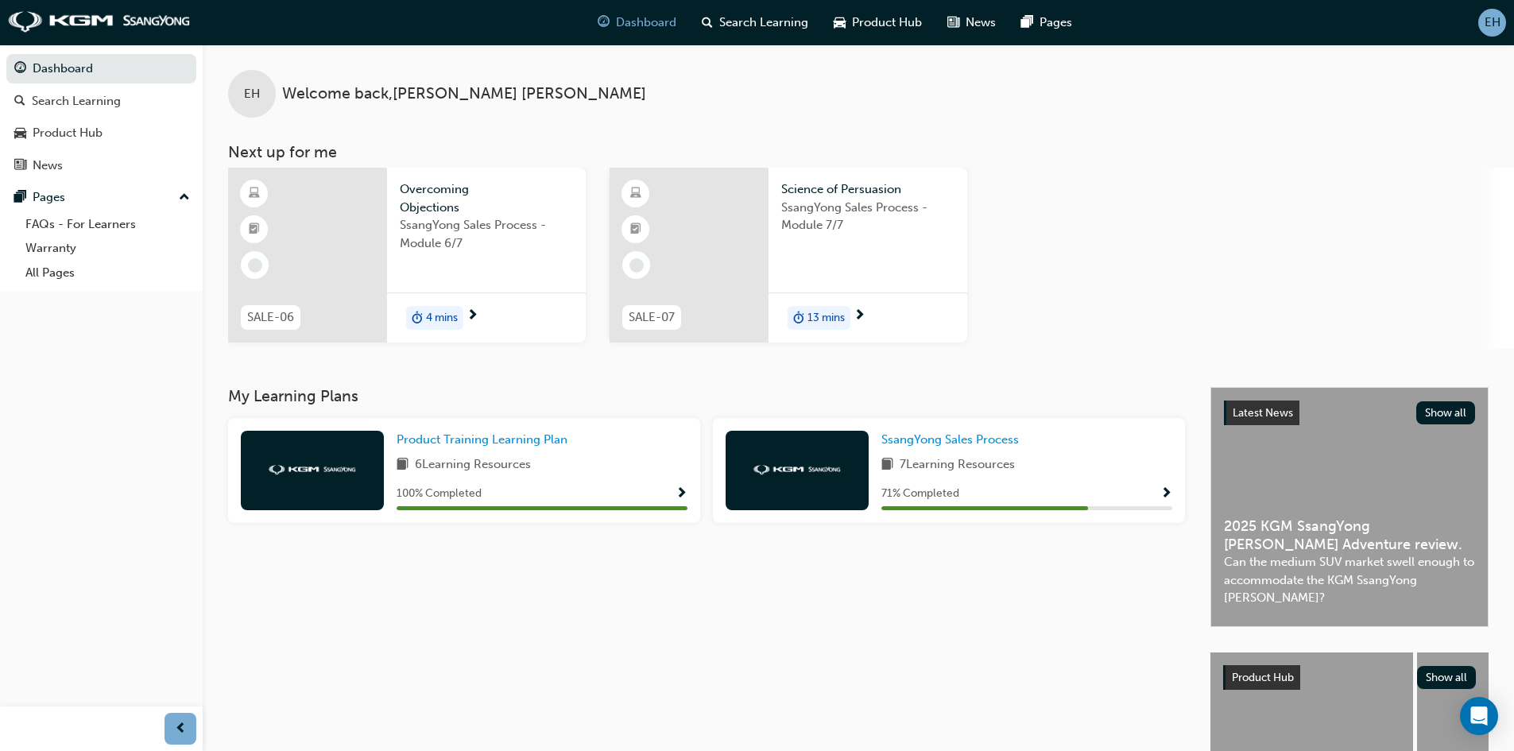
click at [450, 198] on span "Overcoming Objections" at bounding box center [486, 198] width 173 height 36
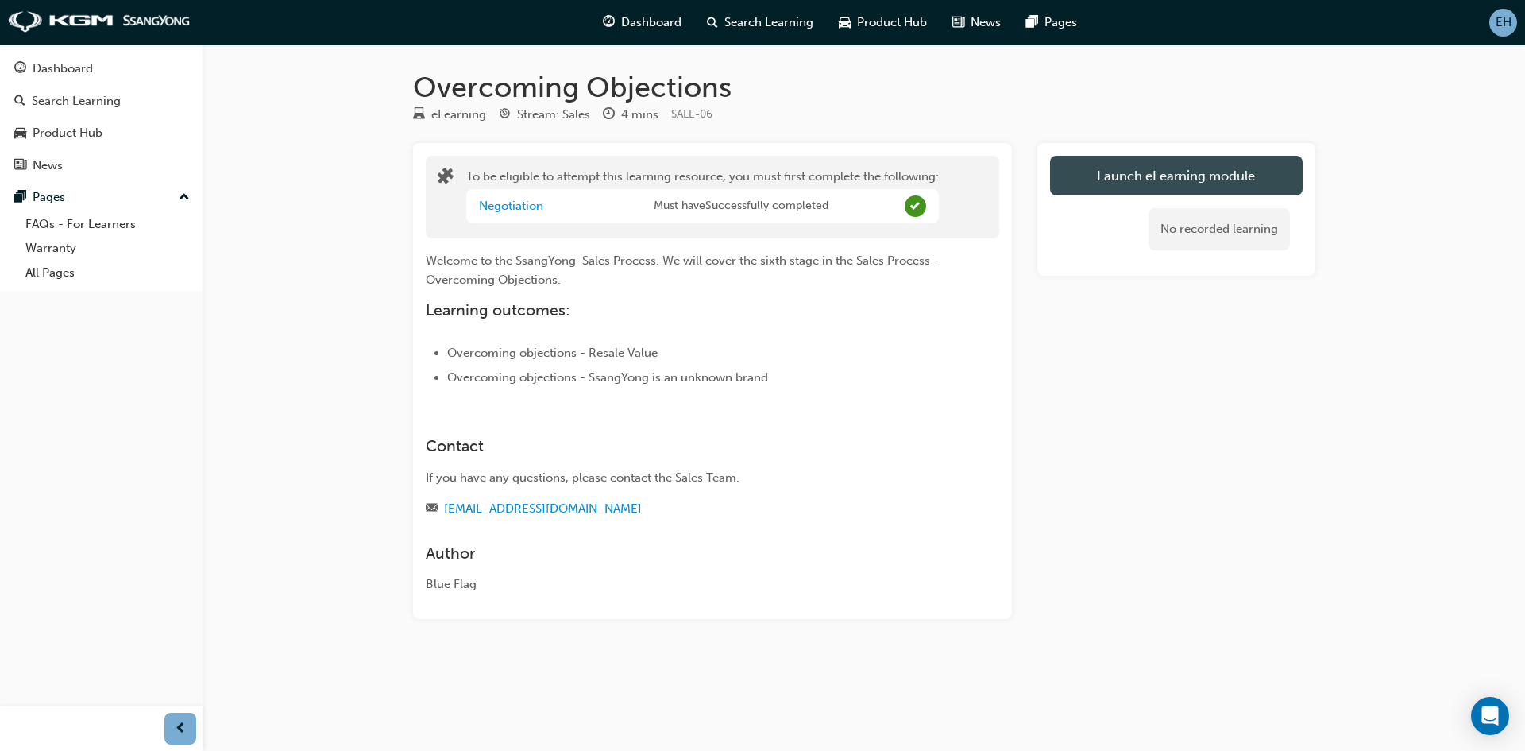
click at [1101, 183] on button "Launch eLearning module" at bounding box center [1176, 176] width 253 height 40
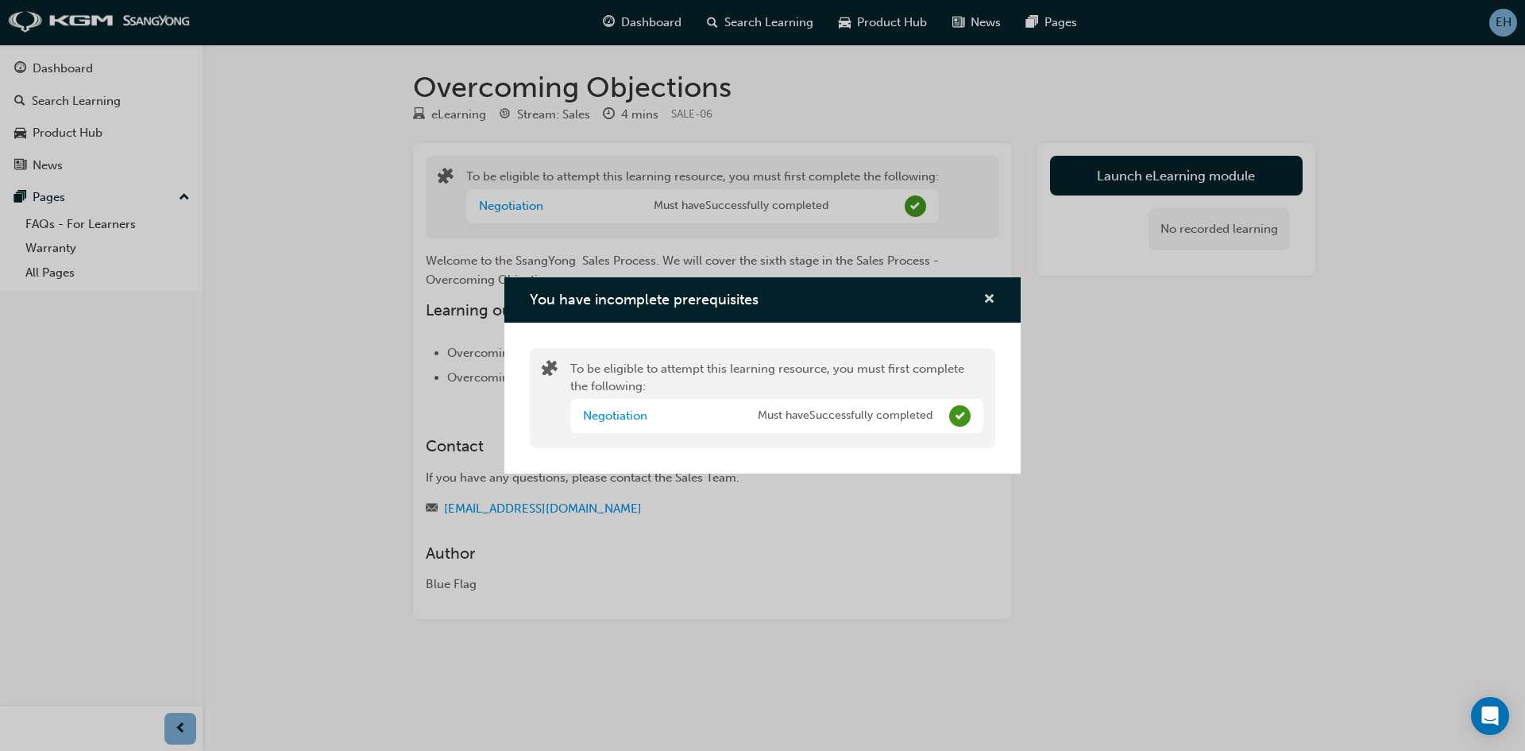
click at [988, 293] on span "cross-icon" at bounding box center [990, 300] width 12 height 14
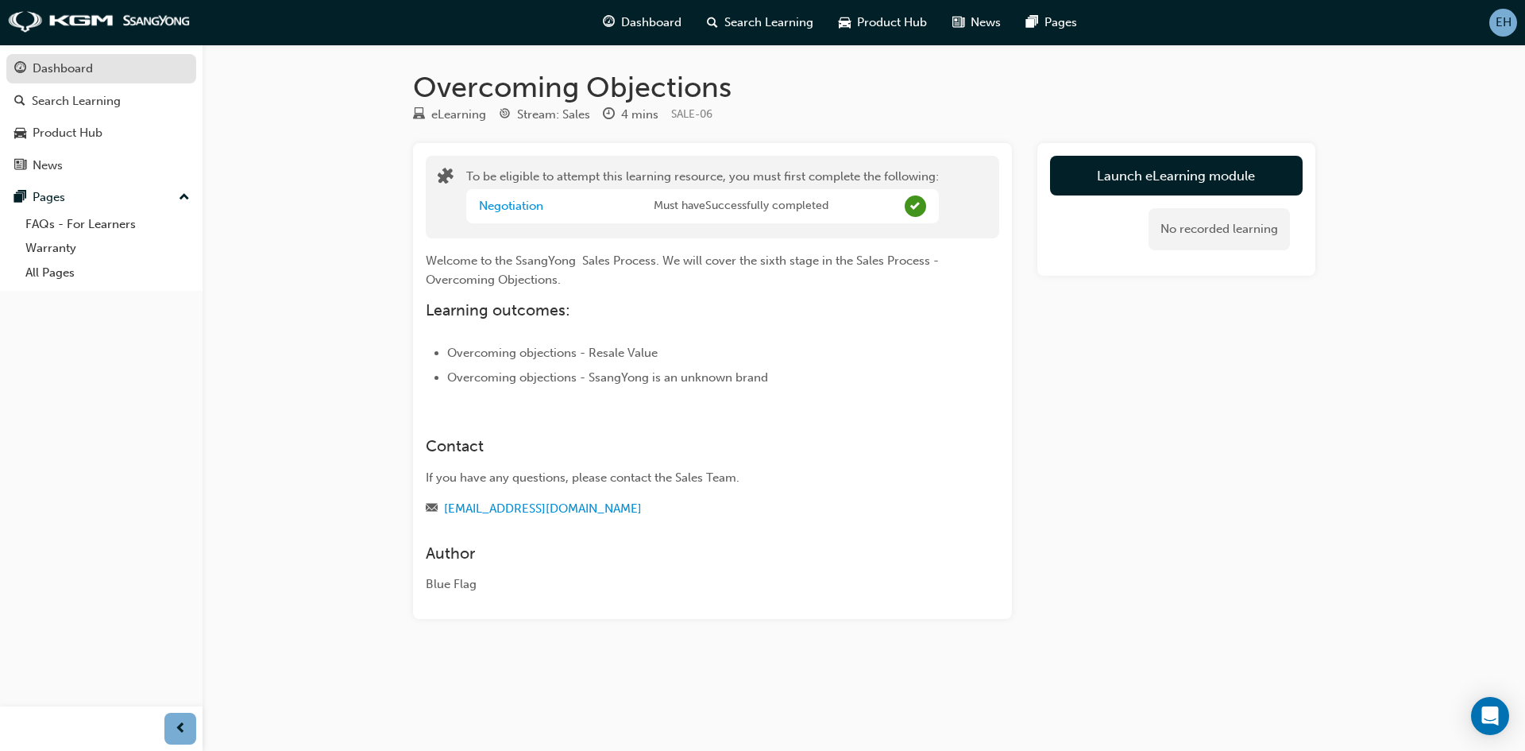
click at [58, 75] on div "Dashboard" at bounding box center [63, 69] width 60 height 18
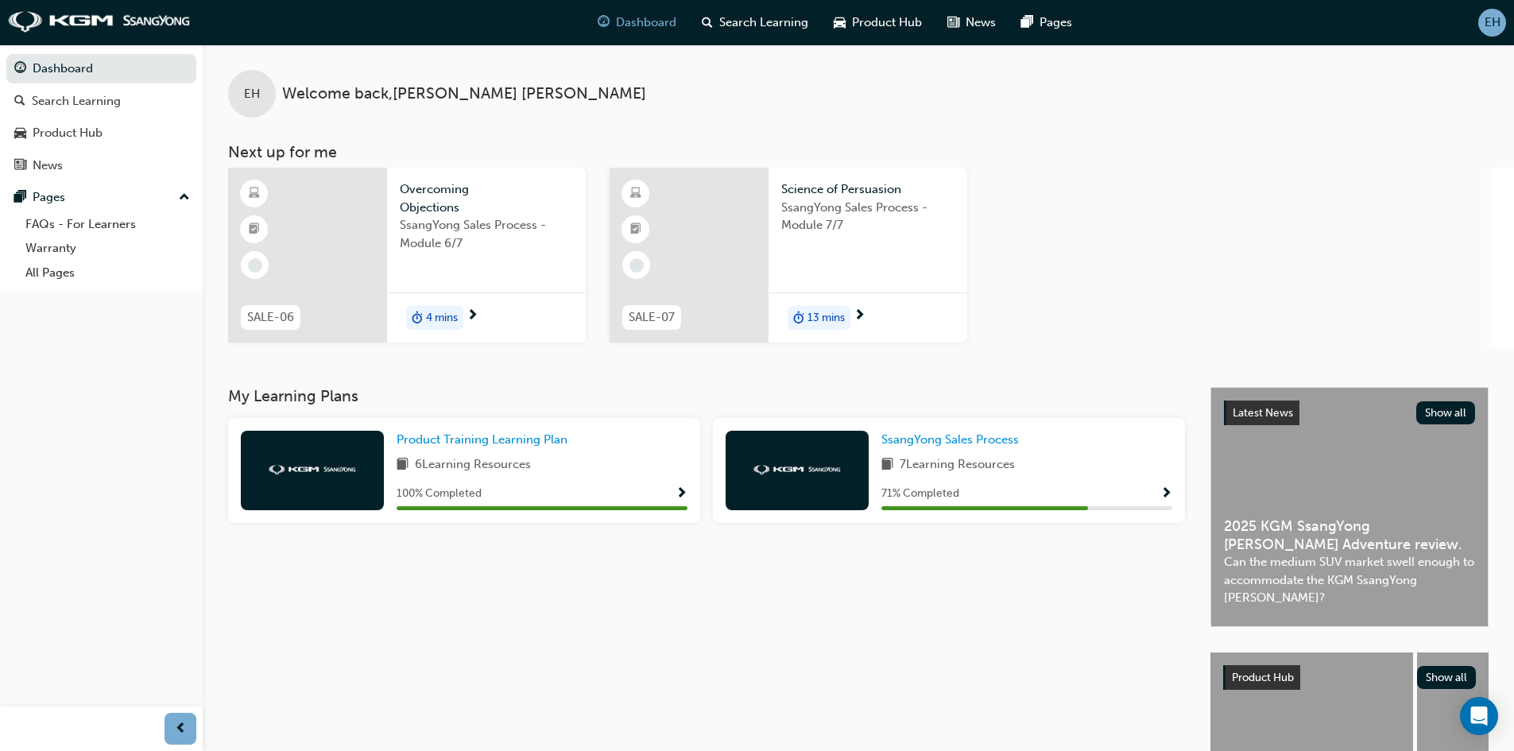
click at [430, 202] on span "Overcoming Objections" at bounding box center [486, 198] width 173 height 36
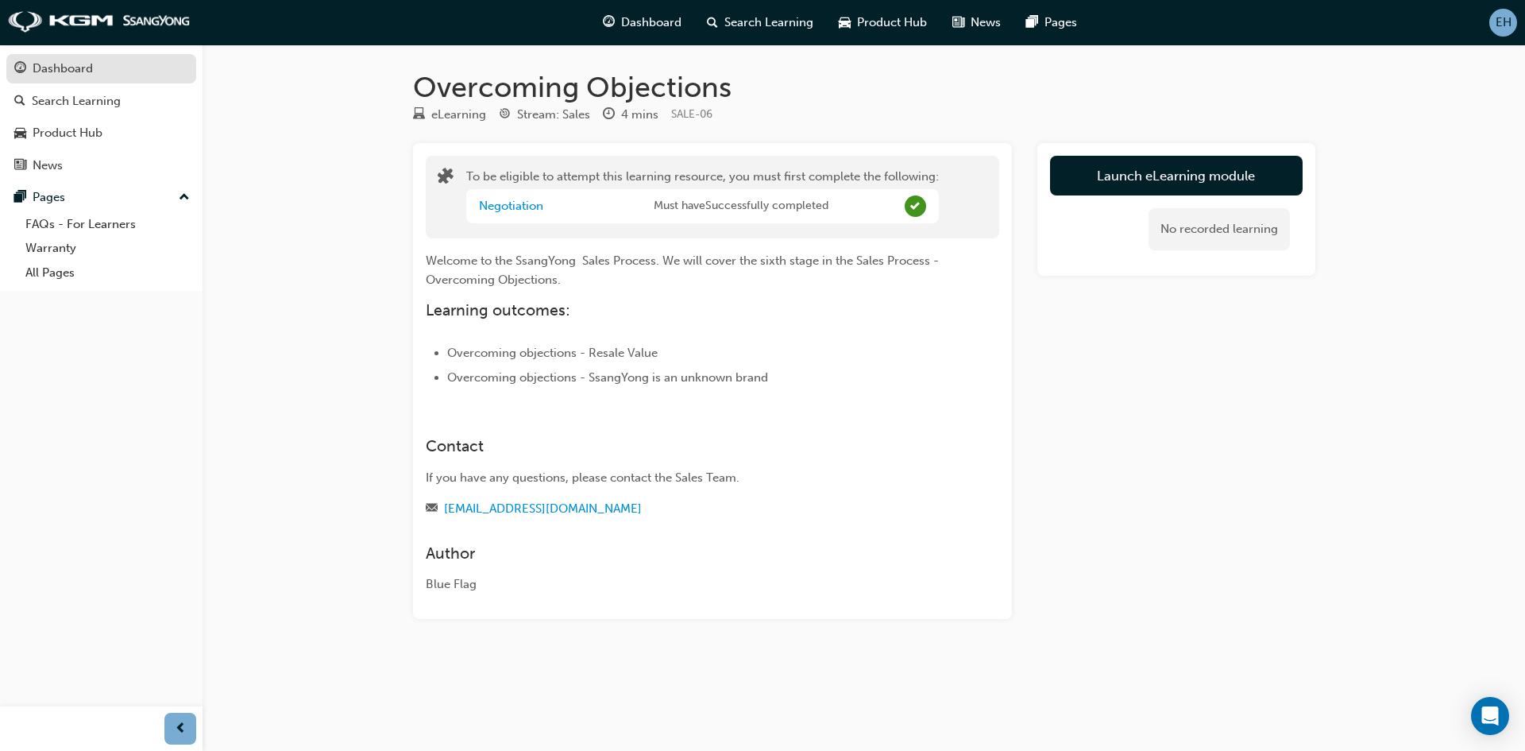
click at [46, 60] on div "Dashboard" at bounding box center [63, 69] width 60 height 18
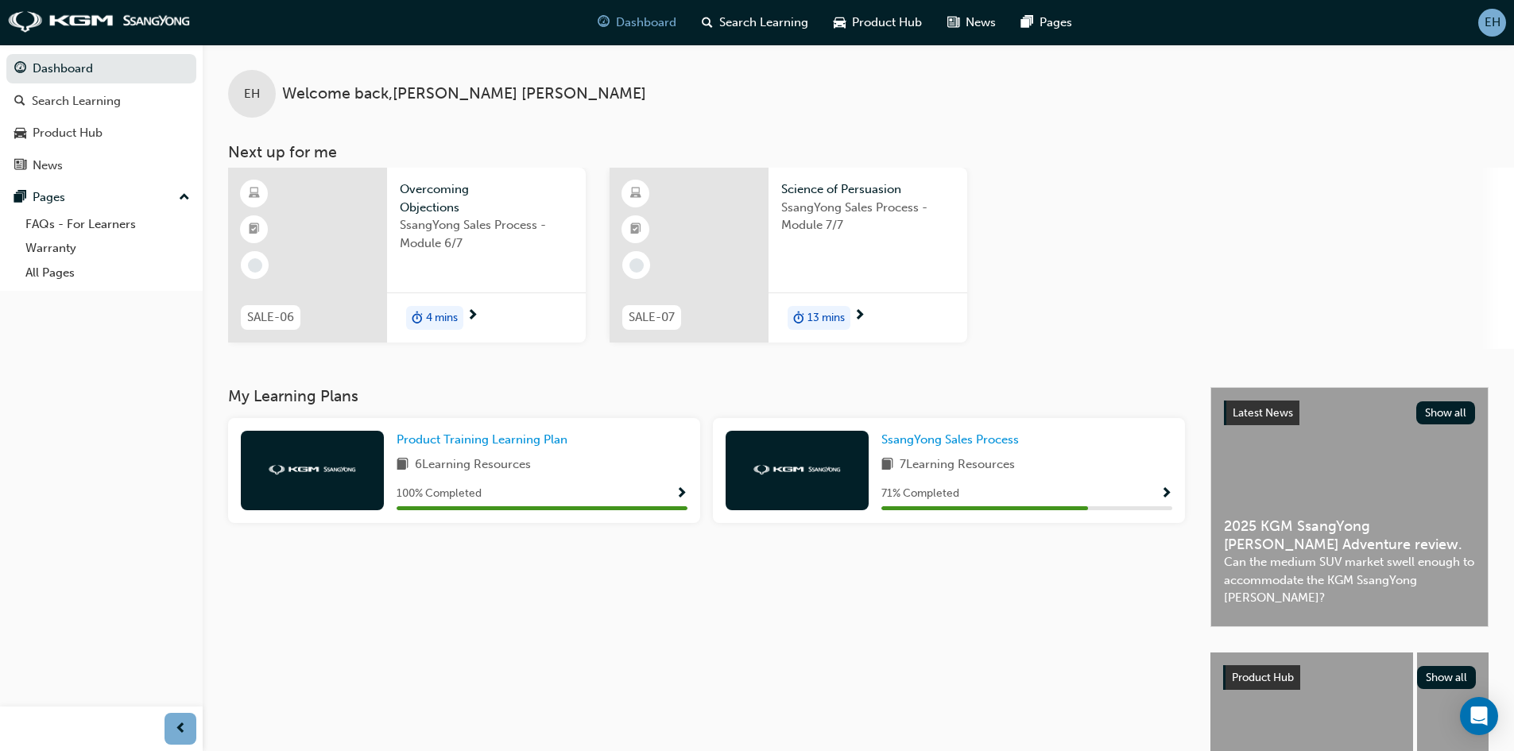
click at [453, 261] on div "SsangYong Sales Process - Module 6/7" at bounding box center [486, 248] width 173 height 64
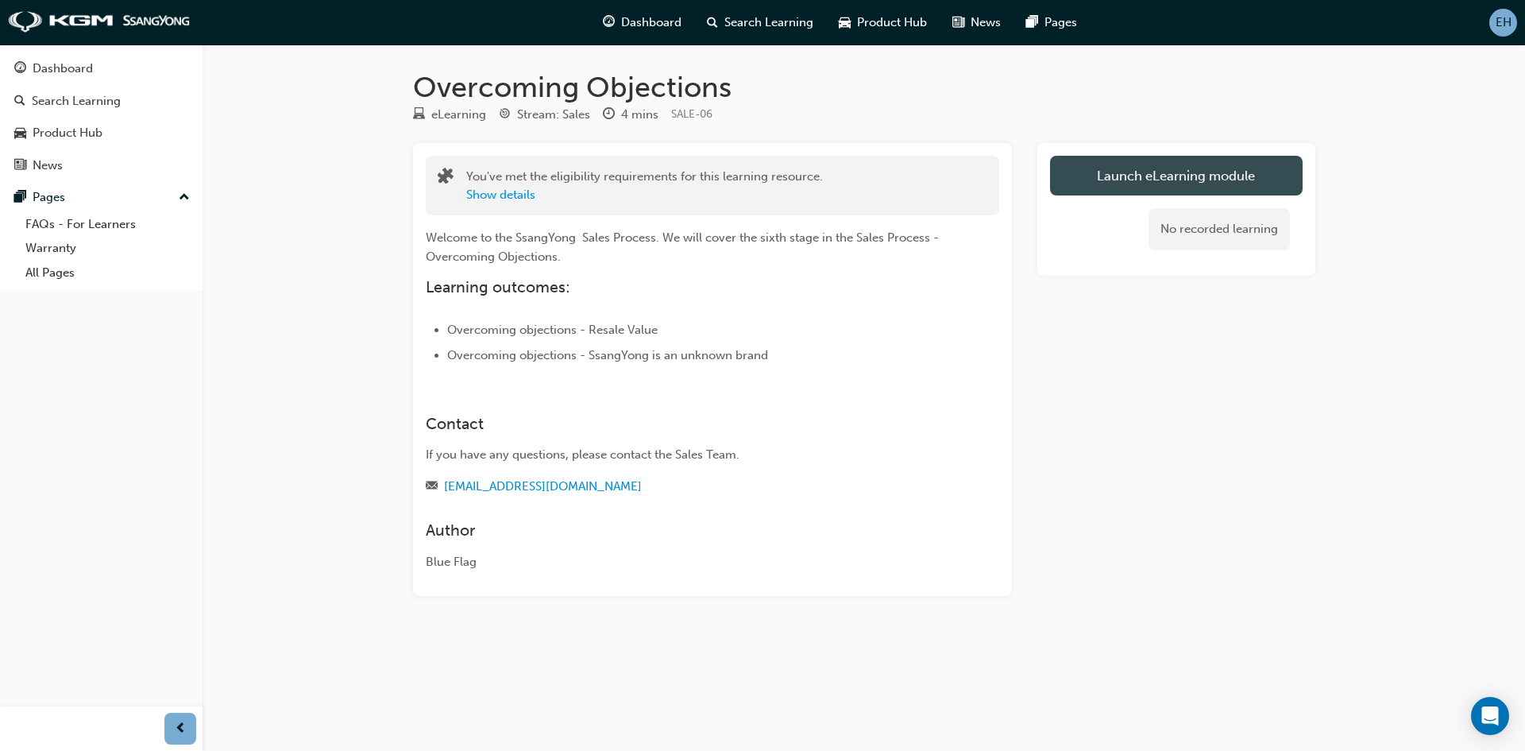
click at [1119, 186] on link "Launch eLearning module" at bounding box center [1176, 176] width 253 height 40
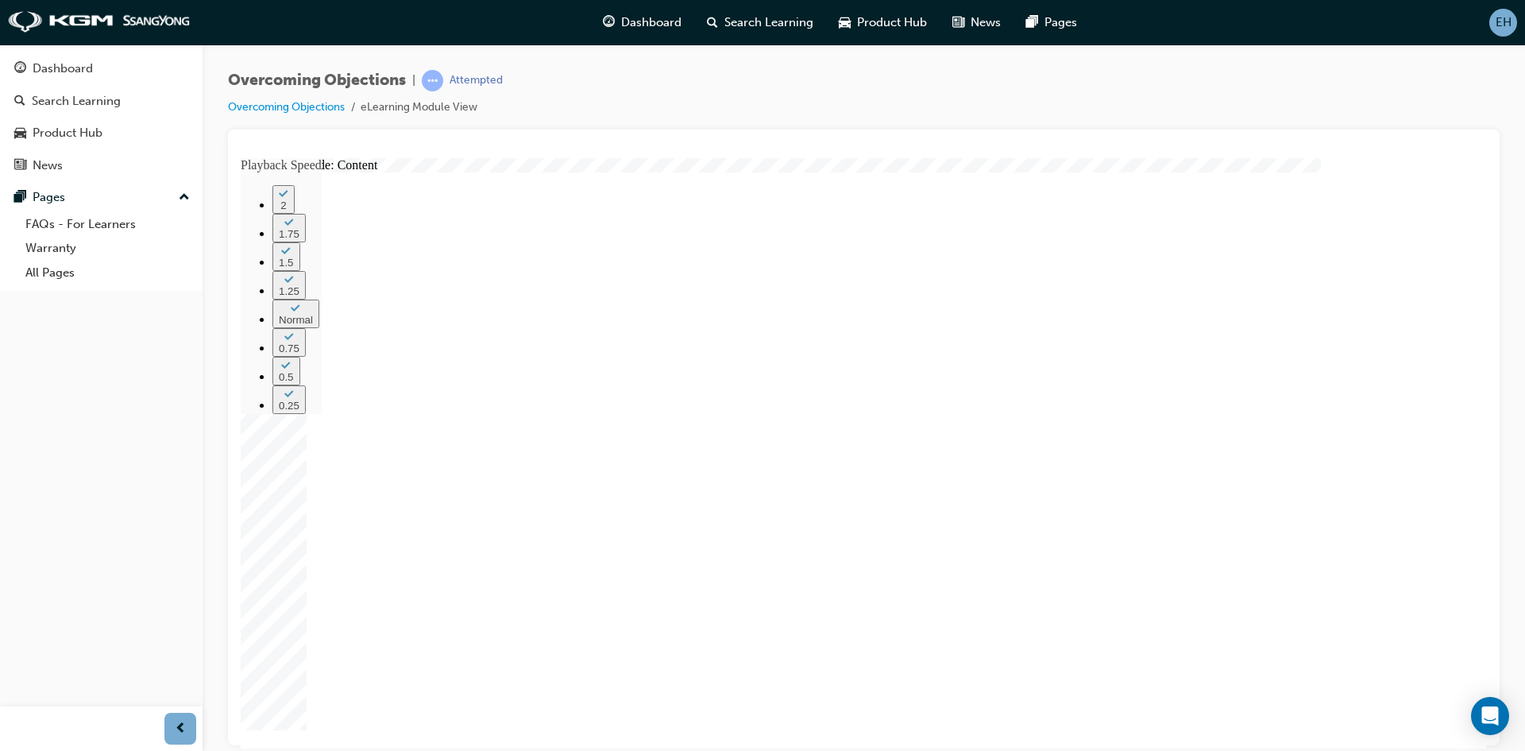
type input "226"
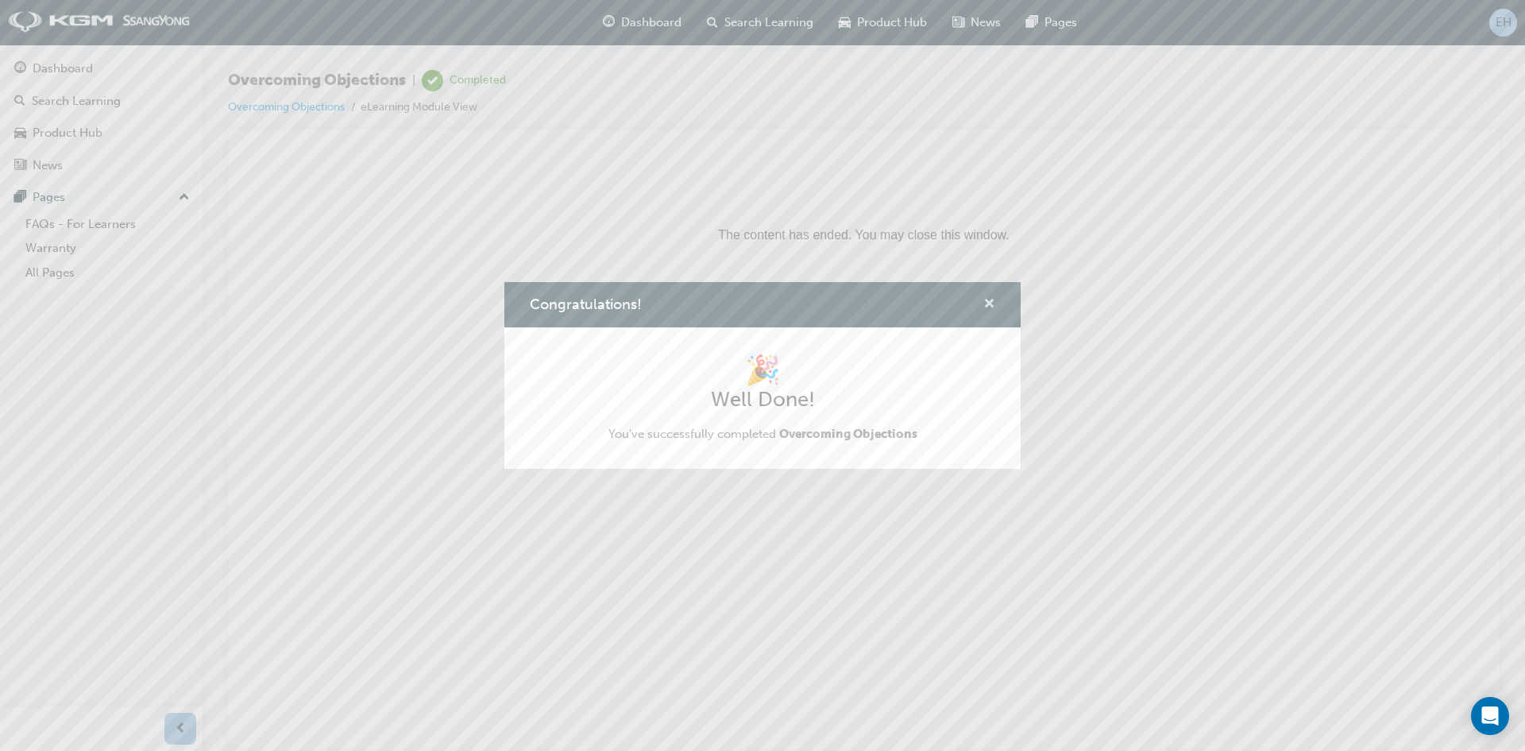
drag, startPoint x: 991, startPoint y: 303, endPoint x: 597, endPoint y: 144, distance: 425.2
click at [991, 303] on span "cross-icon" at bounding box center [990, 305] width 12 height 14
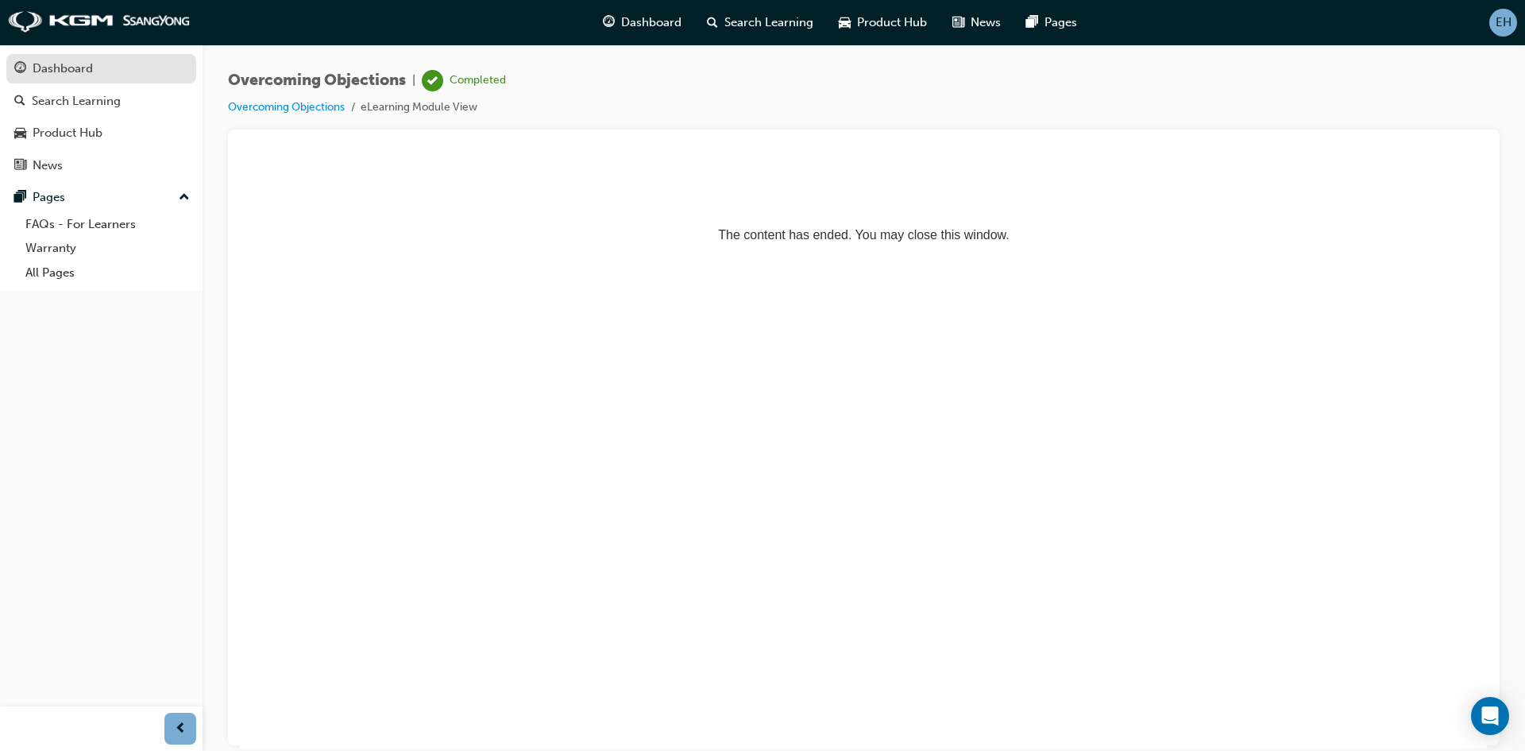
click at [44, 70] on div "Dashboard" at bounding box center [63, 69] width 60 height 18
